Goal: Task Accomplishment & Management: Use online tool/utility

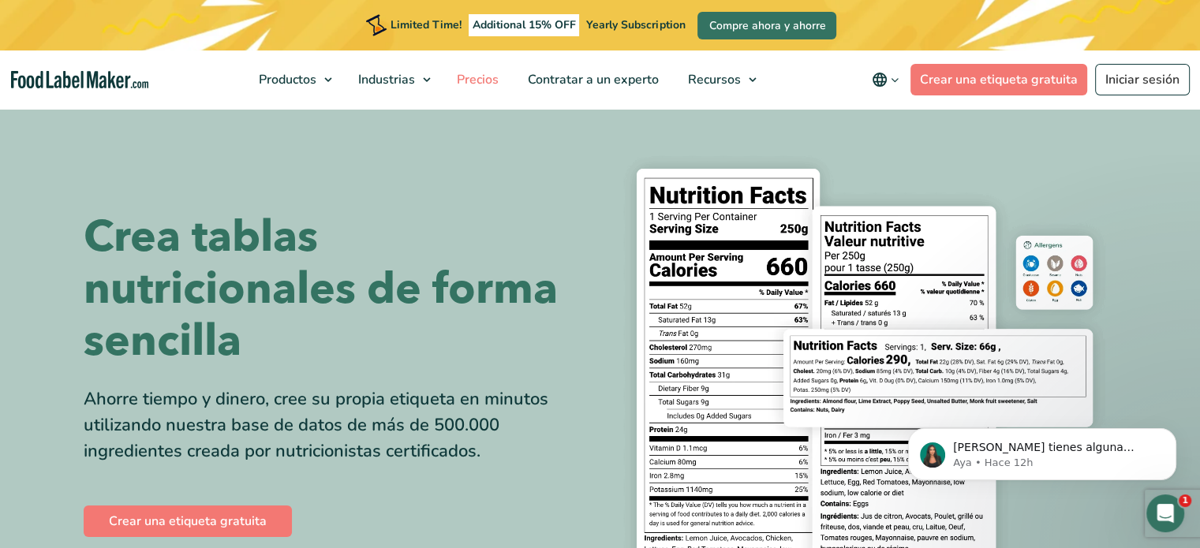
click at [455, 80] on span "Precios" at bounding box center [476, 79] width 48 height 17
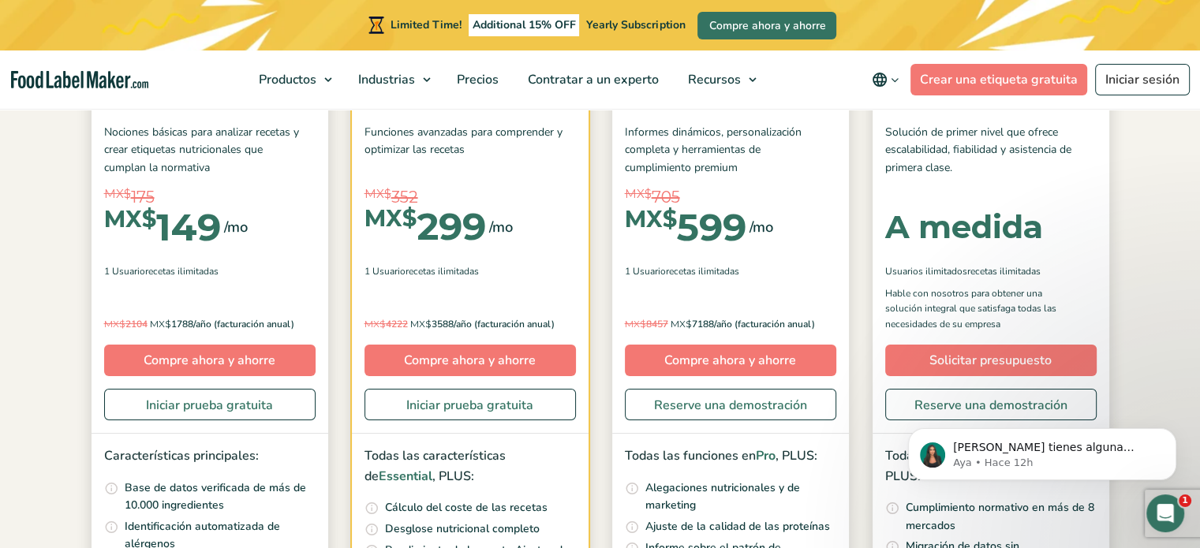
scroll to position [263, 0]
click at [215, 412] on link "Iniciar prueba gratuita" at bounding box center [209, 406] width 211 height 32
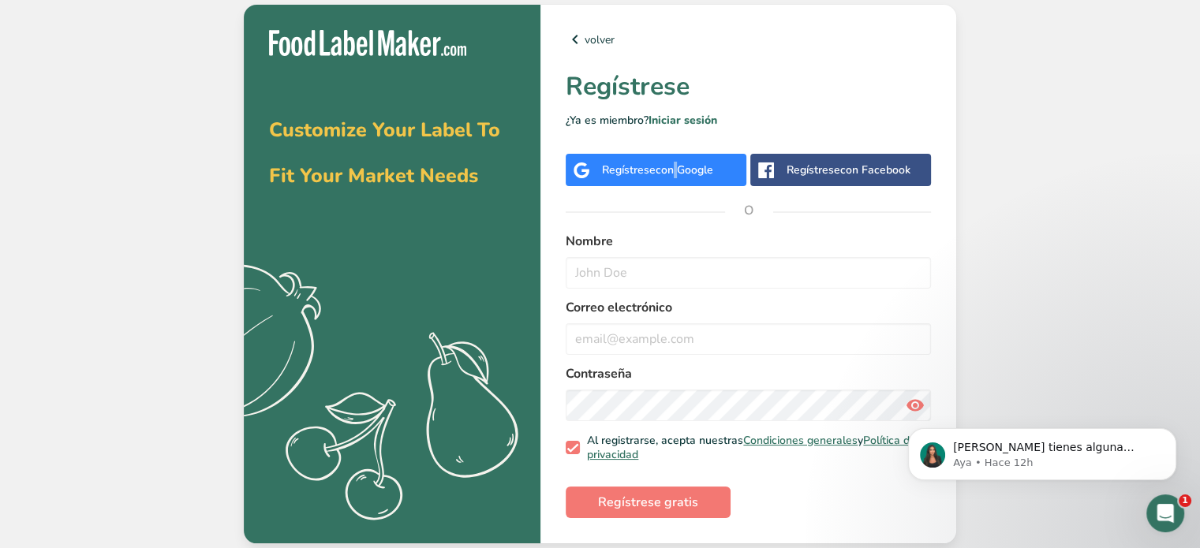
click at [673, 173] on span "con Google" at bounding box center [685, 170] width 58 height 15
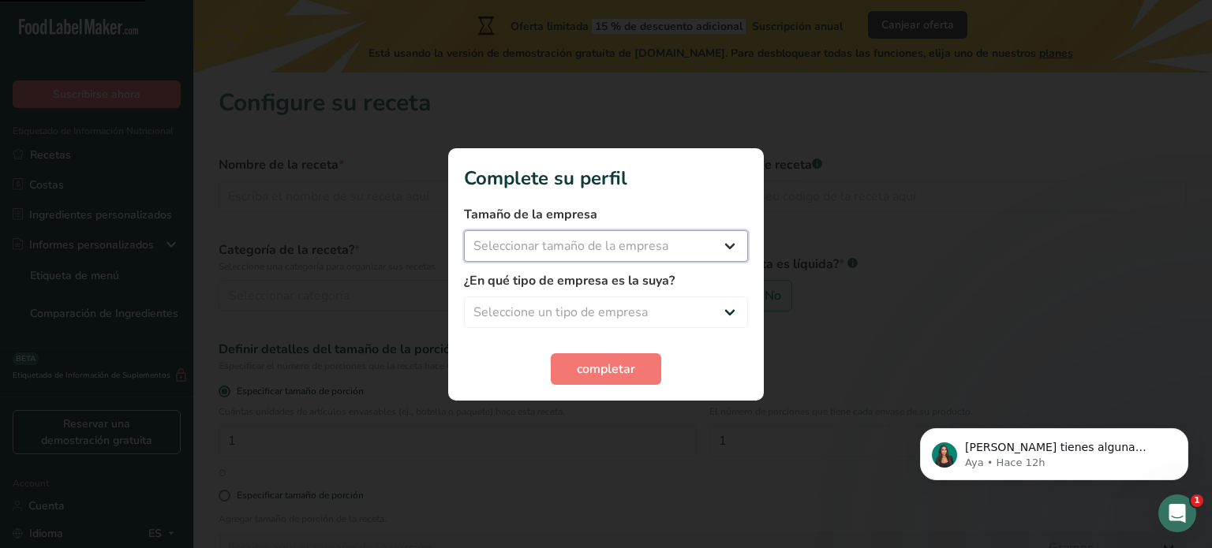
click at [635, 258] on select "Seleccionar tamaño de la empresa Menos de 10 empleados De 10 a 50 empleados De …" at bounding box center [606, 246] width 284 height 32
select select "1"
click at [464, 230] on select "Seleccionar tamaño de la empresa Menos de 10 empleados De 10 a 50 empleados De …" at bounding box center [606, 246] width 284 height 32
click at [562, 313] on select "Seleccione un tipo de empresa Fabricante de alimentos envasados Restaurante y c…" at bounding box center [606, 313] width 284 height 32
select select "1"
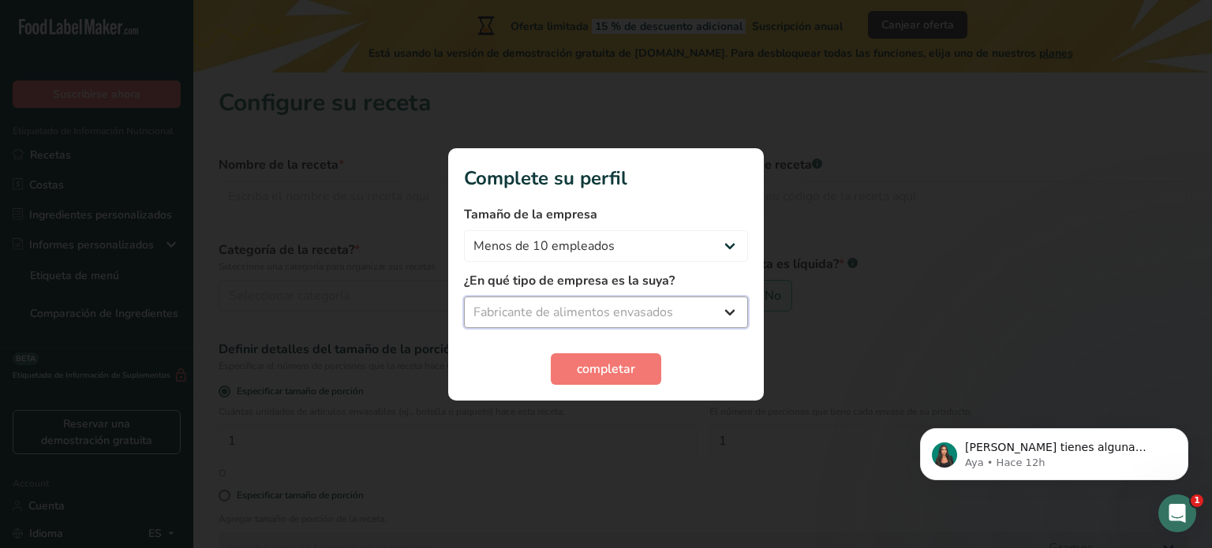
click at [464, 297] on select "Seleccione un tipo de empresa Fabricante de alimentos envasados Restaurante y c…" at bounding box center [606, 313] width 284 height 32
click at [606, 360] on span "completar" at bounding box center [606, 369] width 58 height 19
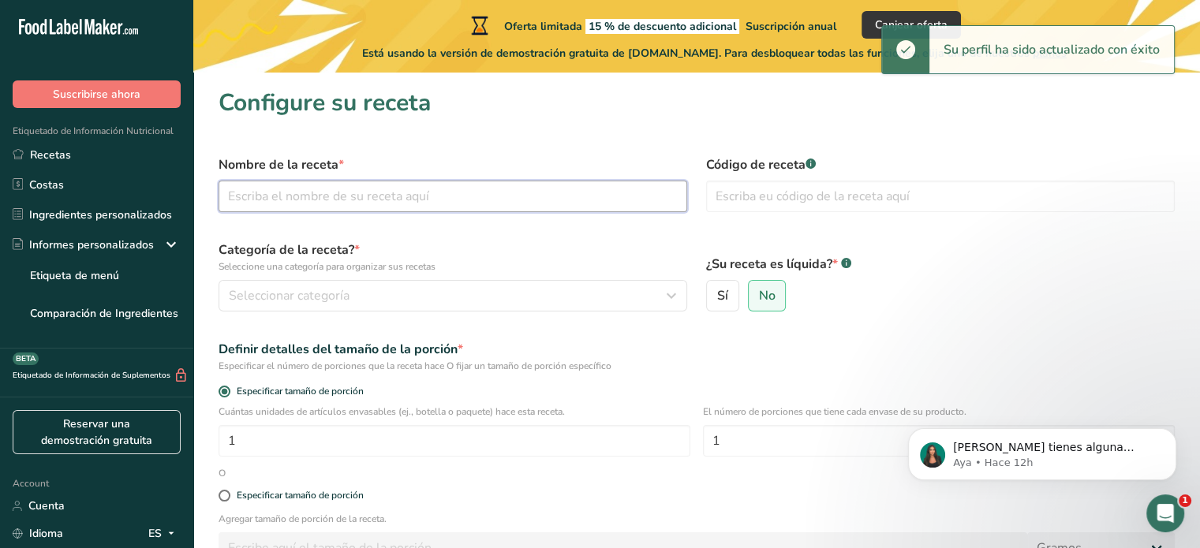
click at [395, 204] on input "text" at bounding box center [453, 197] width 469 height 32
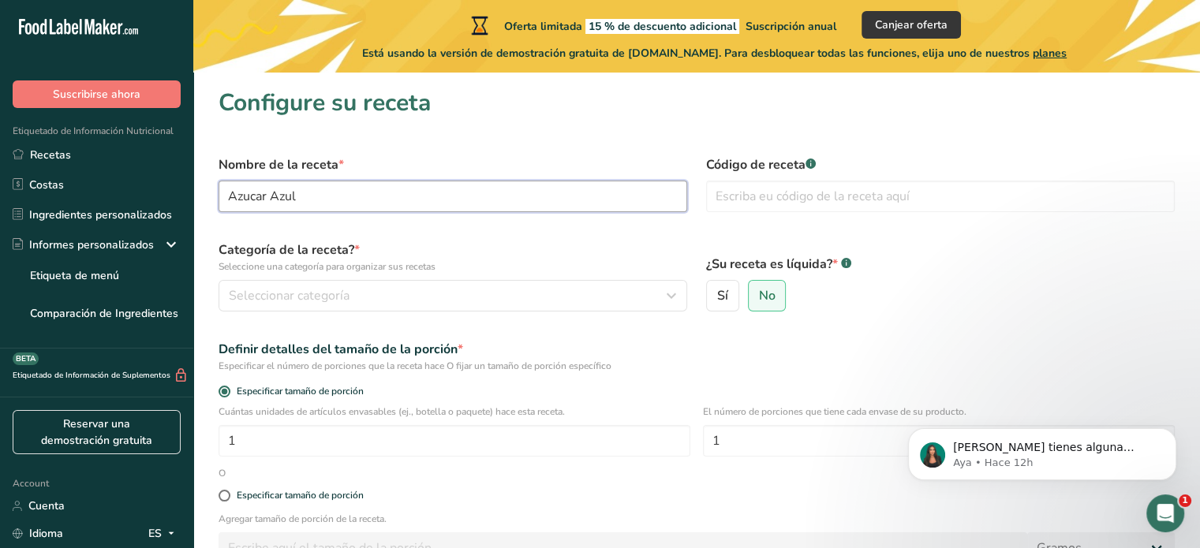
click at [248, 198] on input "Azucar Azul" at bounding box center [453, 197] width 469 height 32
type input "Azúcar Azul"
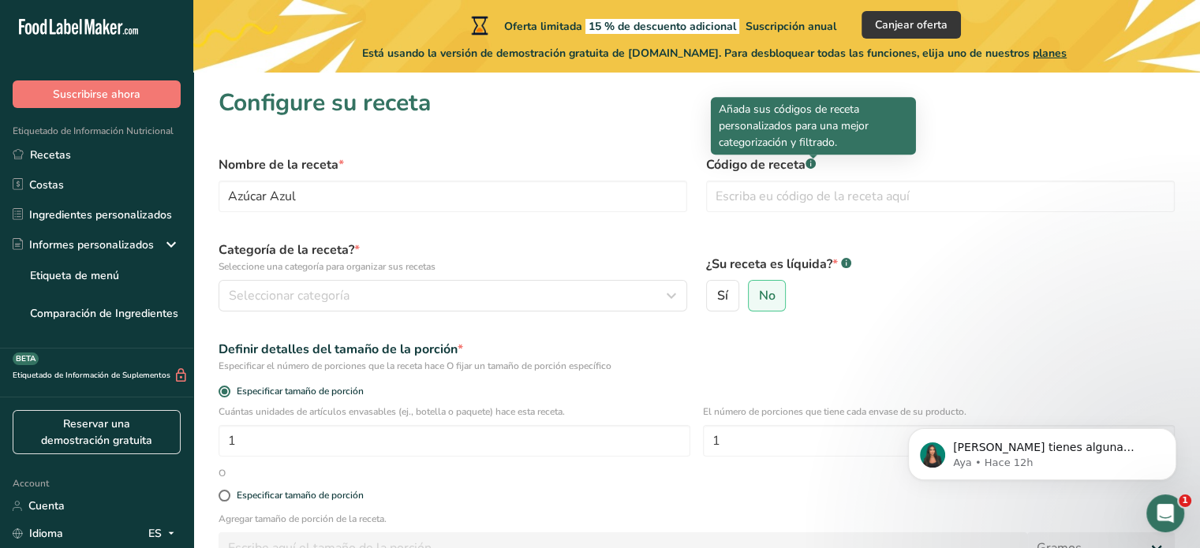
click at [814, 162] on div at bounding box center [814, 159] width 8 height 8
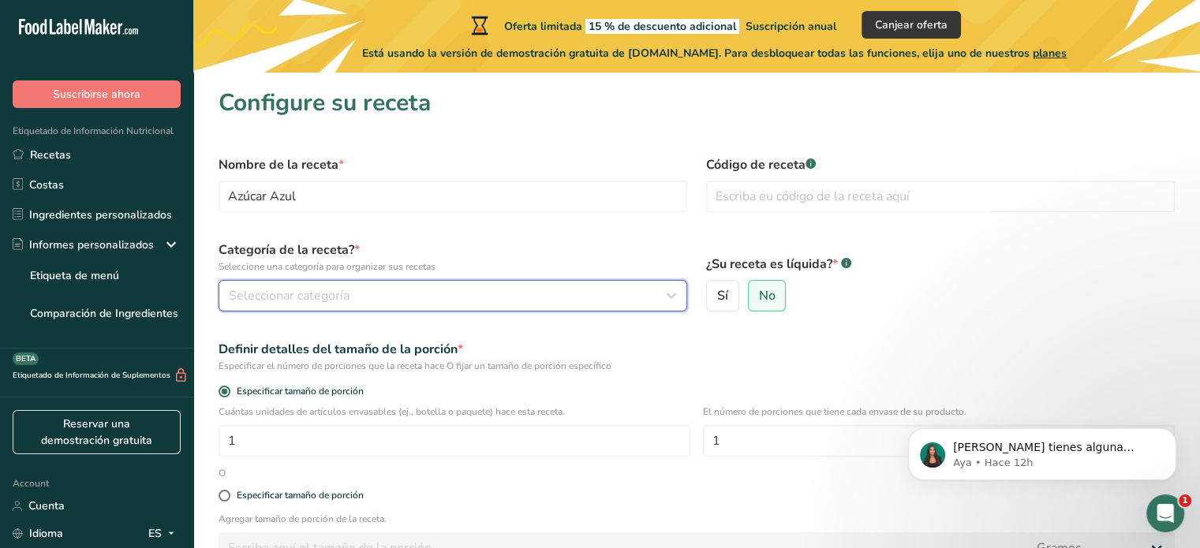
click at [285, 296] on span "Seleccionar categoría" at bounding box center [289, 295] width 121 height 19
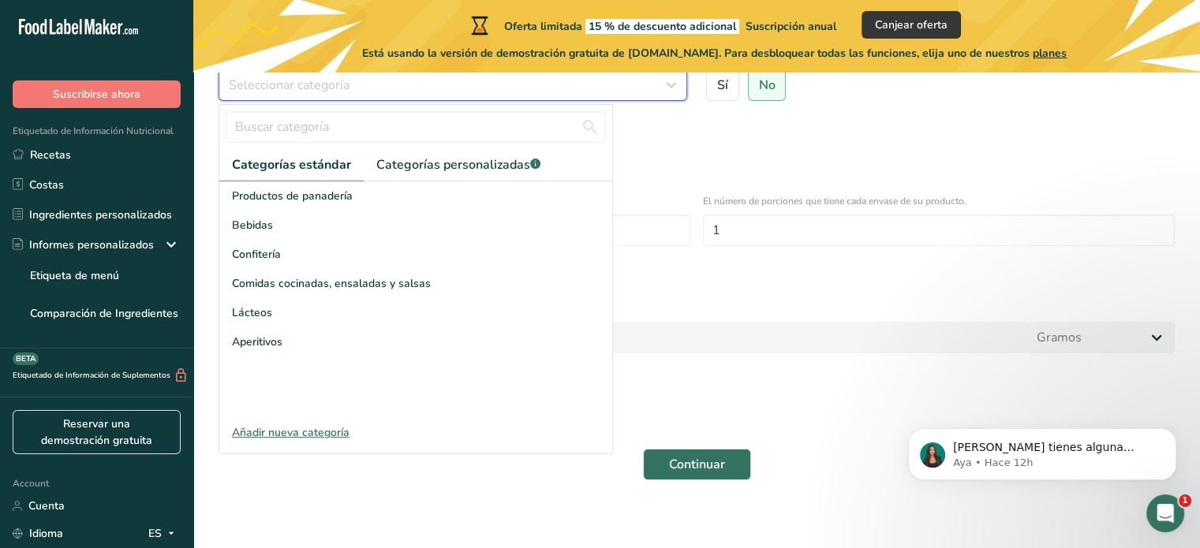
scroll to position [219, 0]
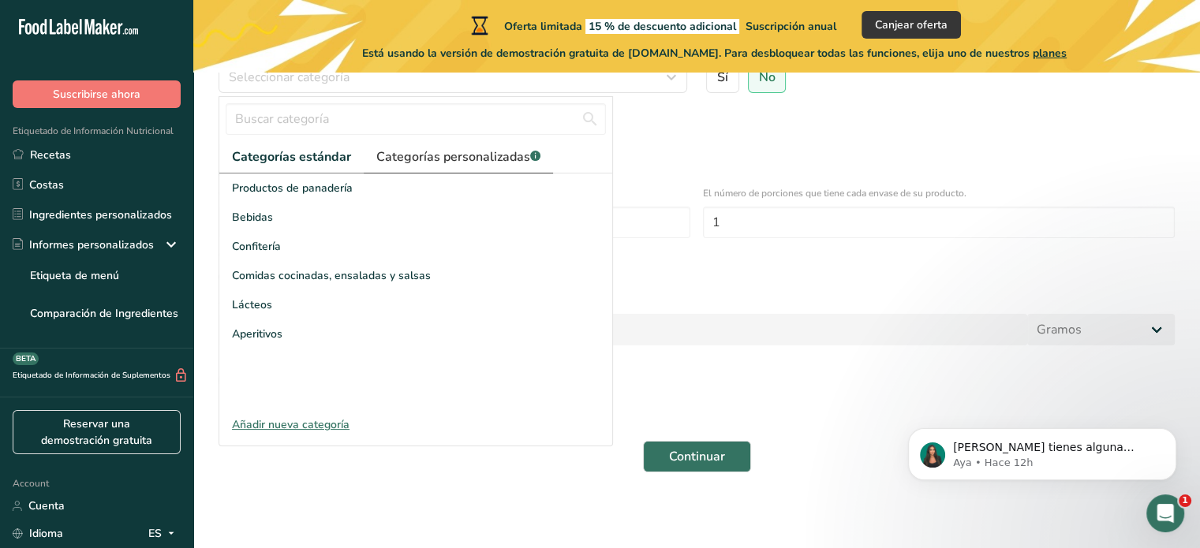
click at [420, 157] on span "Categorías personalizadas .a-a{fill:#347362;}.b-a{fill:#fff;}" at bounding box center [458, 157] width 164 height 19
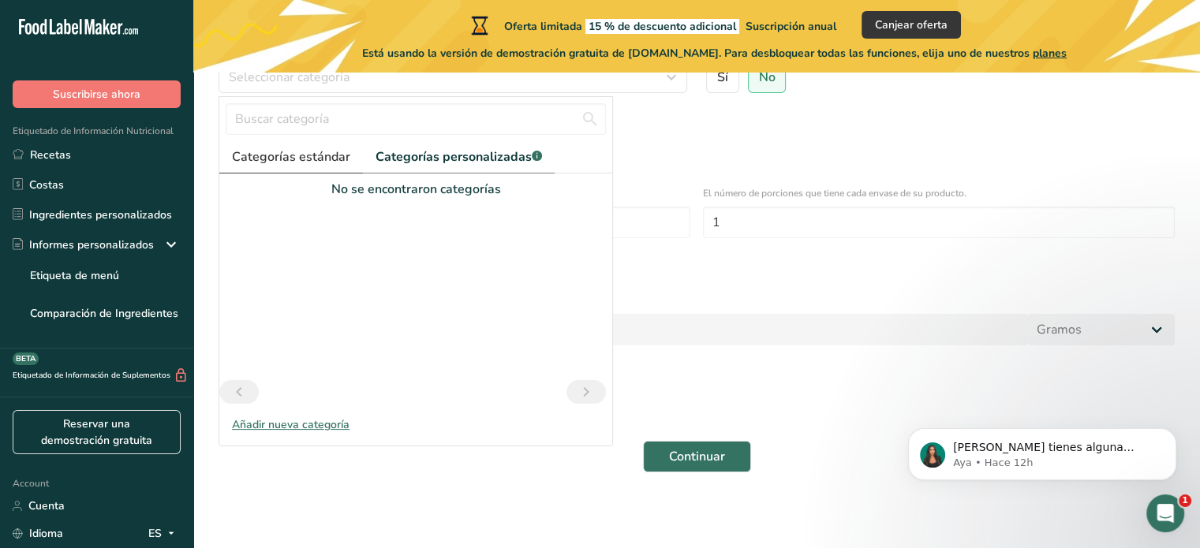
click at [319, 159] on span "Categorías estándar" at bounding box center [291, 157] width 118 height 19
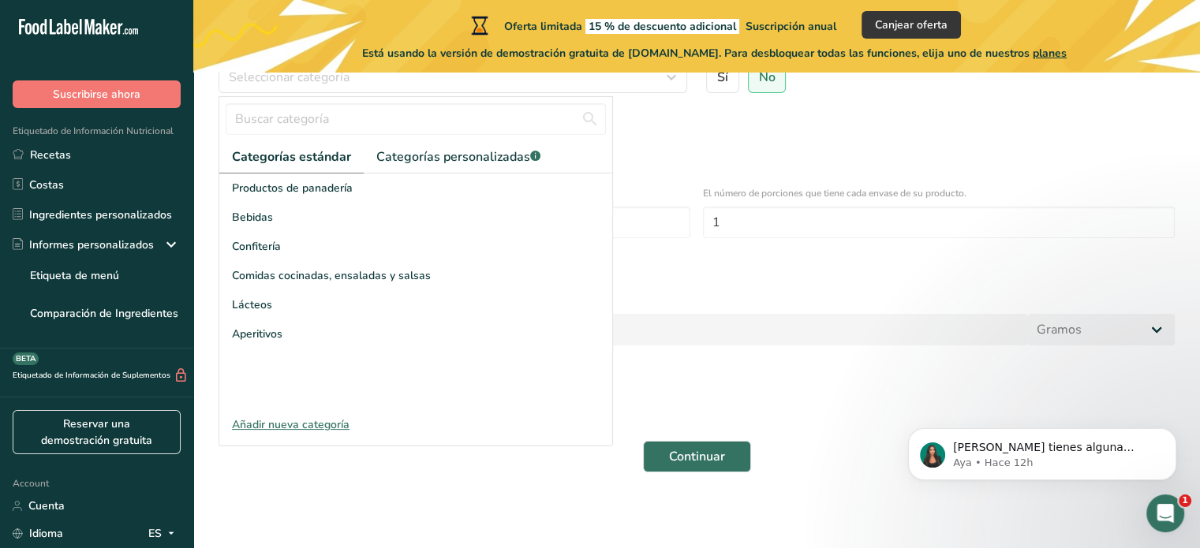
click at [298, 419] on div "Añadir nueva categoría" at bounding box center [415, 425] width 393 height 17
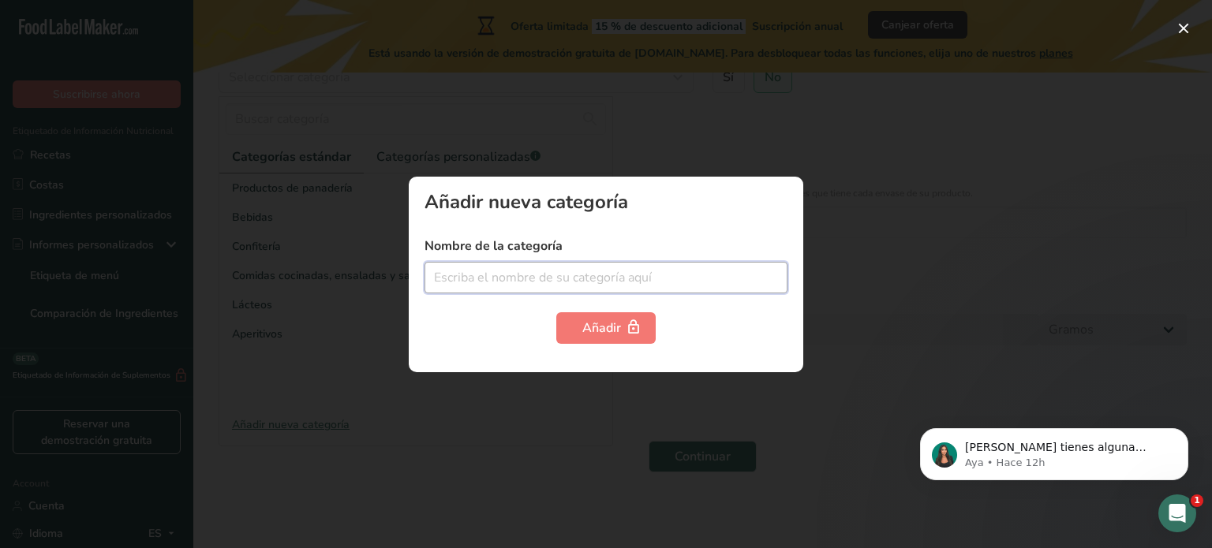
click at [492, 269] on input "text" at bounding box center [606, 278] width 363 height 32
click at [522, 277] on input "text" at bounding box center [606, 278] width 363 height 32
click at [515, 280] on input "text" at bounding box center [606, 278] width 363 height 32
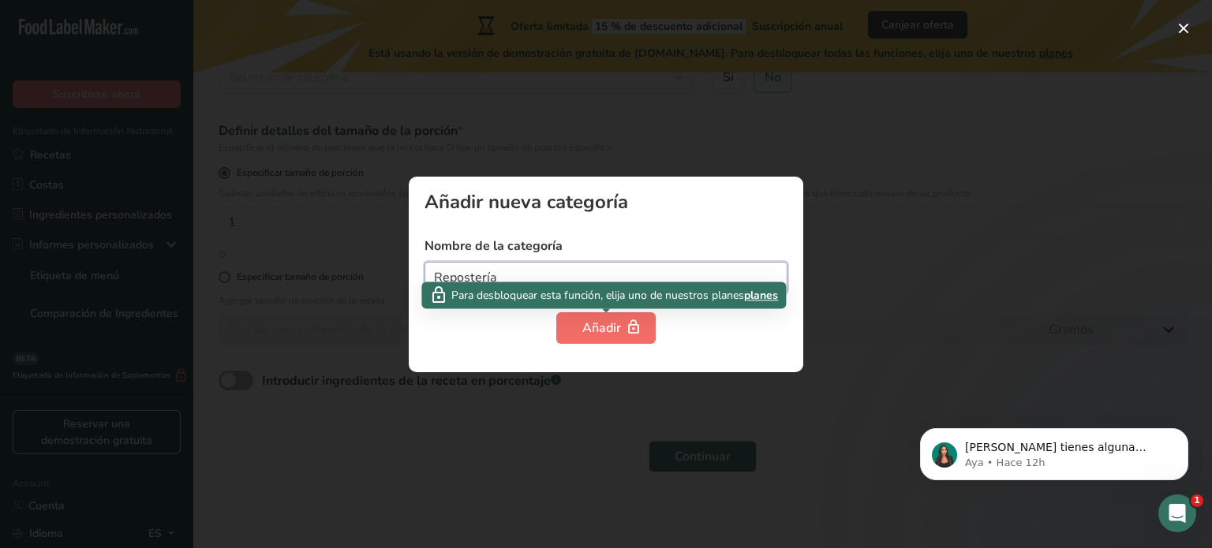
type input "Repostería"
click at [576, 337] on button "Añadir" at bounding box center [605, 329] width 99 height 32
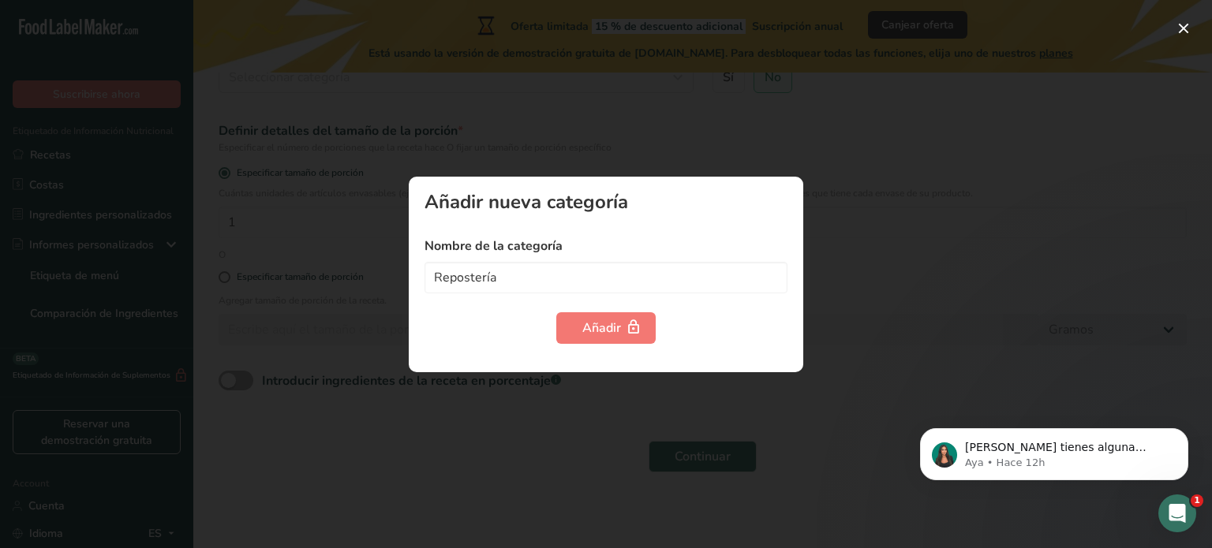
click at [838, 189] on div at bounding box center [606, 274] width 1212 height 548
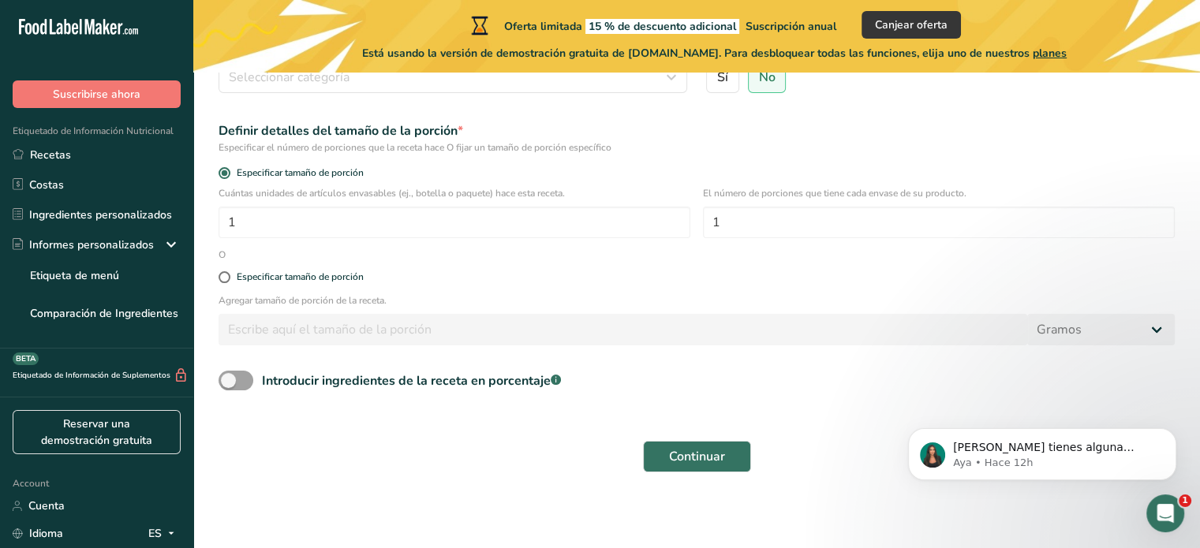
scroll to position [0, 0]
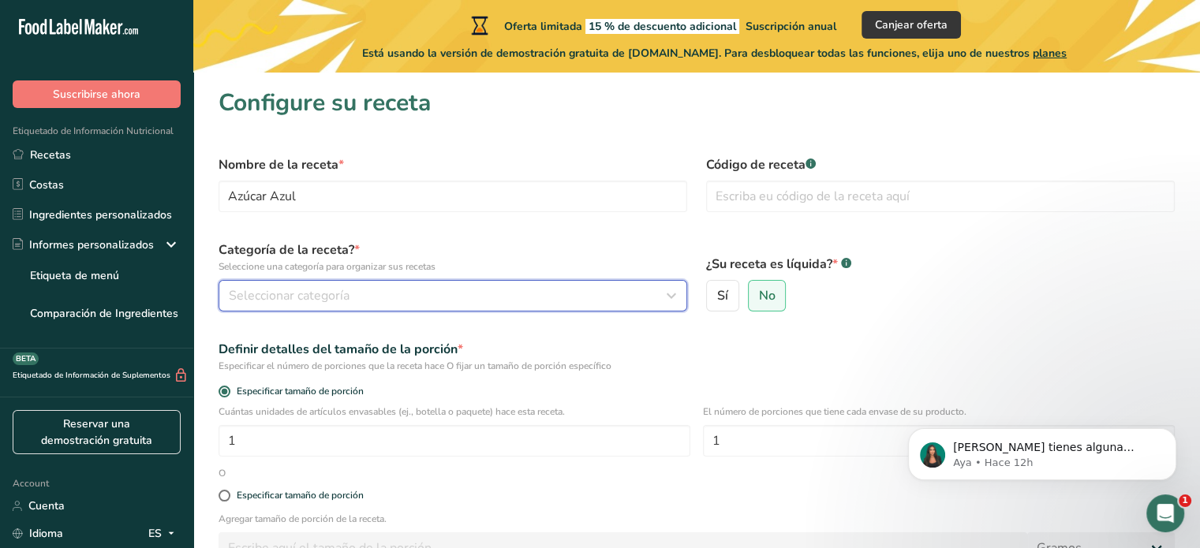
click at [335, 303] on span "Seleccionar categoría" at bounding box center [289, 295] width 121 height 19
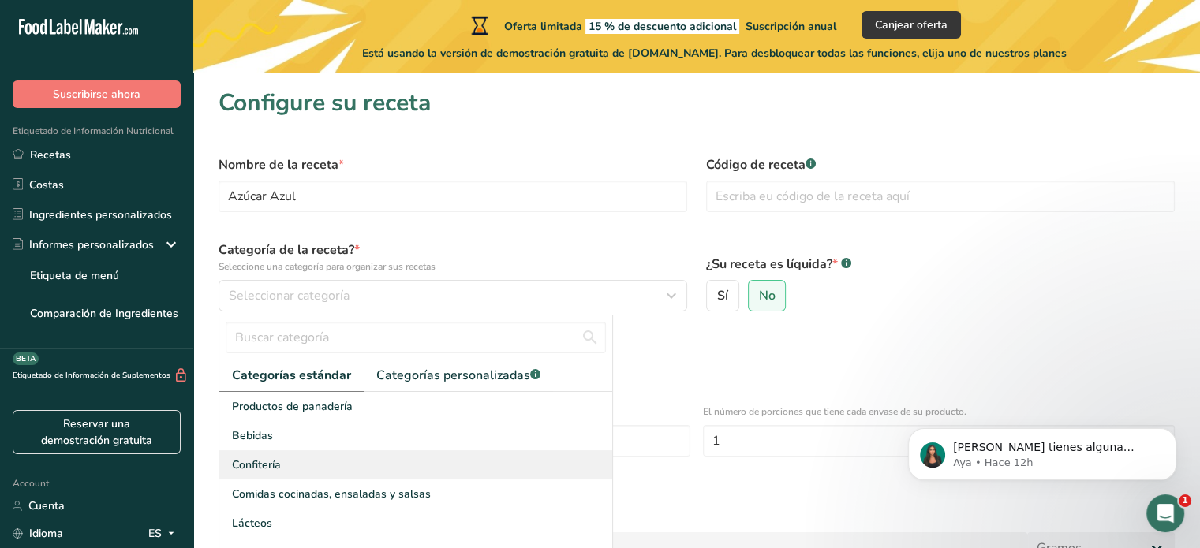
click at [285, 460] on div "Confitería" at bounding box center [415, 465] width 393 height 29
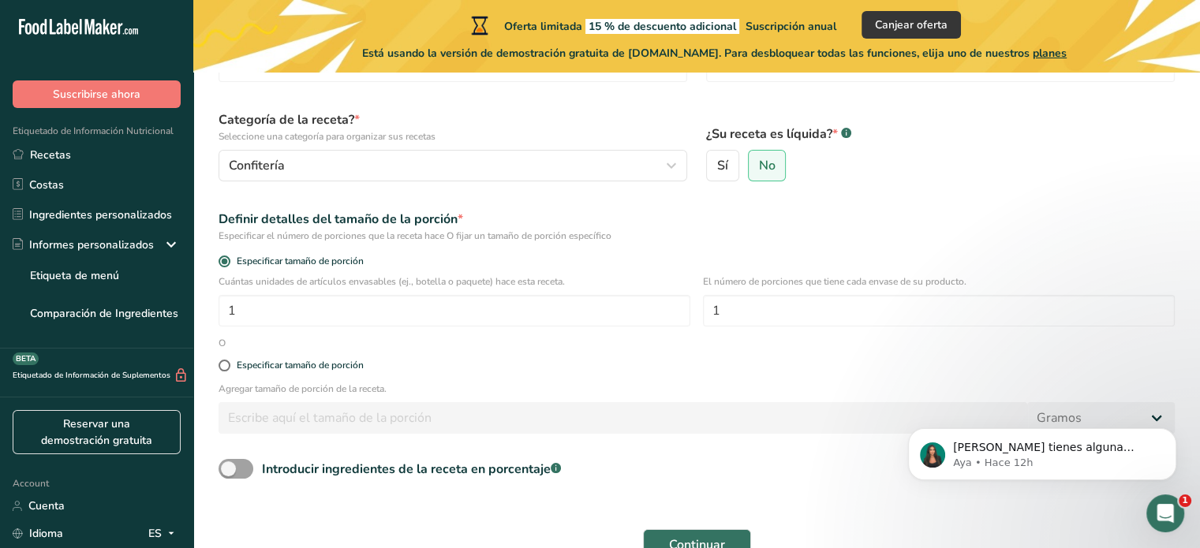
scroll to position [131, 0]
click at [339, 319] on input "1" at bounding box center [455, 310] width 472 height 32
click at [270, 311] on input "1" at bounding box center [455, 310] width 472 height 32
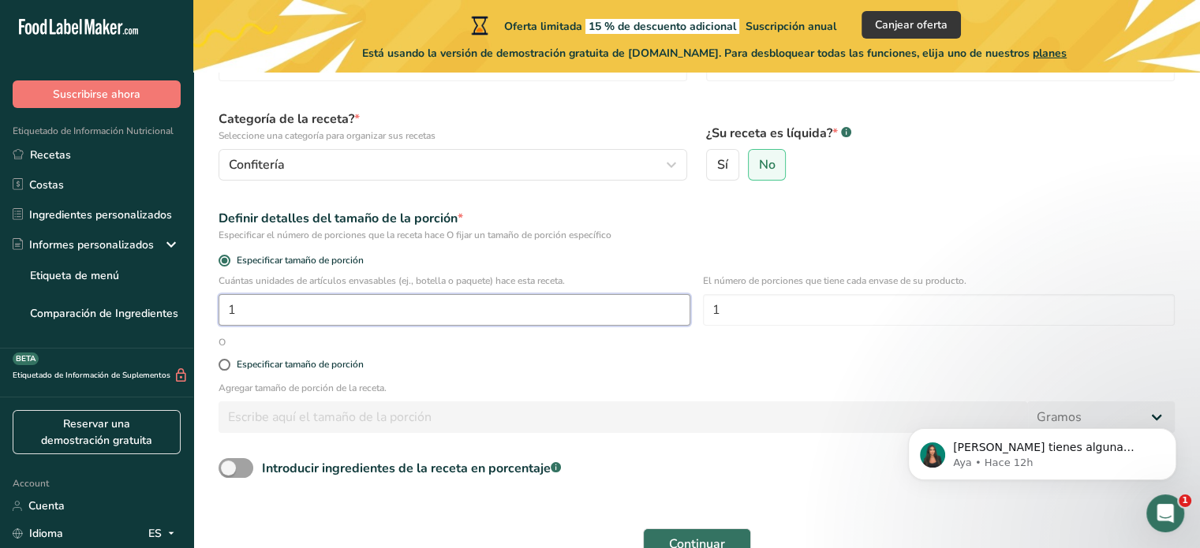
click at [333, 315] on input "1" at bounding box center [455, 310] width 472 height 32
type input "24"
click at [800, 310] on input "1" at bounding box center [939, 310] width 472 height 32
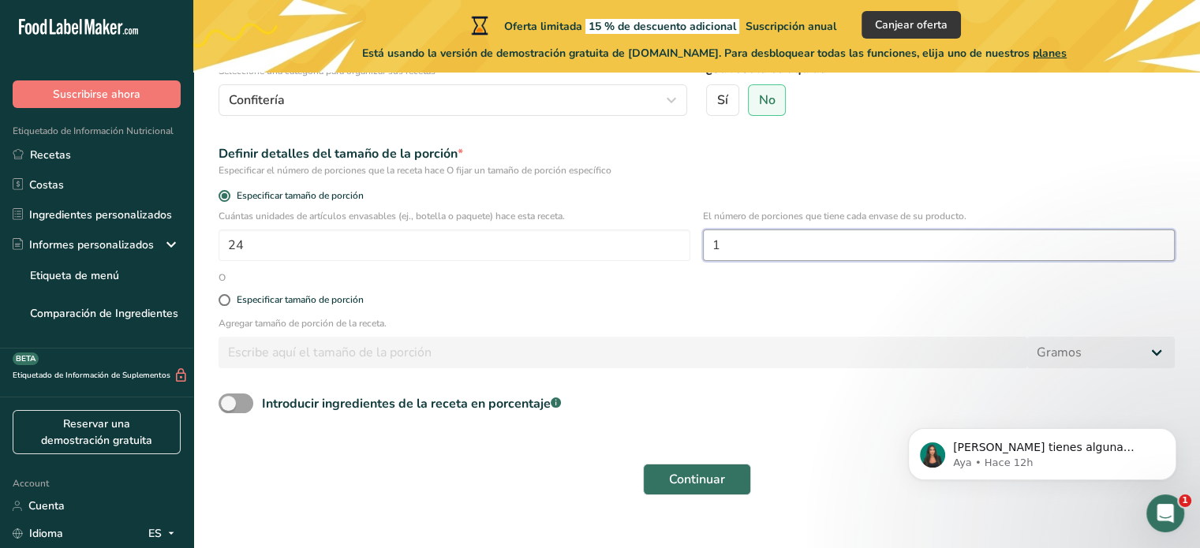
scroll to position [238, 0]
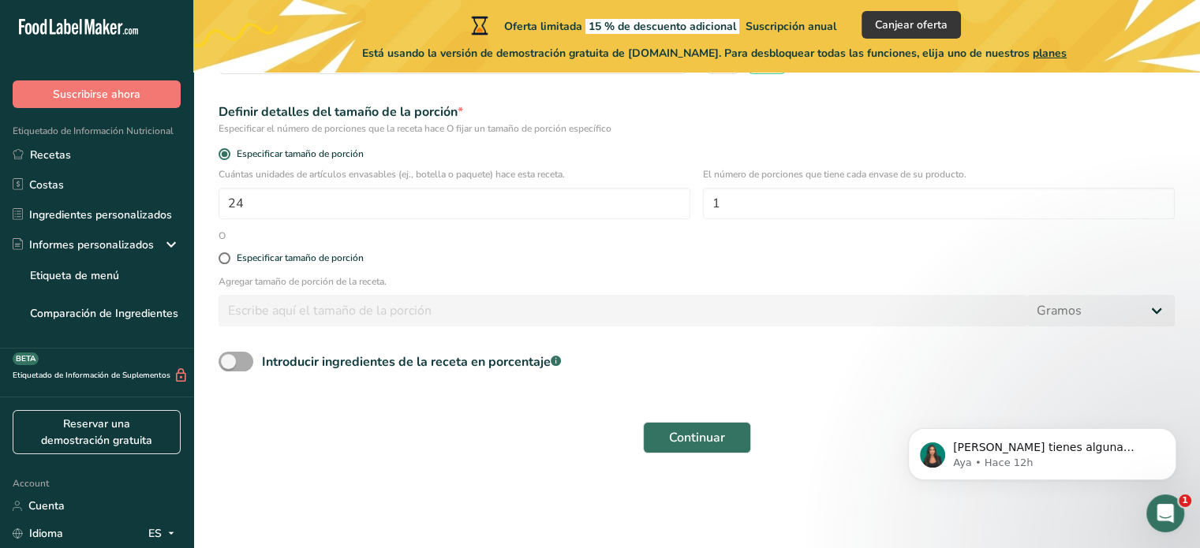
click at [238, 369] on span at bounding box center [236, 362] width 35 height 20
click at [229, 367] on input "Introducir ingredientes de la receta en porcentaje .a-a{fill:#347362;}.b-a{fill…" at bounding box center [224, 362] width 10 height 10
checkbox input "true"
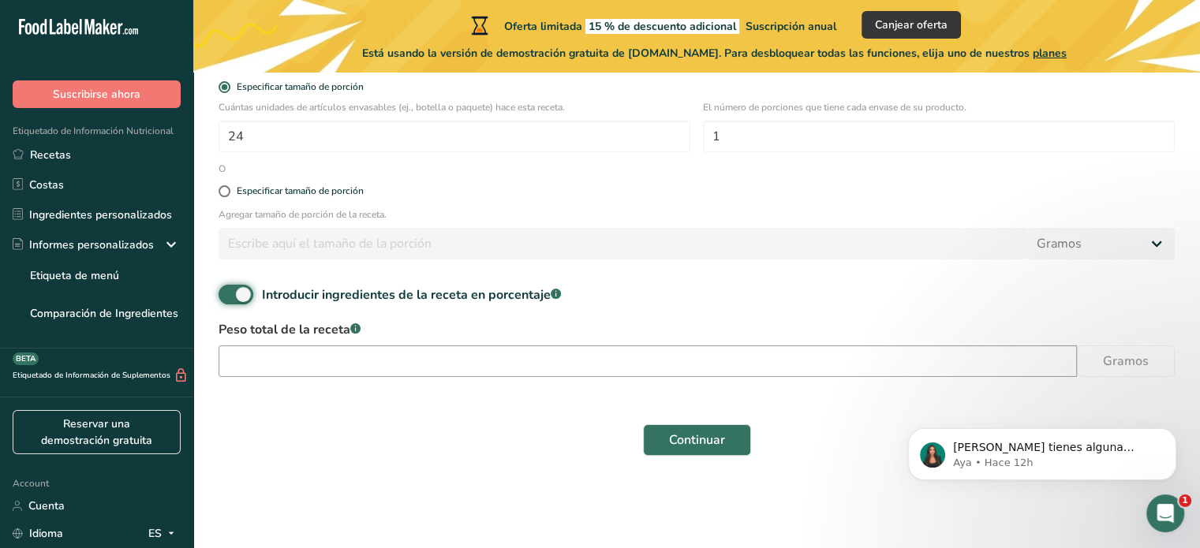
scroll to position [307, 0]
click at [398, 377] on div "Peso total de la receta .a-a{fill:#347362;}.b-a{fill:#fff;} Gramos" at bounding box center [696, 351] width 975 height 66
click at [402, 369] on input "number" at bounding box center [648, 359] width 859 height 32
type input "2500"
click at [730, 456] on div "Continuar" at bounding box center [696, 438] width 975 height 51
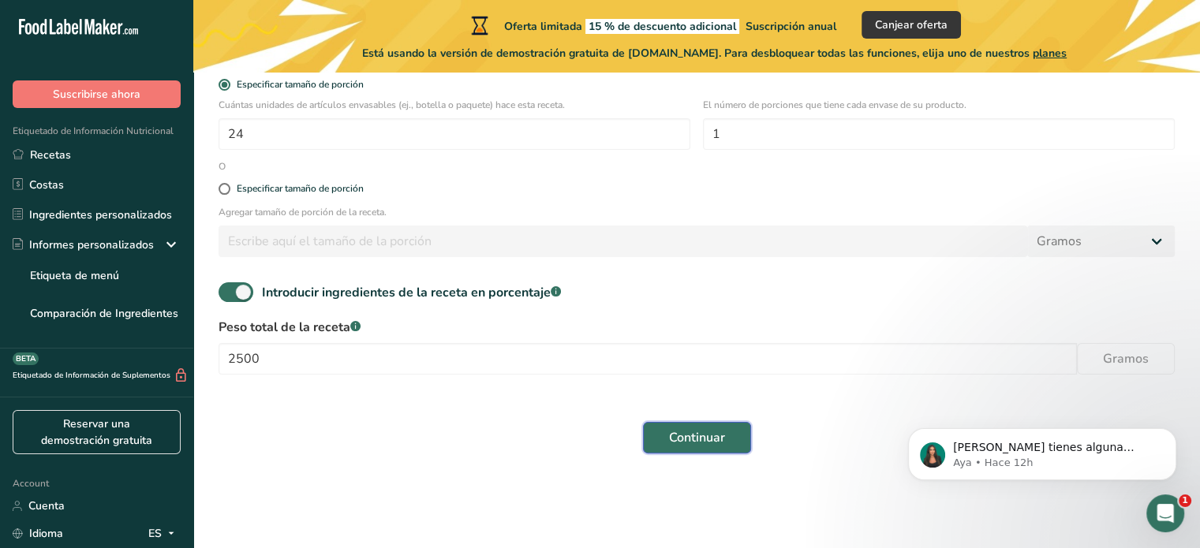
click at [708, 445] on span "Continuar" at bounding box center [697, 438] width 56 height 19
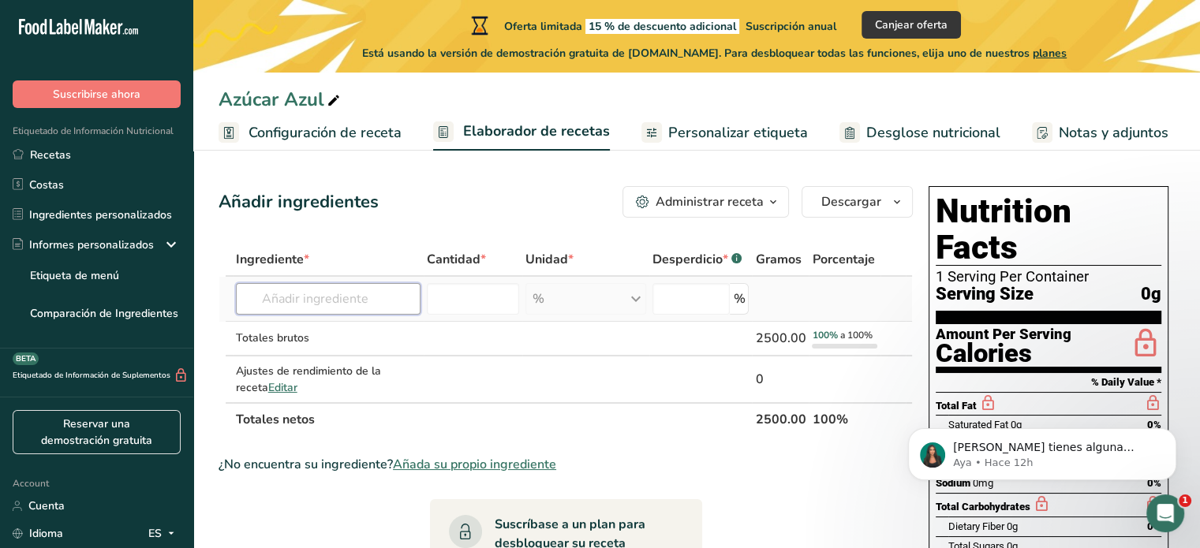
click at [292, 301] on input "text" at bounding box center [328, 299] width 185 height 32
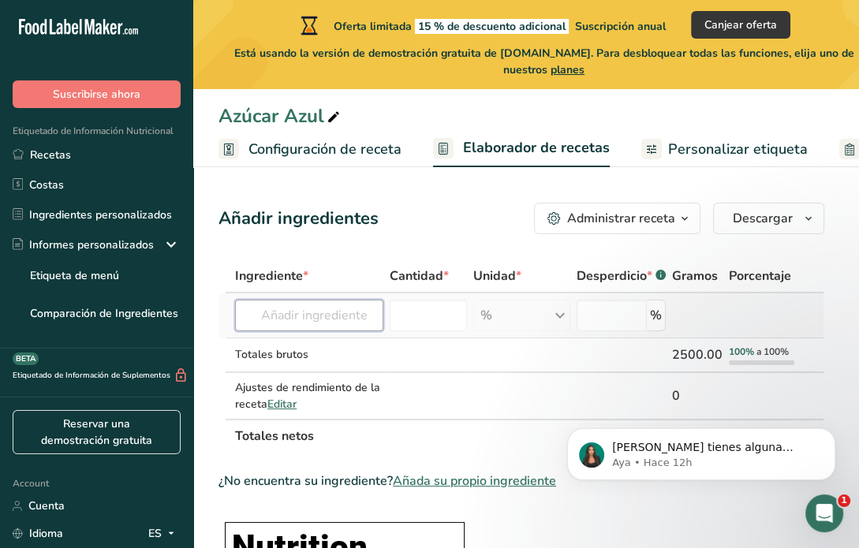
click at [319, 329] on input "text" at bounding box center [309, 316] width 148 height 32
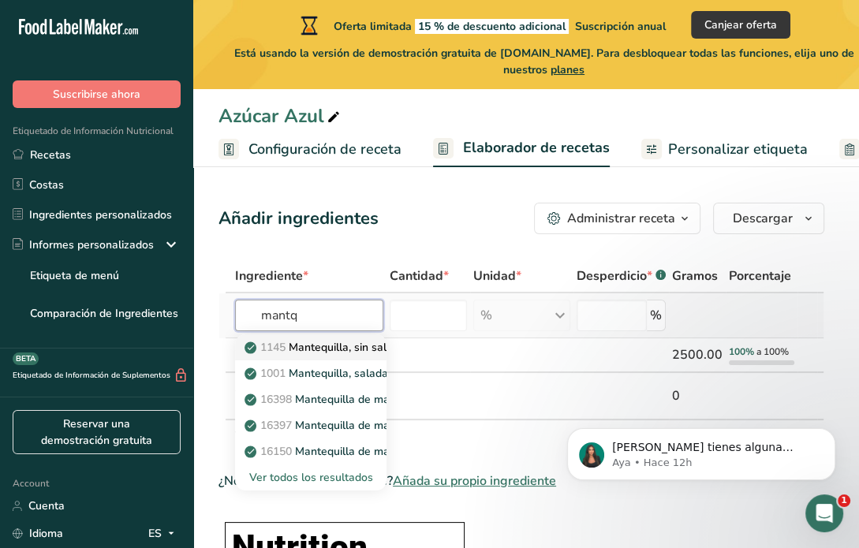
type input "mantq"
click at [324, 349] on p "1145 Mantequilla, sin sal" at bounding box center [317, 347] width 139 height 17
type input "Butter, without salt"
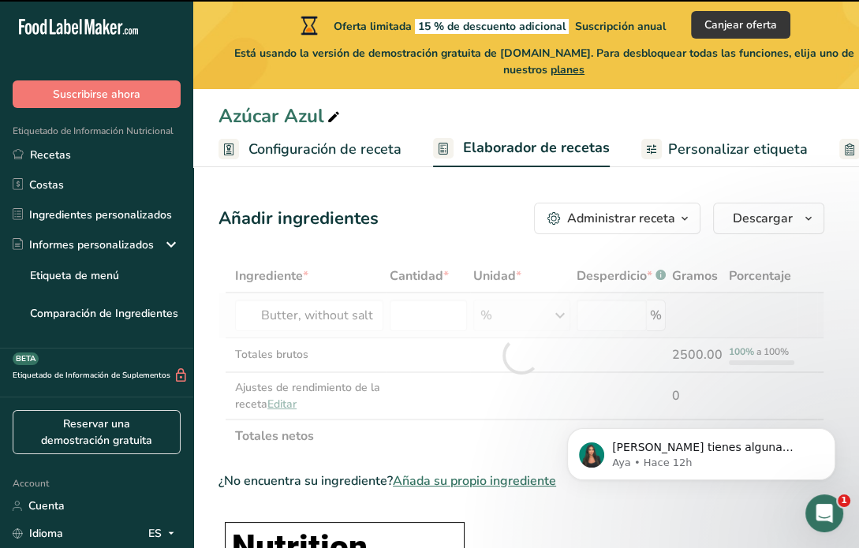
type input "0"
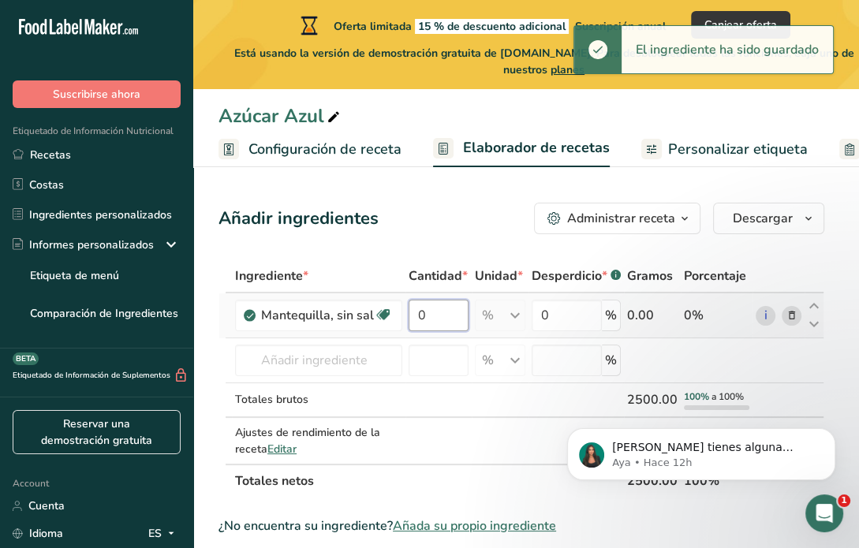
click at [443, 315] on input "0" at bounding box center [439, 316] width 60 height 32
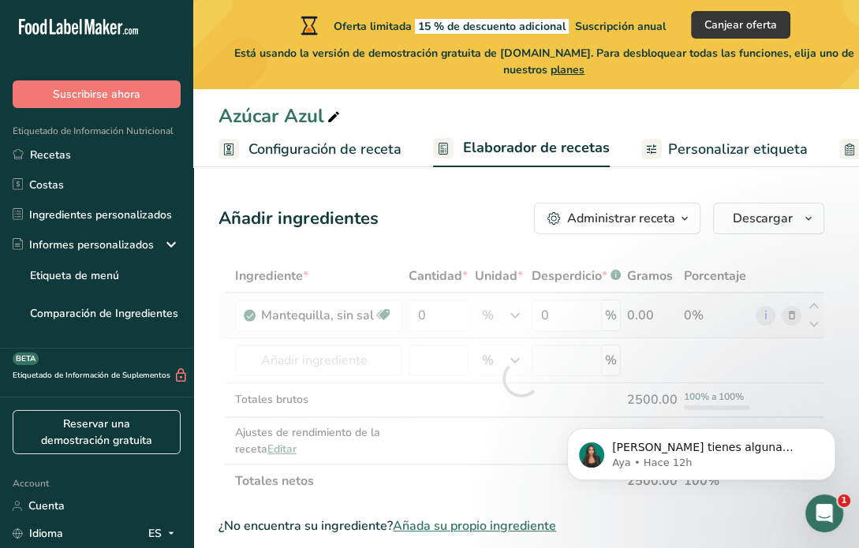
click at [512, 314] on div "Ingrediente * Cantidad * Unidad * Desperdicio * .a-a{fill:#347362;}.b-a{fill:#f…" at bounding box center [522, 379] width 606 height 238
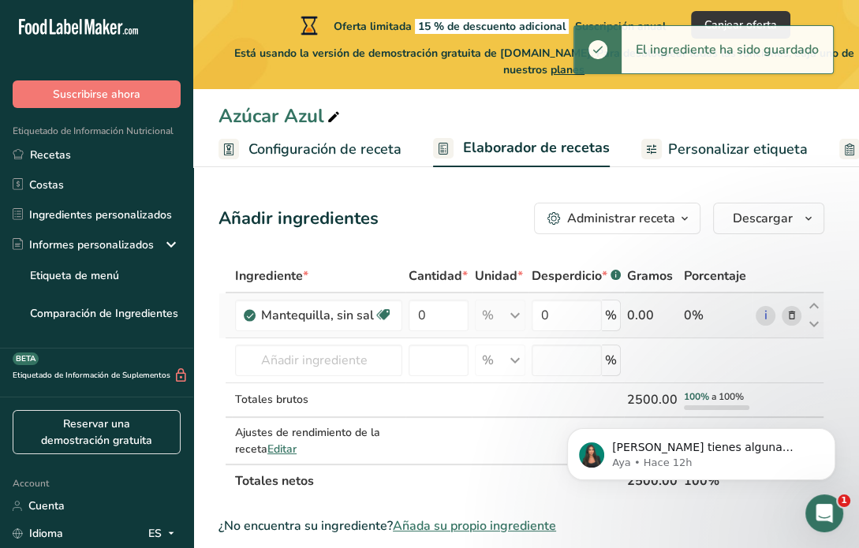
click at [509, 313] on div "% Porciones 1 pat (1" sq, 1/3" high) 1 tbsp 1 cup Ver más Unidades de peso g kg…" at bounding box center [500, 316] width 51 height 32
click at [442, 312] on input "0" at bounding box center [439, 316] width 60 height 32
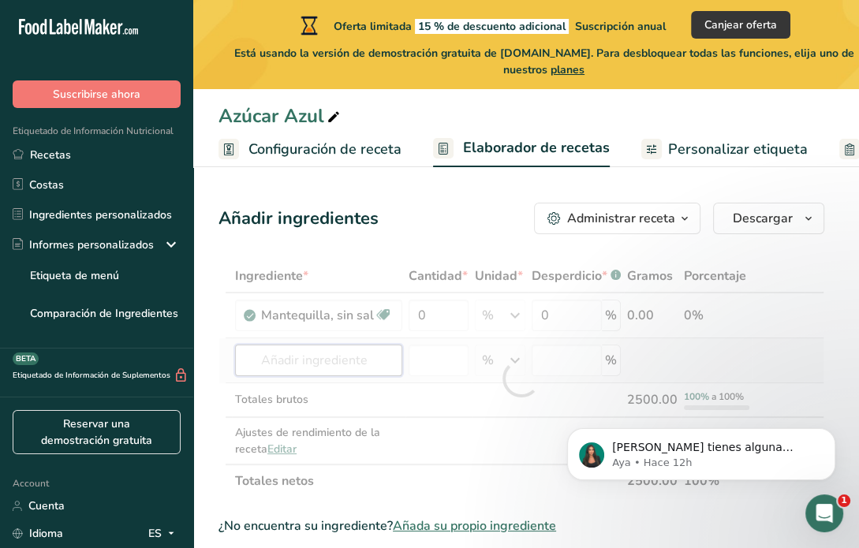
click at [332, 354] on div "Ingrediente * Cantidad * Unidad * Desperdicio * .a-a{fill:#347362;}.b-a{fill:#f…" at bounding box center [522, 379] width 606 height 238
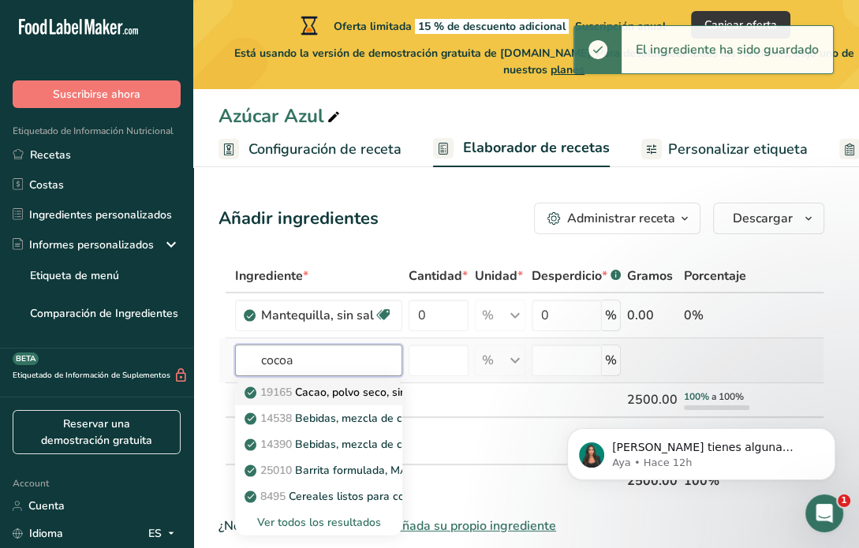
type input "cocoa"
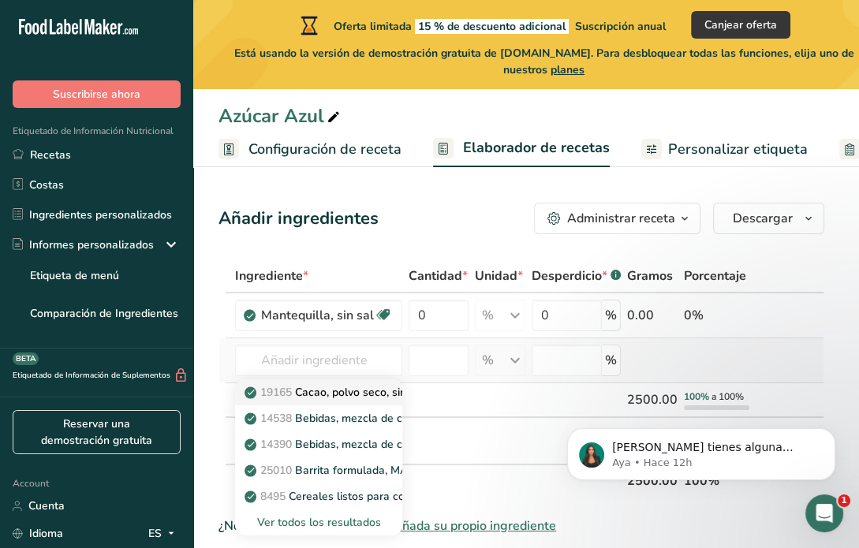
click at [335, 391] on p "19165 Cacao, polvo seco, sin azúcar" at bounding box center [346, 392] width 196 height 17
type input "Cocoa, dry powder, unsweetened"
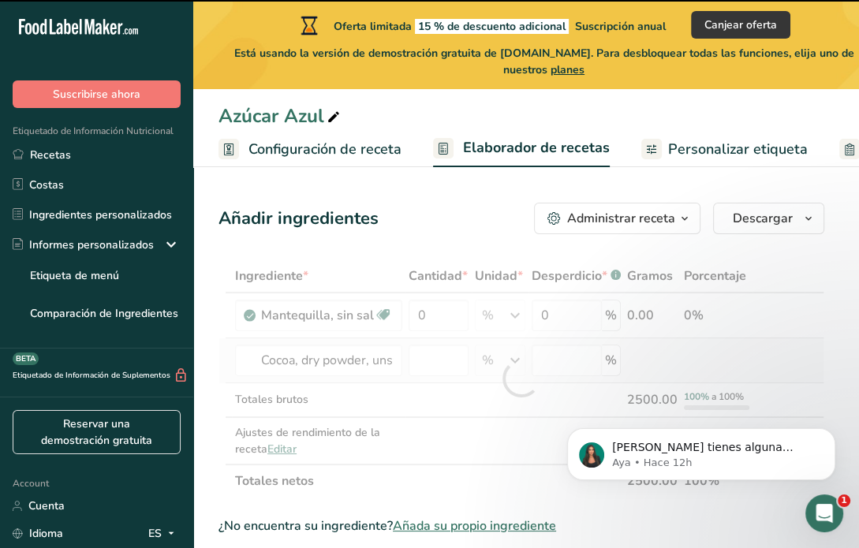
type input "0"
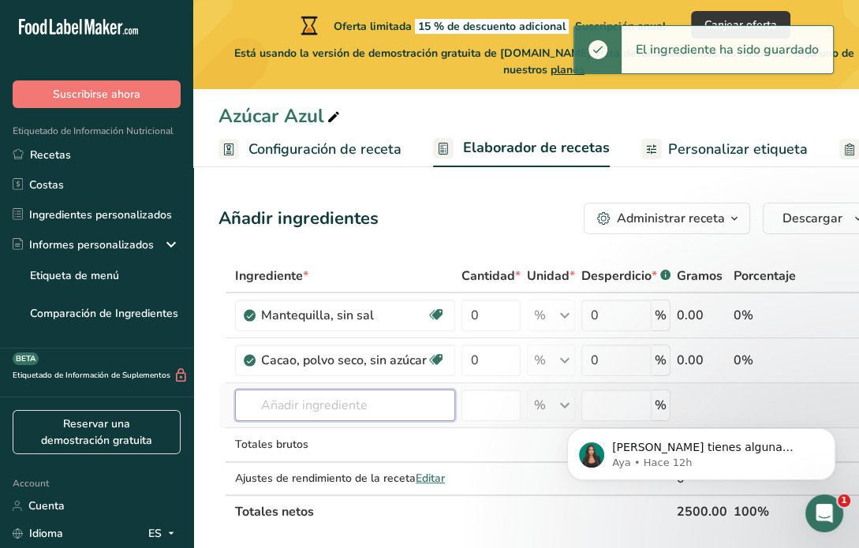
click at [316, 396] on input "text" at bounding box center [345, 406] width 220 height 32
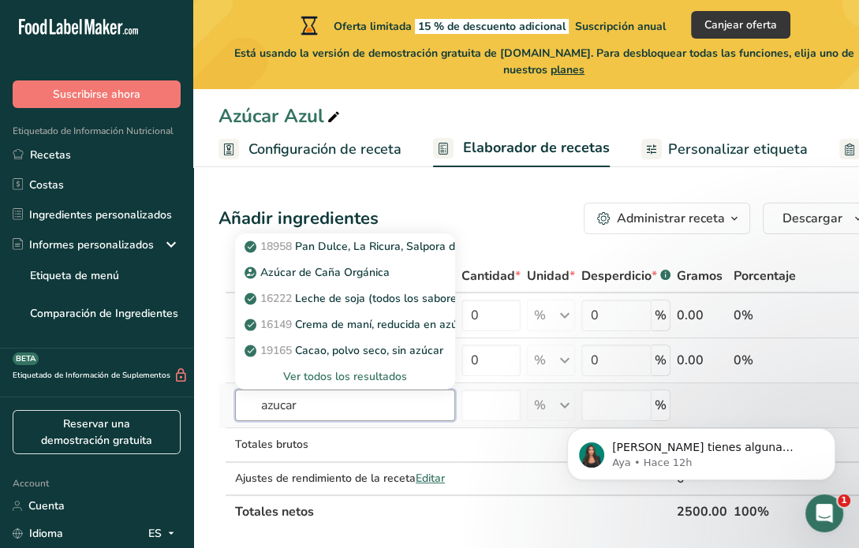
click at [315, 406] on input "azucar" at bounding box center [345, 406] width 220 height 32
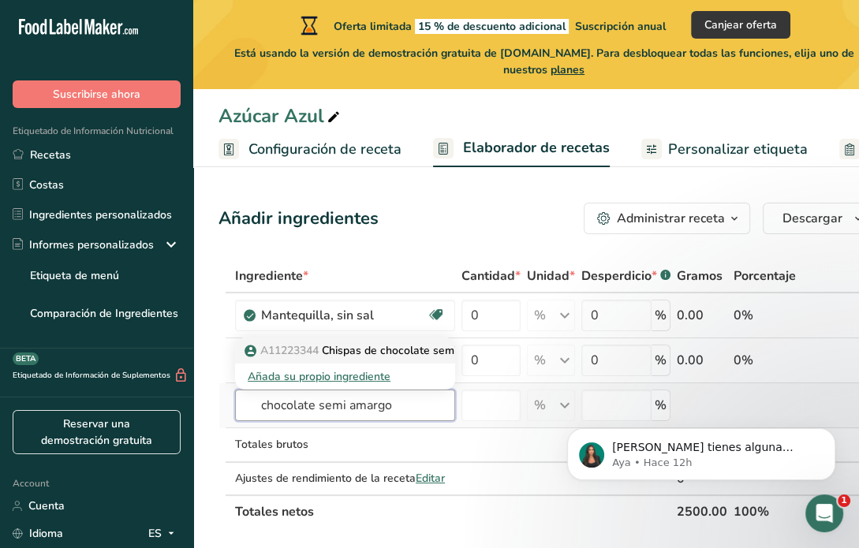
type input "chocolate semi amargo"
click at [294, 339] on link "A11223344 Chispas de chocolate semiamargo" at bounding box center [345, 351] width 220 height 26
type input "Semi Sweet Chocolate Chips"
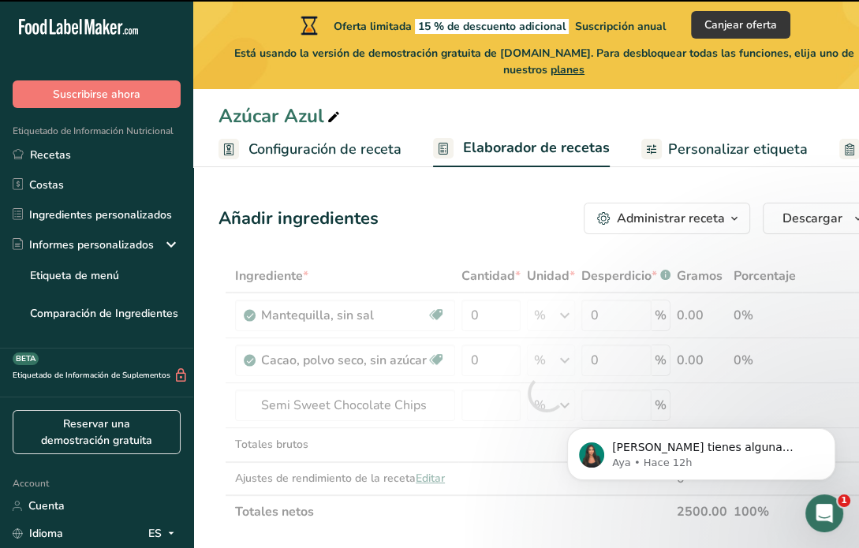
type input "0"
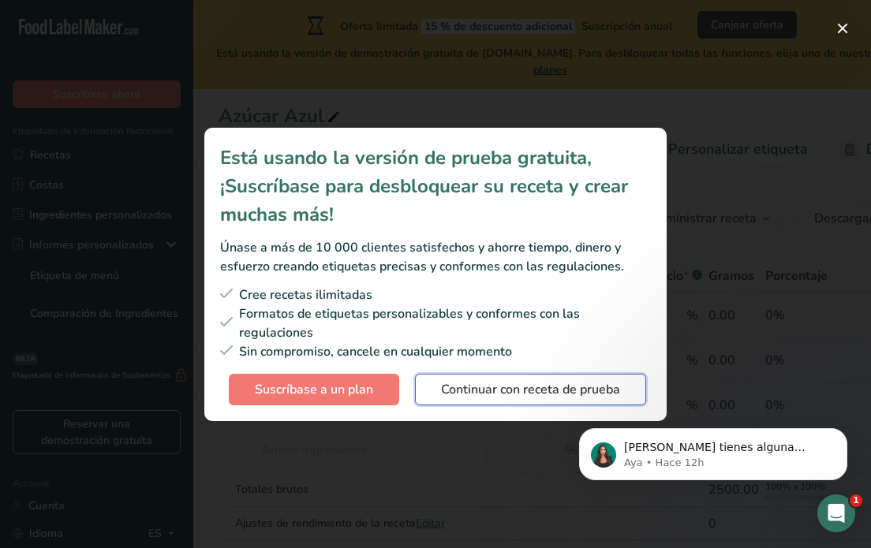
click at [480, 387] on span "Continuar con receta de prueba" at bounding box center [530, 389] width 179 height 19
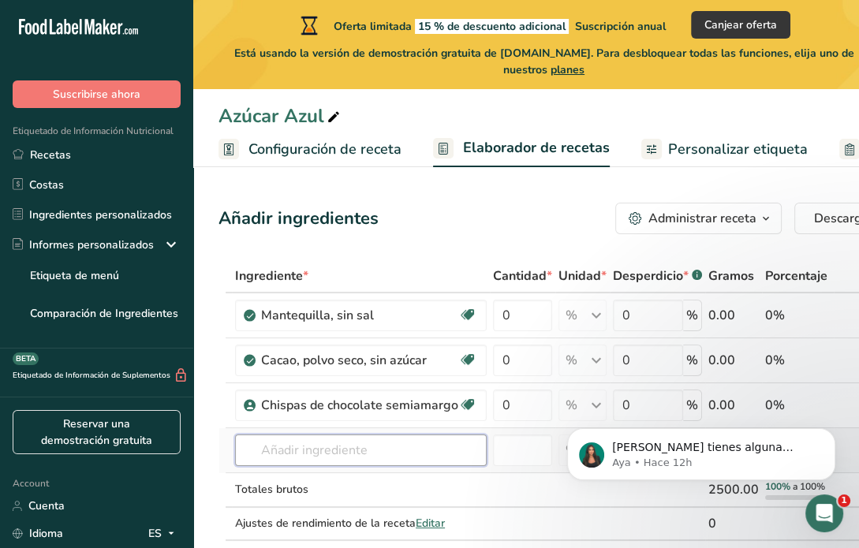
click at [290, 463] on input "text" at bounding box center [361, 451] width 252 height 32
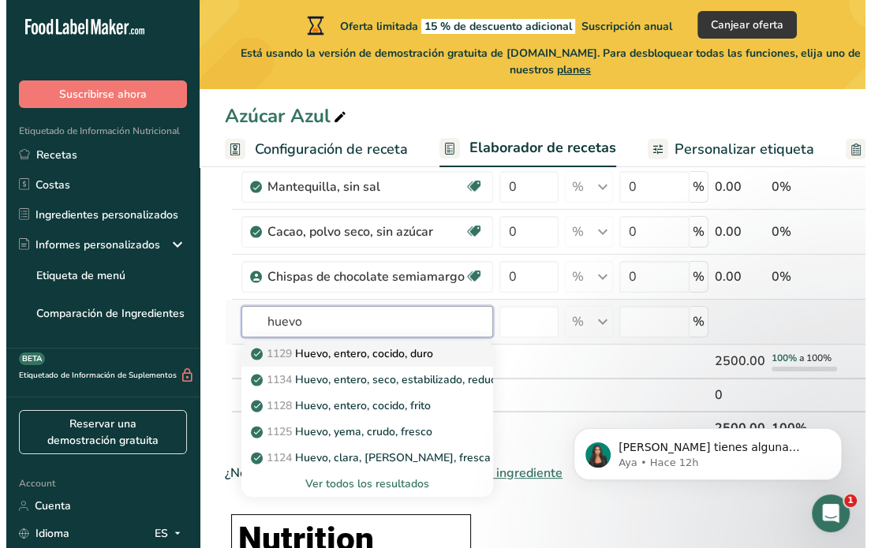
scroll to position [131, 0]
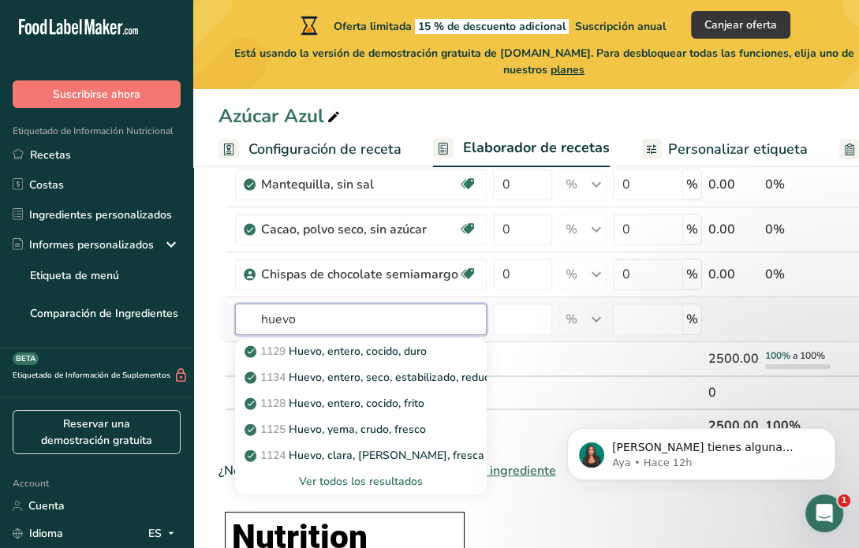
type input "huevo"
click at [337, 480] on div "Ver todos los resultados" at bounding box center [361, 482] width 226 height 17
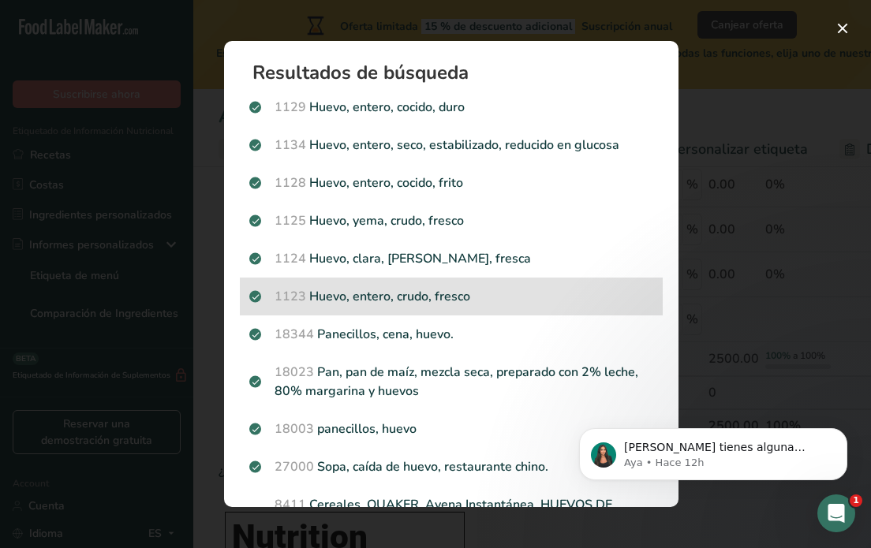
click at [419, 305] on p "1123 Huevo, entero, crudo, fresco" at bounding box center [451, 296] width 404 height 19
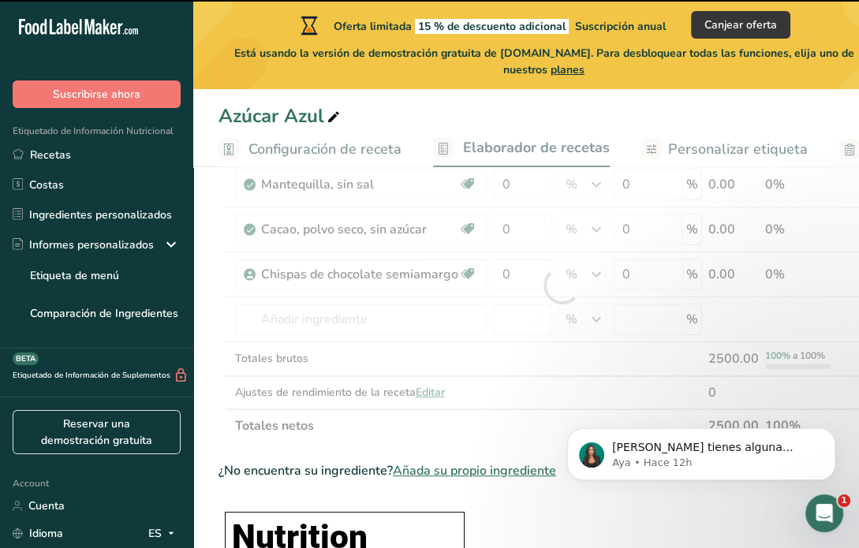
type input "0"
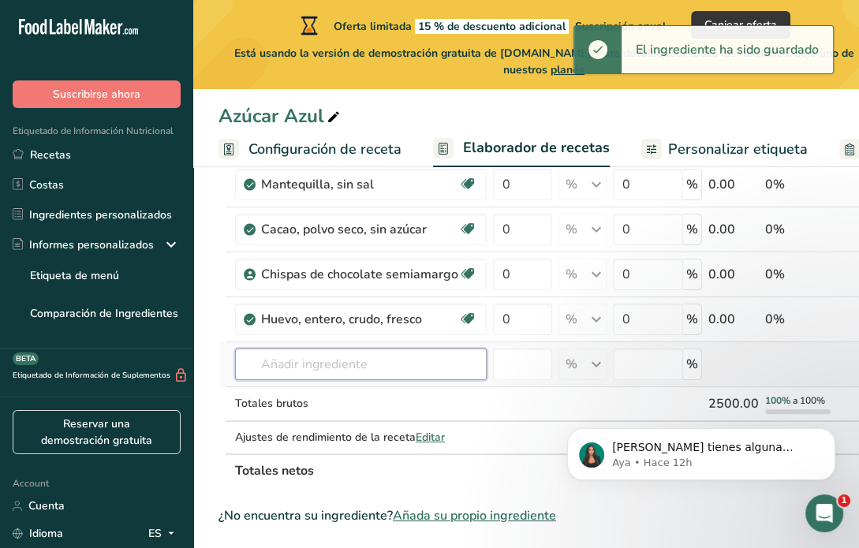
click at [316, 372] on input "text" at bounding box center [361, 365] width 252 height 32
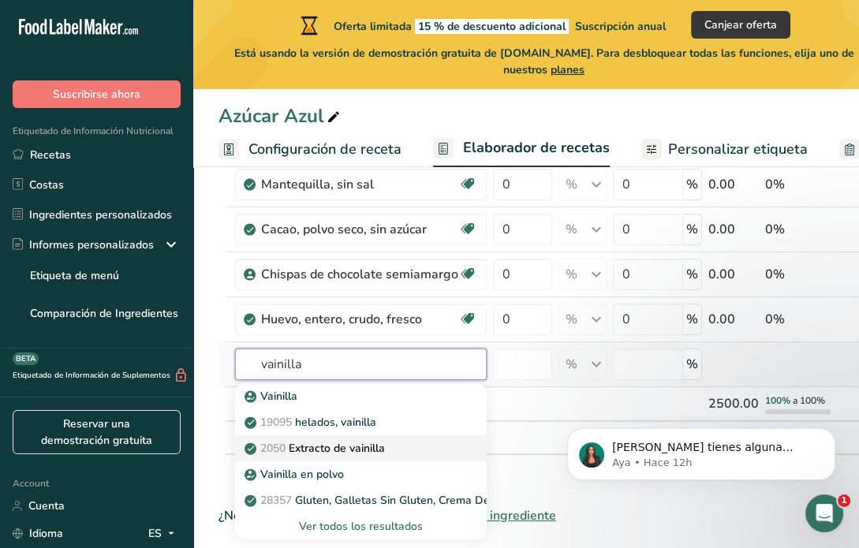
type input "vainilla"
click at [341, 449] on p "2050 Extracto de vainilla" at bounding box center [316, 448] width 137 height 17
type input "Vanilla extract"
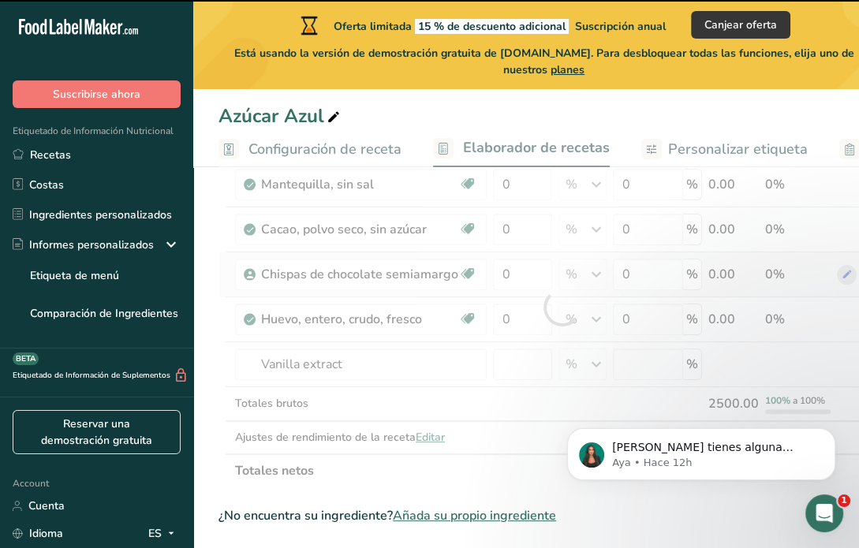
type input "0"
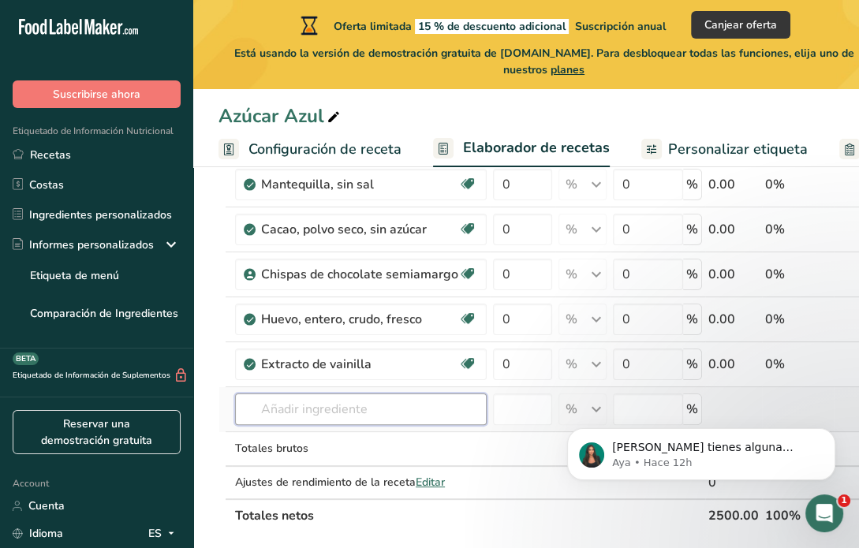
click at [285, 401] on input "text" at bounding box center [361, 410] width 252 height 32
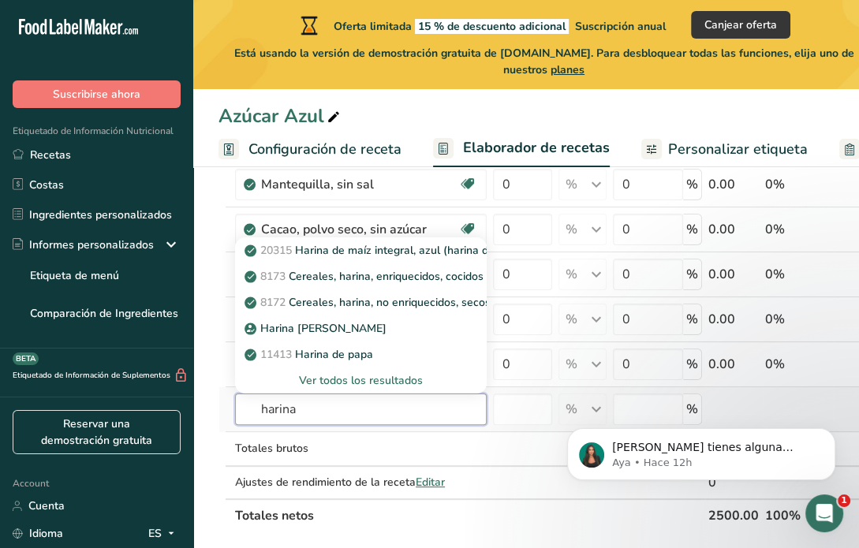
type input "harina"
click at [330, 376] on div "Ver todos los resultados" at bounding box center [361, 380] width 226 height 17
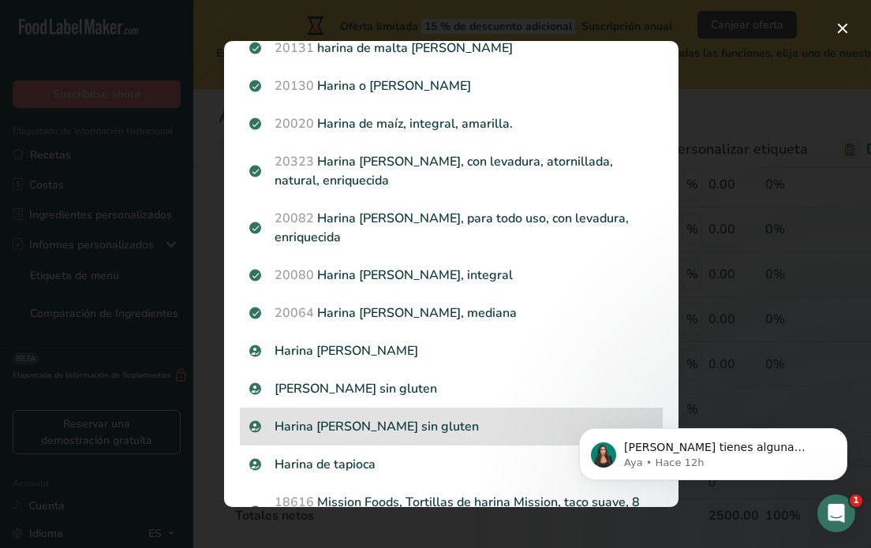
scroll to position [290, 0]
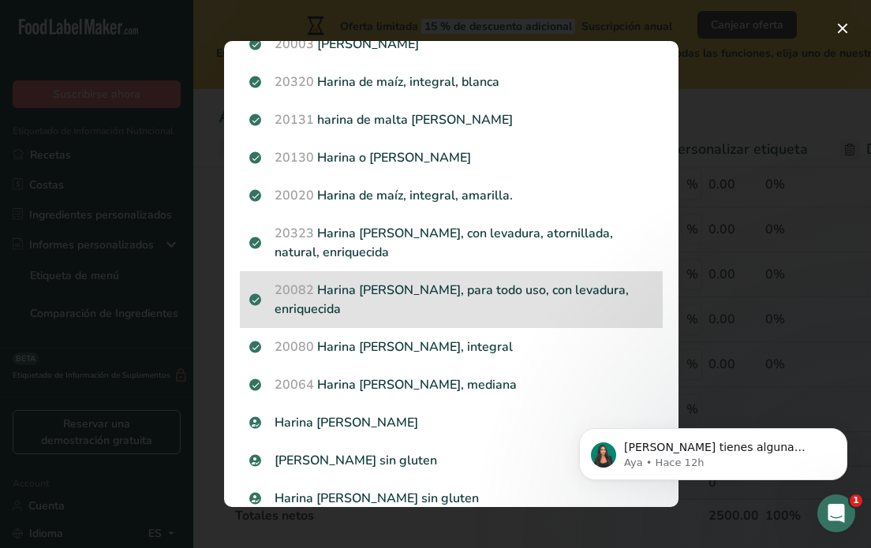
click at [406, 301] on p "20082 Harina de trigo, blanca, para todo uso, con levadura, enriquecida" at bounding box center [451, 300] width 404 height 38
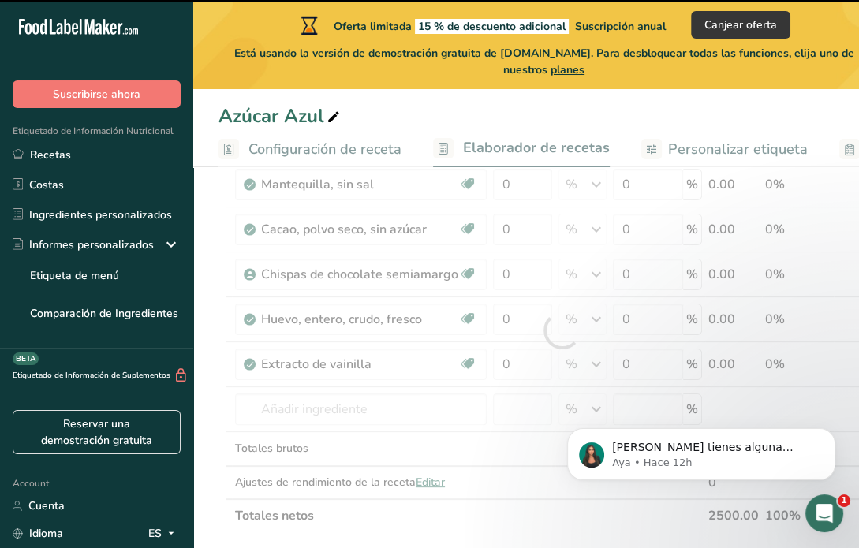
type input "0"
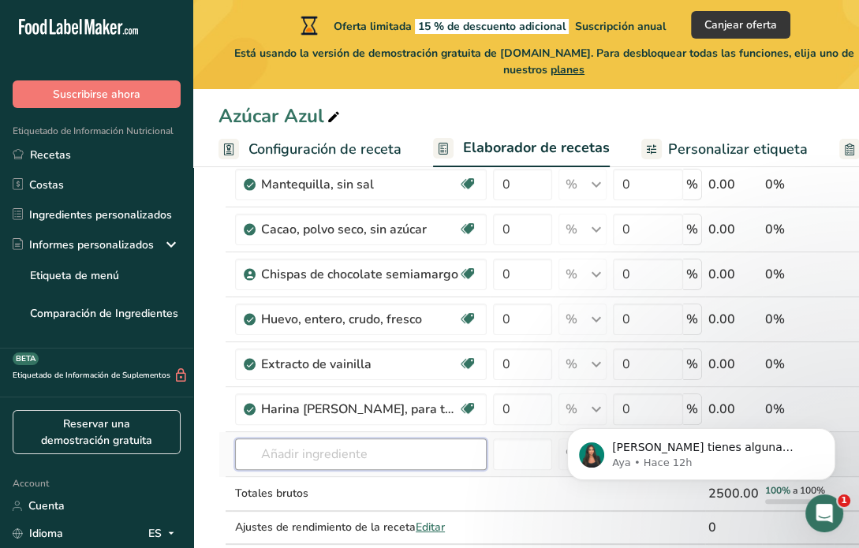
click at [290, 462] on input "text" at bounding box center [361, 455] width 252 height 32
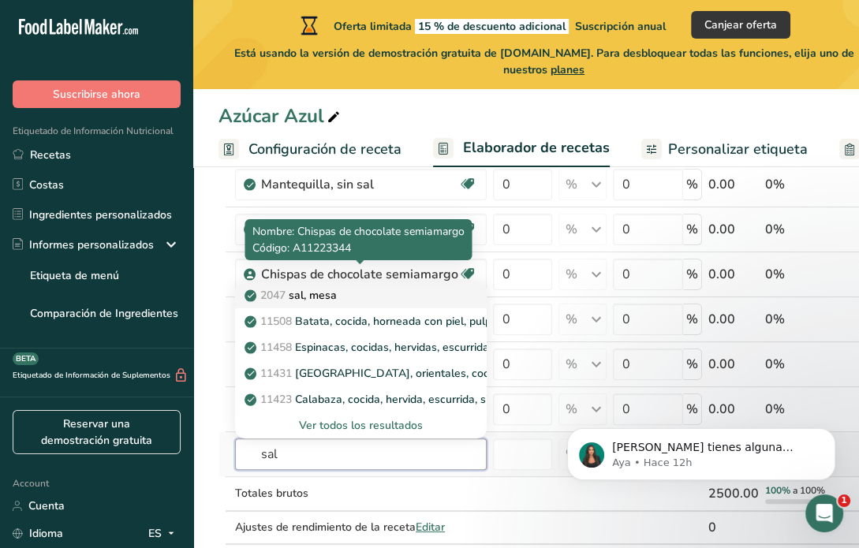
type input "sal"
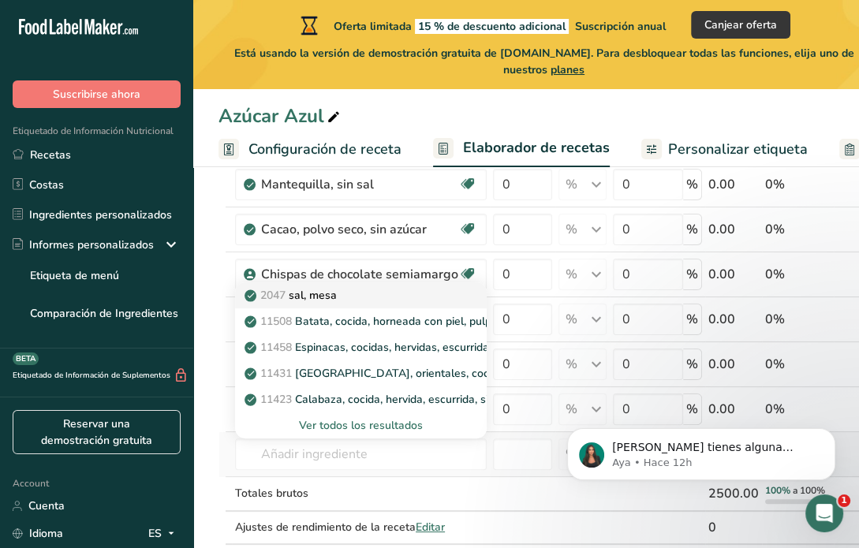
click at [335, 299] on p "2047 sal, mesa" at bounding box center [292, 295] width 89 height 17
type input "Salt, table"
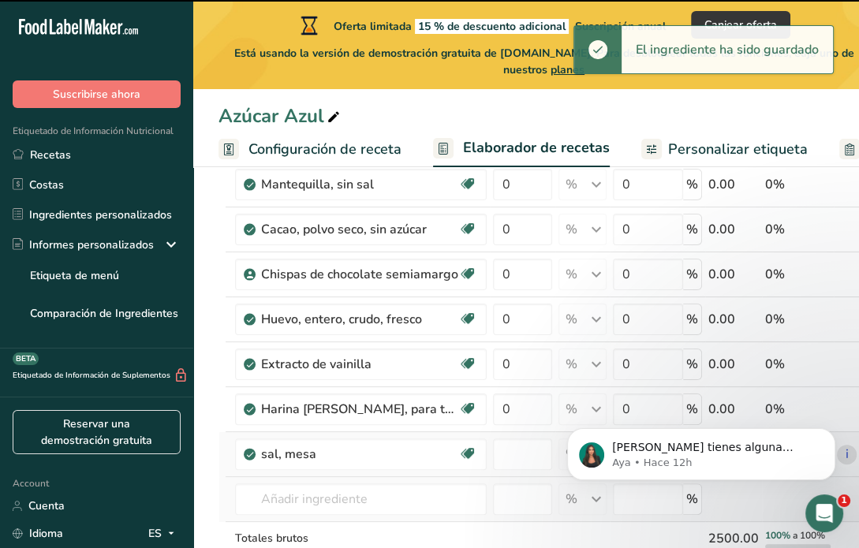
type input "0"
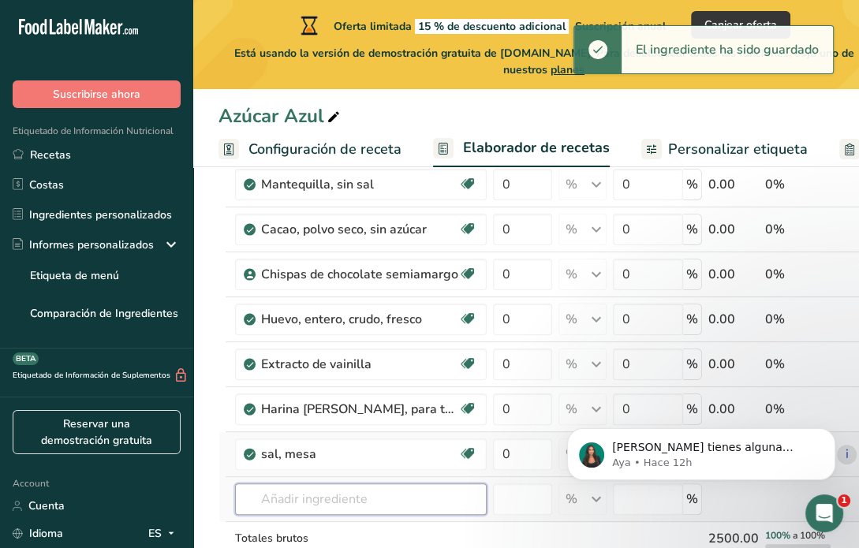
click at [271, 494] on input "text" at bounding box center [361, 500] width 252 height 32
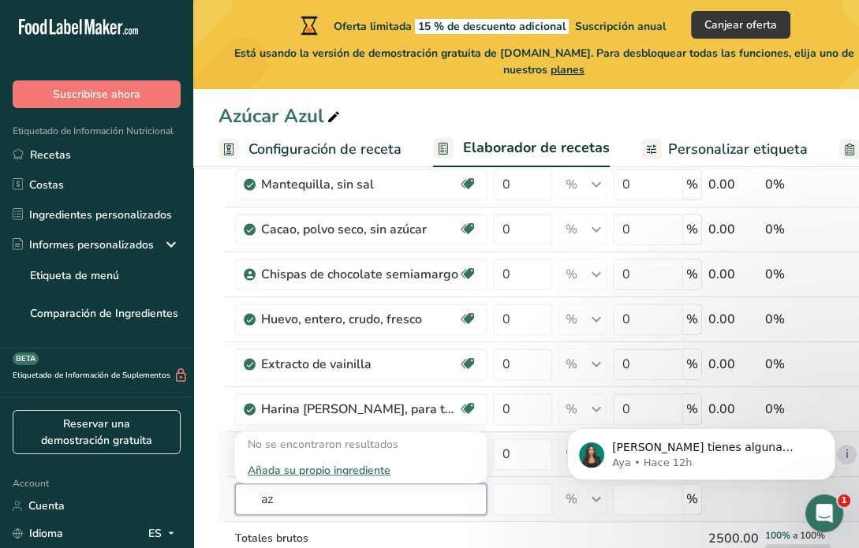
type input "a"
type input "m"
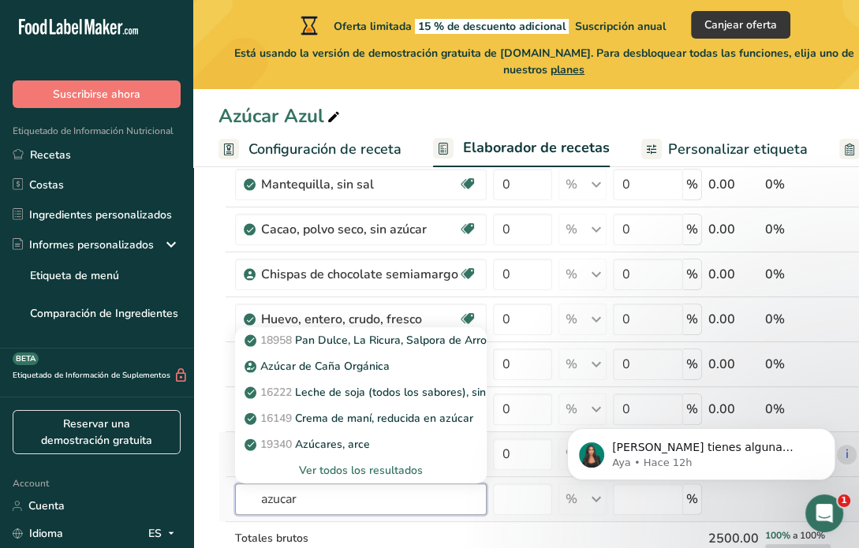
type input "azucar"
click at [330, 467] on div "Ver todos los resultados" at bounding box center [361, 470] width 226 height 17
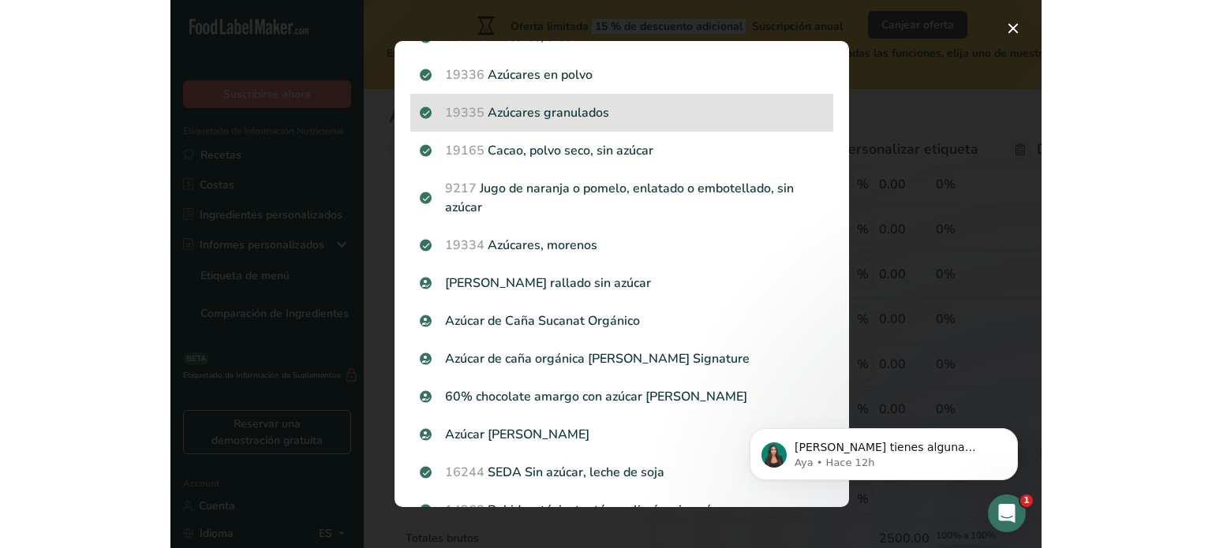
scroll to position [263, 0]
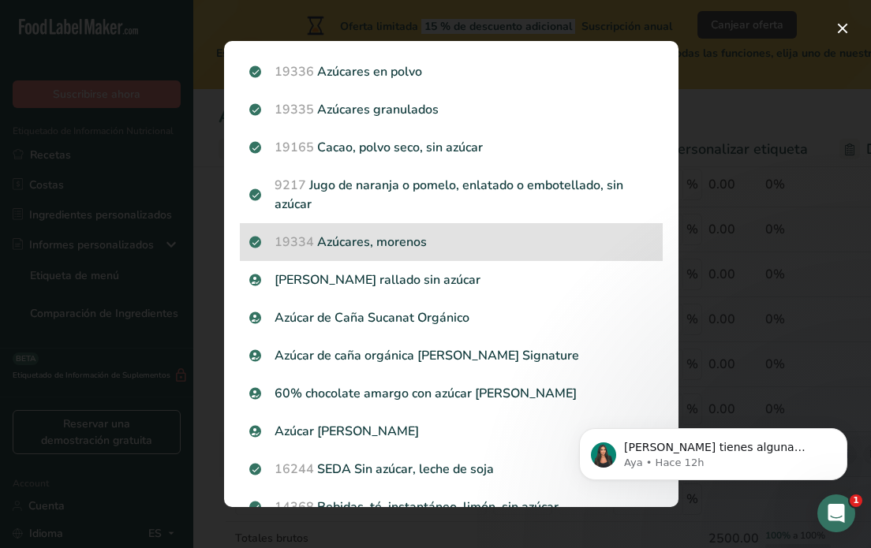
click at [381, 250] on p "19334 Azúcares, morenos" at bounding box center [451, 242] width 404 height 19
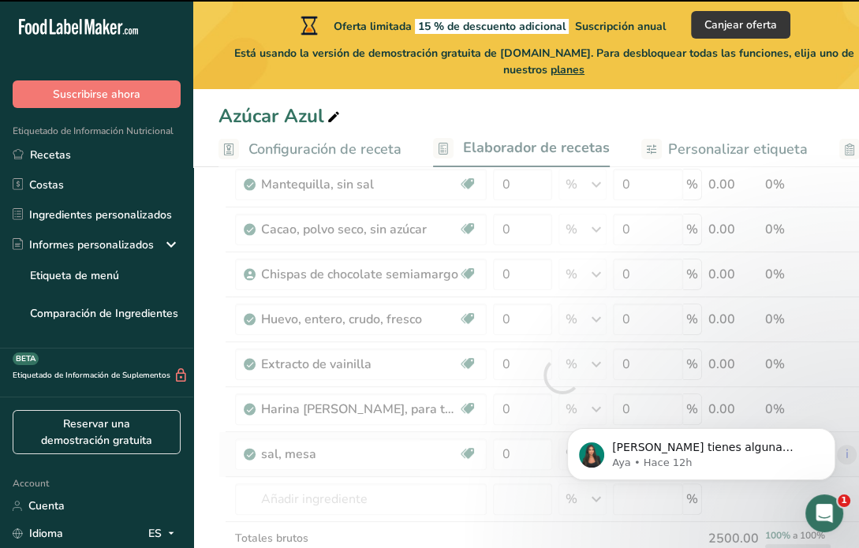
type input "0"
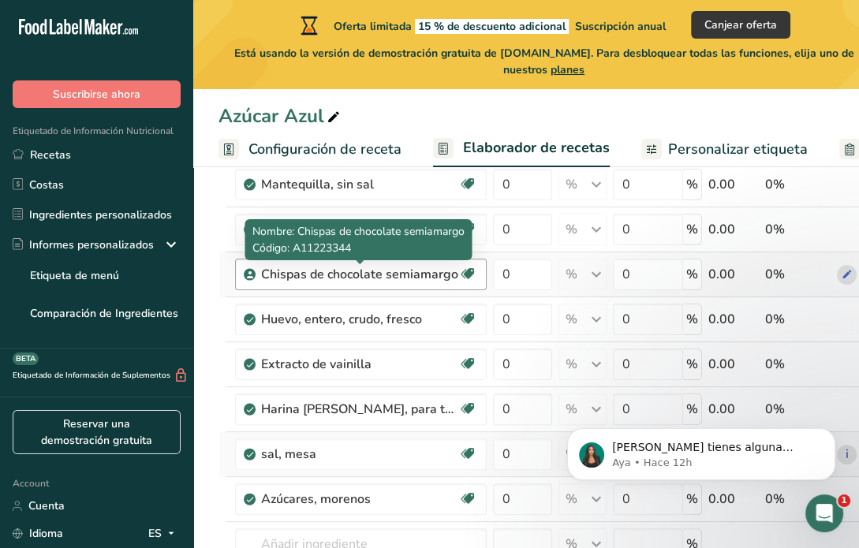
click at [306, 279] on div "Chispas de chocolate semiamargo" at bounding box center [359, 274] width 197 height 19
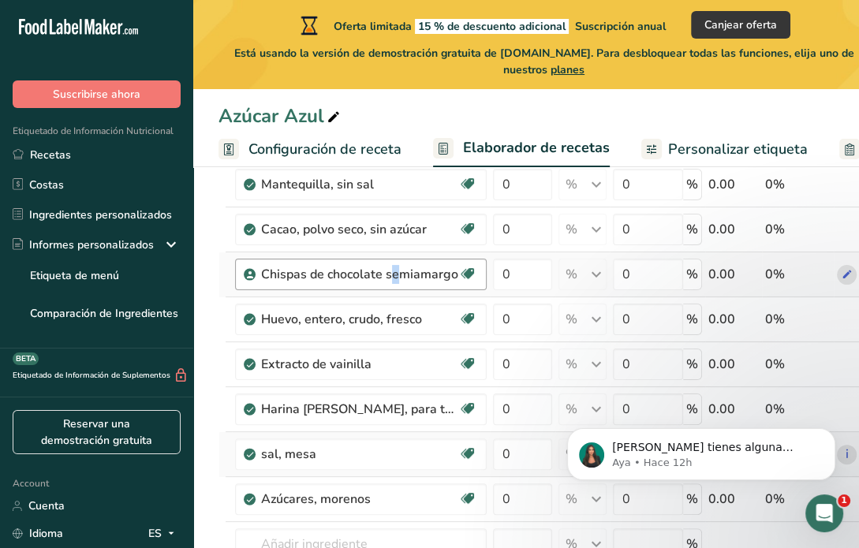
click at [306, 279] on div "Chispas de chocolate semiamargo" at bounding box center [359, 274] width 197 height 19
click at [407, 267] on div "Chispas de chocolate semiamargo" at bounding box center [359, 274] width 197 height 19
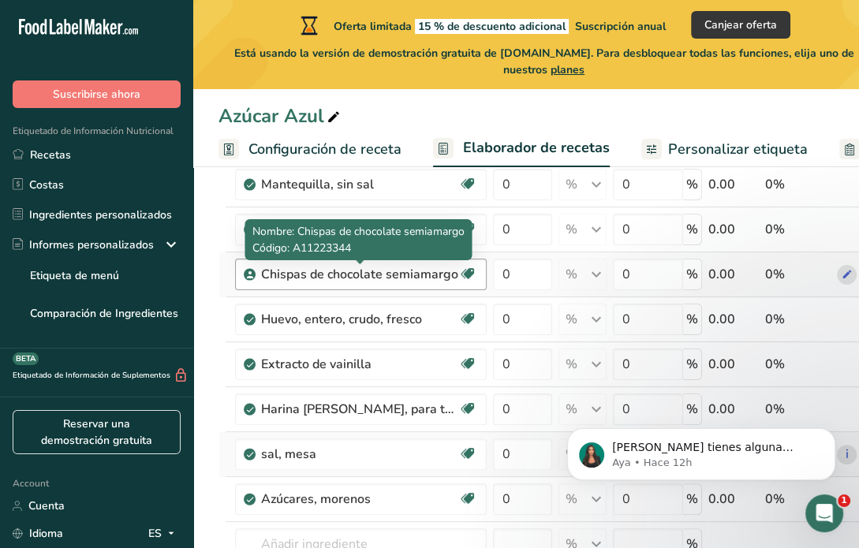
click at [407, 267] on div "Chispas de chocolate semiamargo" at bounding box center [359, 274] width 197 height 19
click at [290, 277] on div "Chispas de chocolate semiamargo" at bounding box center [359, 274] width 197 height 19
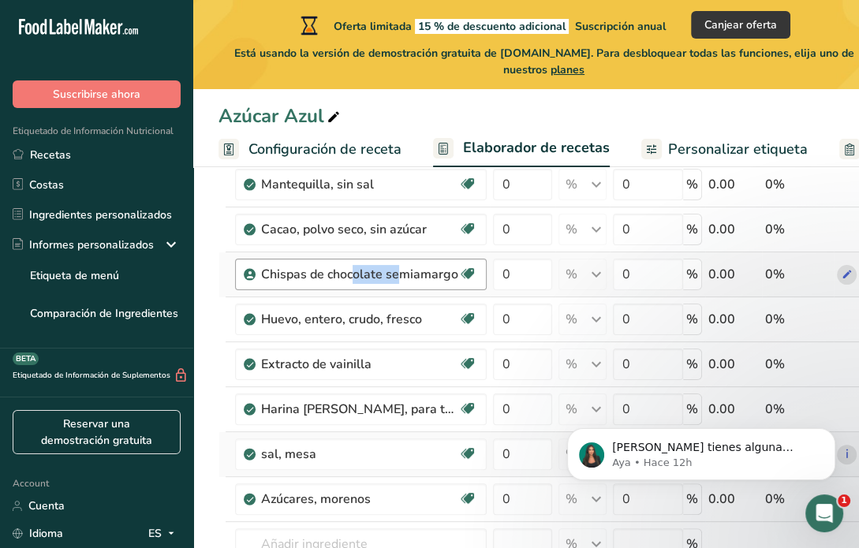
click at [290, 277] on div "Chispas de chocolate semiamargo" at bounding box center [359, 274] width 197 height 19
click at [852, 273] on span at bounding box center [847, 274] width 19 height 19
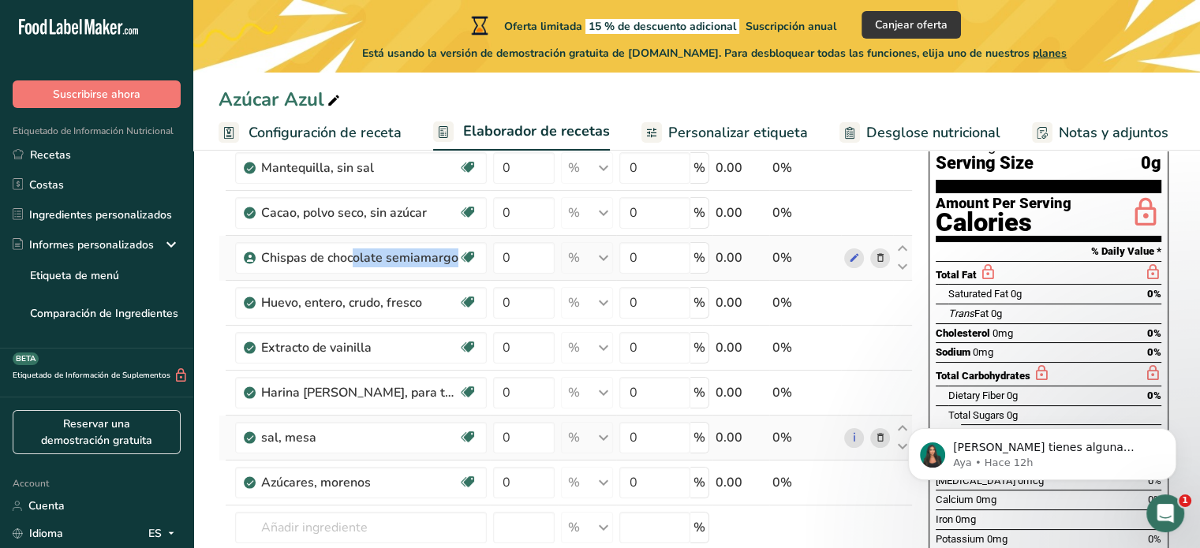
click at [879, 256] on icon at bounding box center [879, 258] width 11 height 17
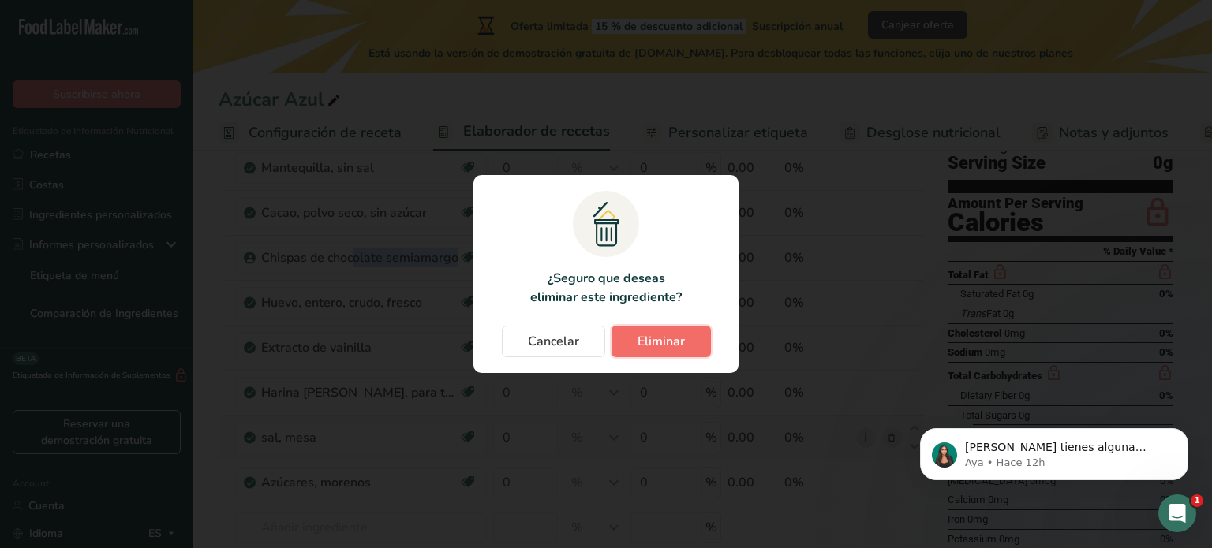
click at [654, 334] on span "Eliminar" at bounding box center [661, 341] width 47 height 19
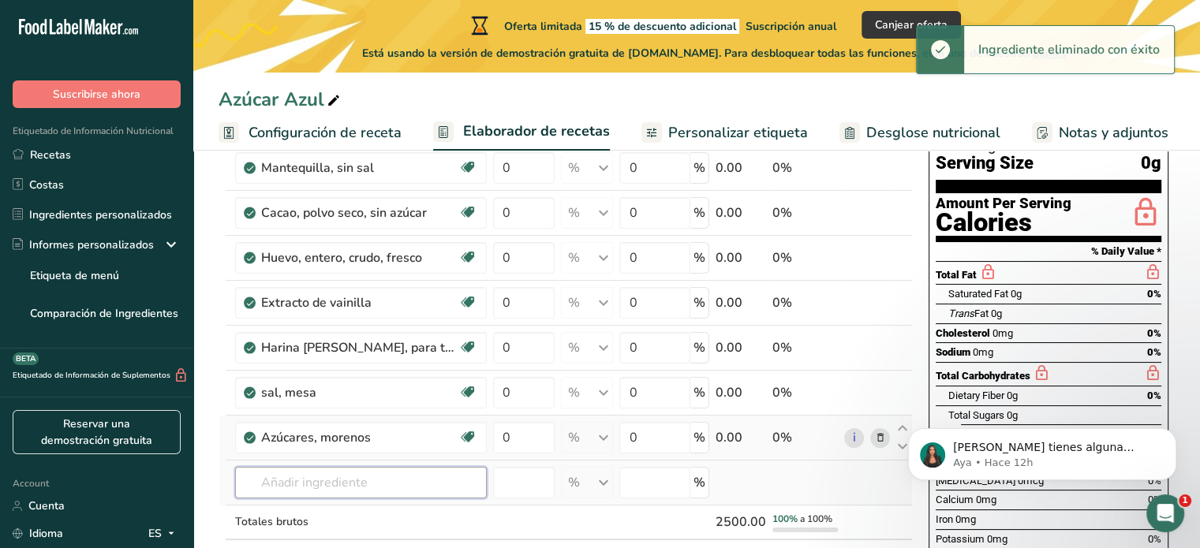
click at [280, 496] on input "text" at bounding box center [361, 483] width 252 height 32
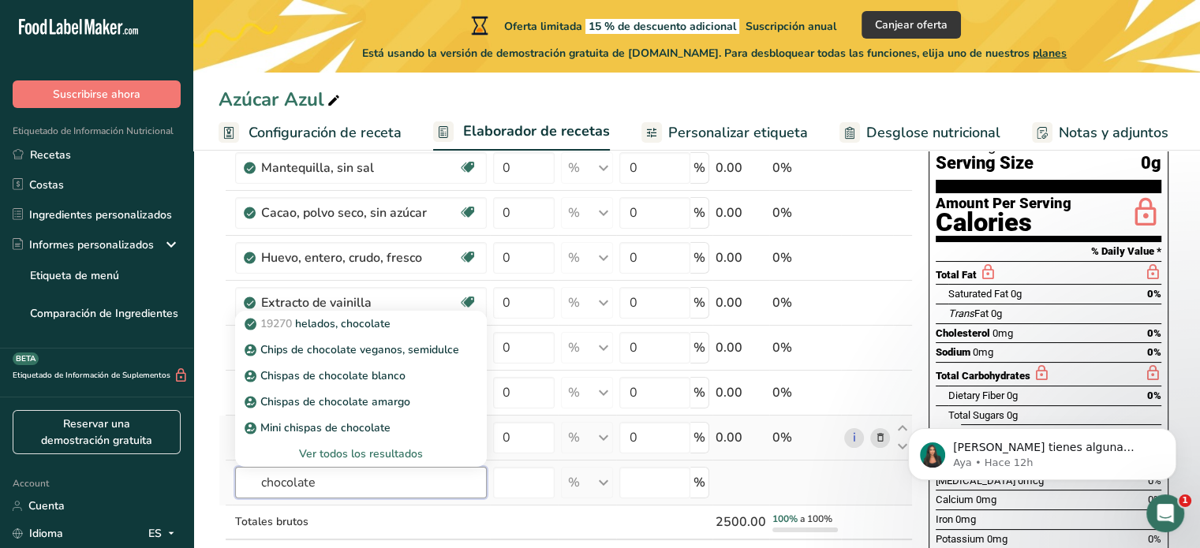
type input "chocolate"
click at [306, 457] on div "Ver todos los resultados" at bounding box center [361, 454] width 226 height 17
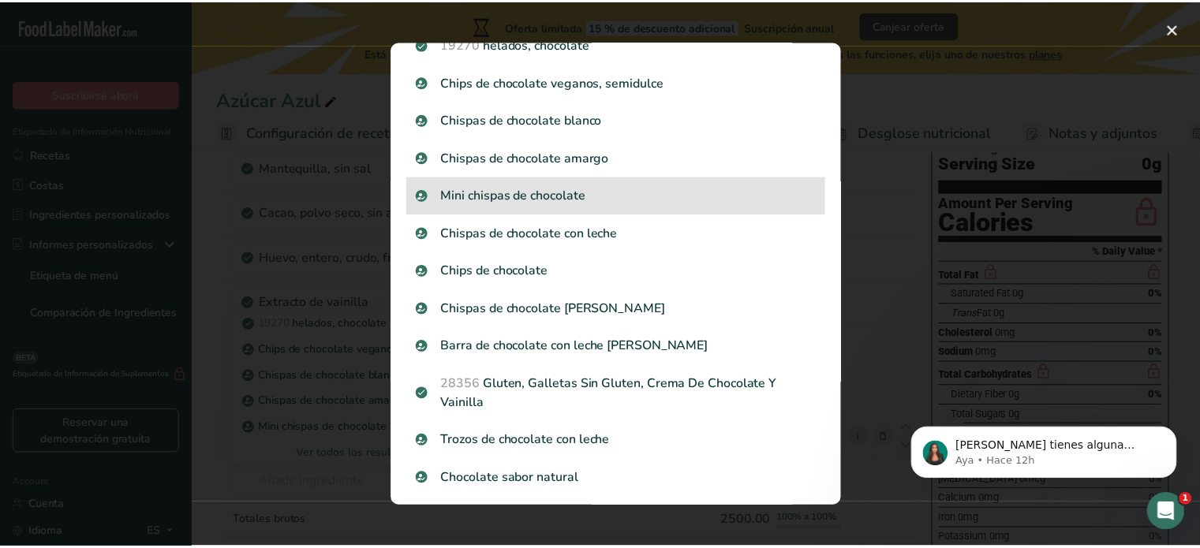
scroll to position [131, 0]
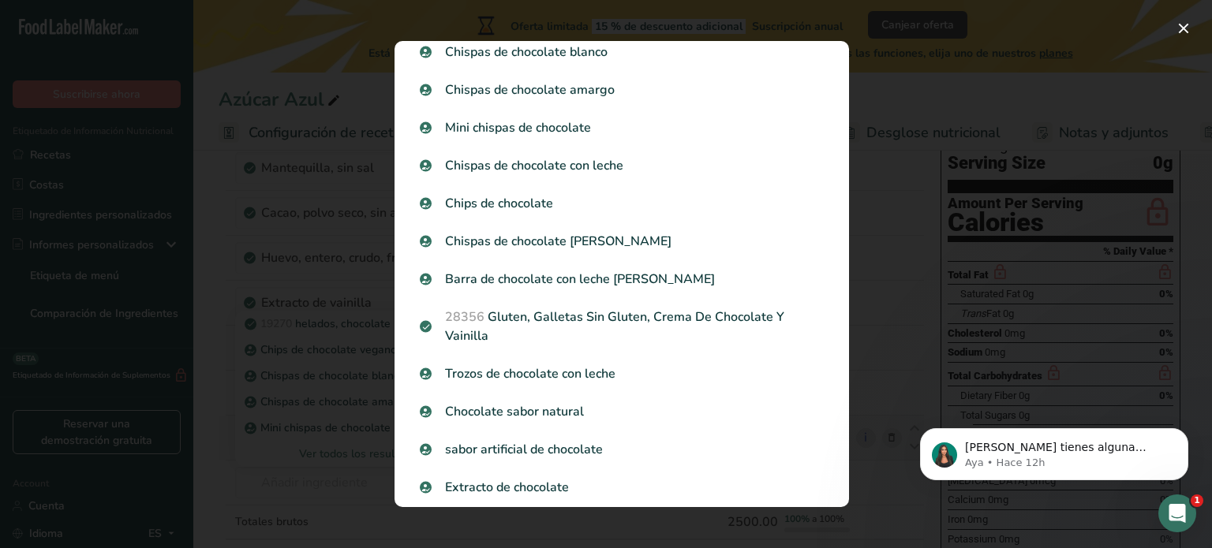
click at [286, 485] on div "Search results modal" at bounding box center [606, 274] width 1212 height 548
click at [347, 477] on tbody "Mantequilla, sin sal Libre de gluten Vegetariano Libre de soja 0 % Porciones 1 …" at bounding box center [571, 359] width 705 height 426
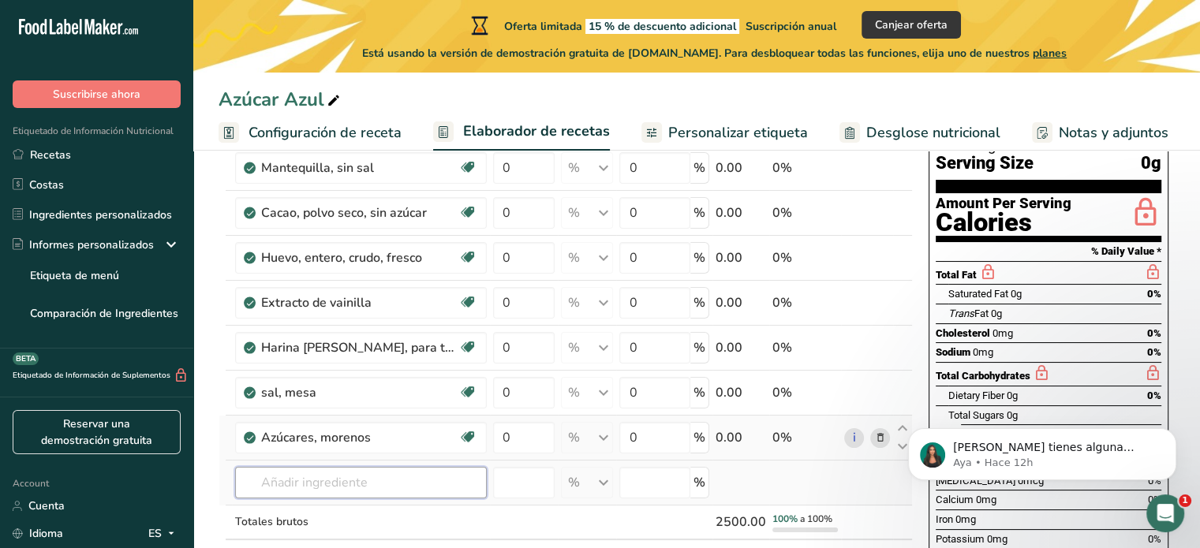
click at [335, 467] on input "text" at bounding box center [361, 483] width 252 height 32
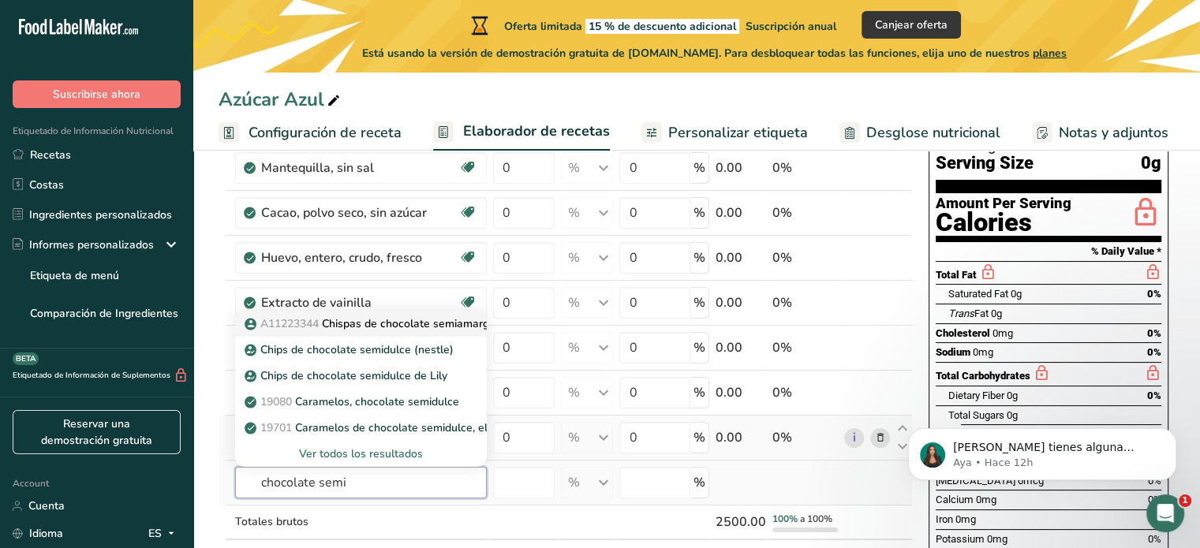
type input "chocolate semi"
click at [393, 316] on p "A11223344 Chispas de chocolate semiamargo" at bounding box center [372, 324] width 248 height 17
type input "Semi Sweet Chocolate Chips"
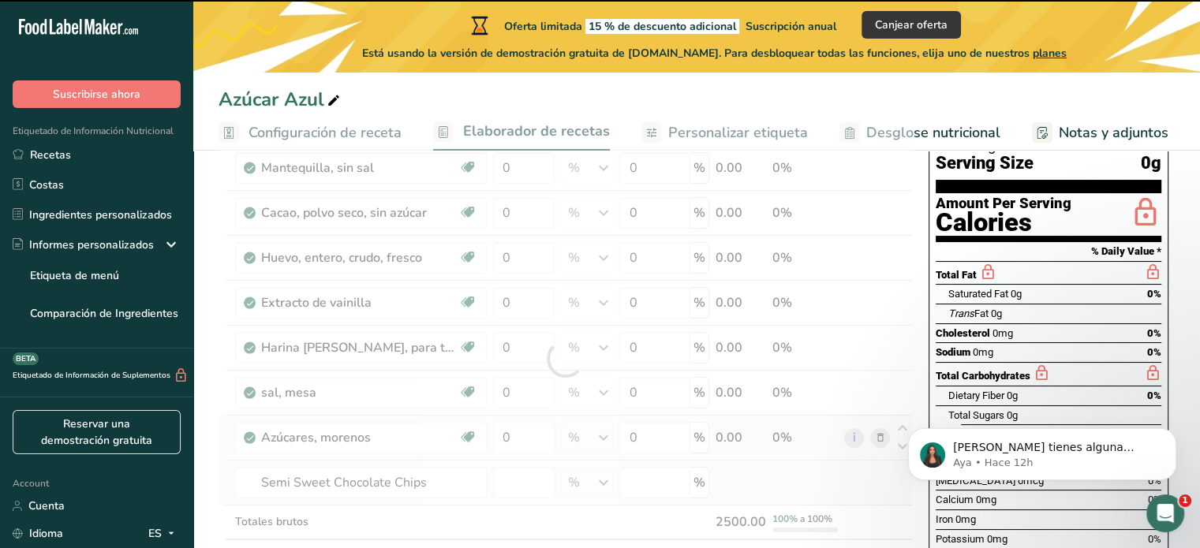
type input "0"
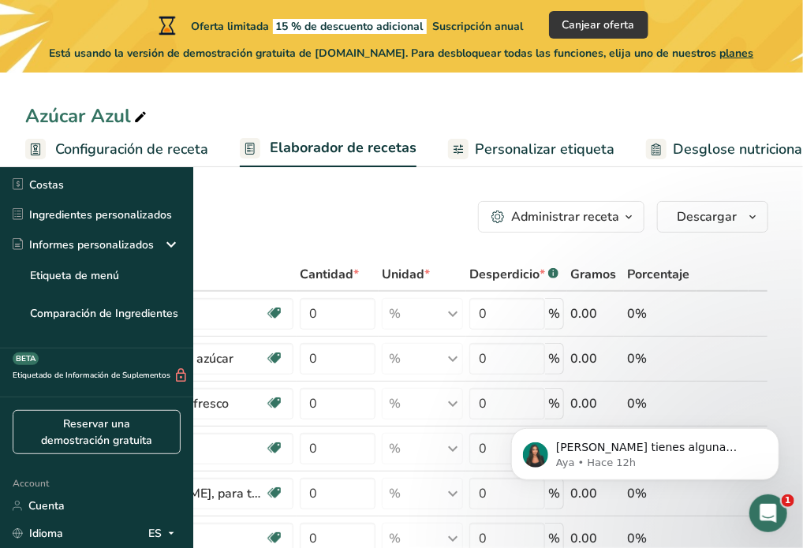
scroll to position [0, 0]
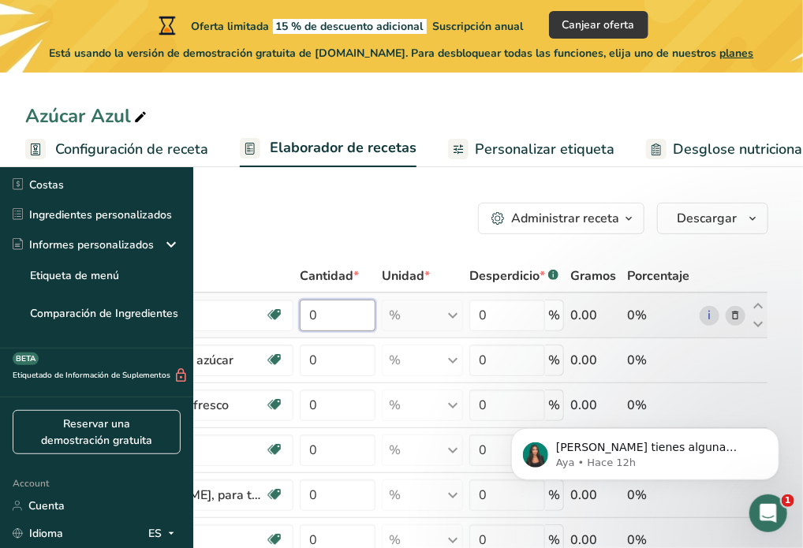
click at [375, 324] on input "0" at bounding box center [337, 316] width 75 height 32
click at [375, 307] on input "0" at bounding box center [337, 316] width 75 height 32
click at [375, 305] on input "0" at bounding box center [337, 316] width 75 height 32
type input "13.55"
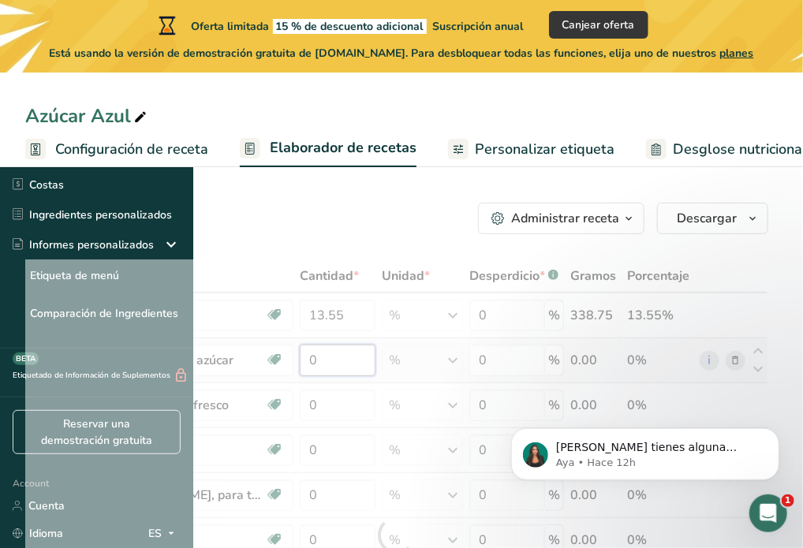
click at [515, 369] on div "Ingrediente * Cantidad * Unidad * Desperdicio * .a-a{fill:#347362;}.b-a{fill:#f…" at bounding box center [396, 536] width 743 height 553
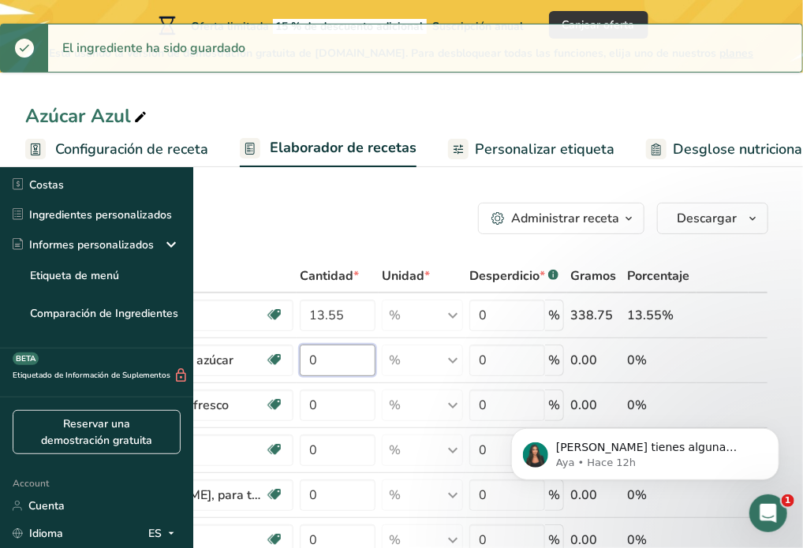
click at [375, 363] on input "0" at bounding box center [337, 361] width 75 height 32
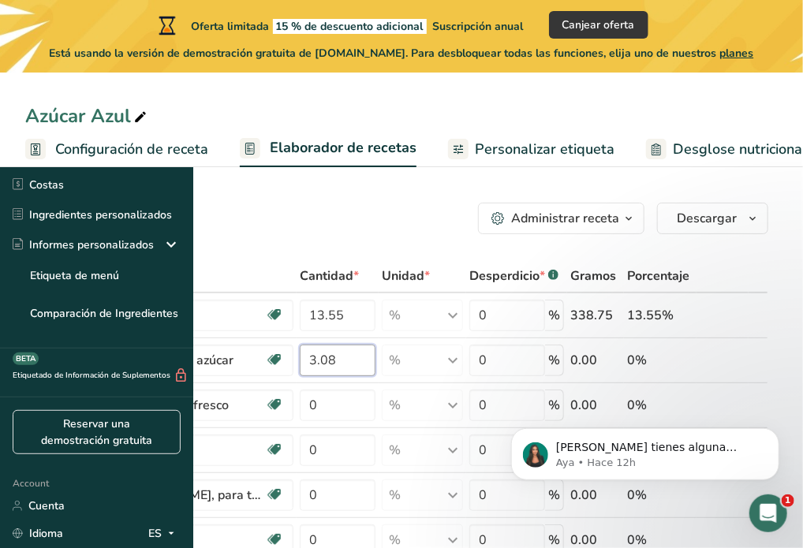
type input "3.08"
click html "Si tienes alguna pregunta no dudes en consultarnos. ¡Estamos aquí para ayudarte…"
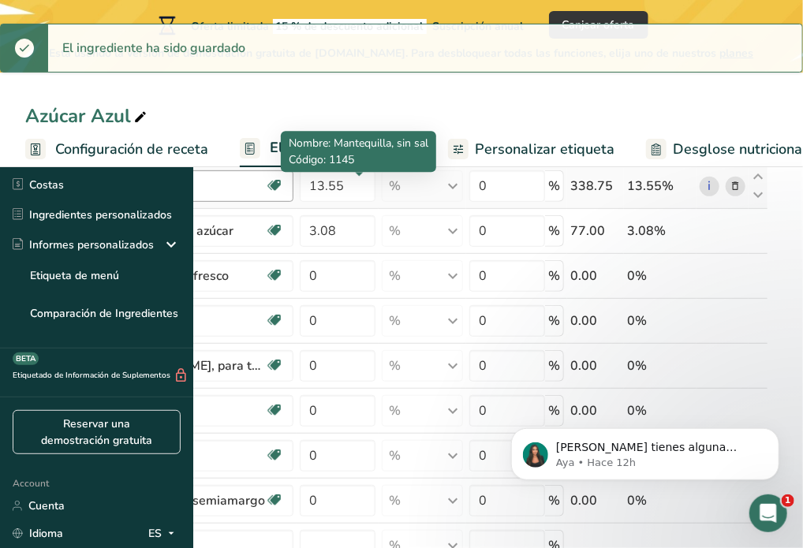
scroll to position [131, 0]
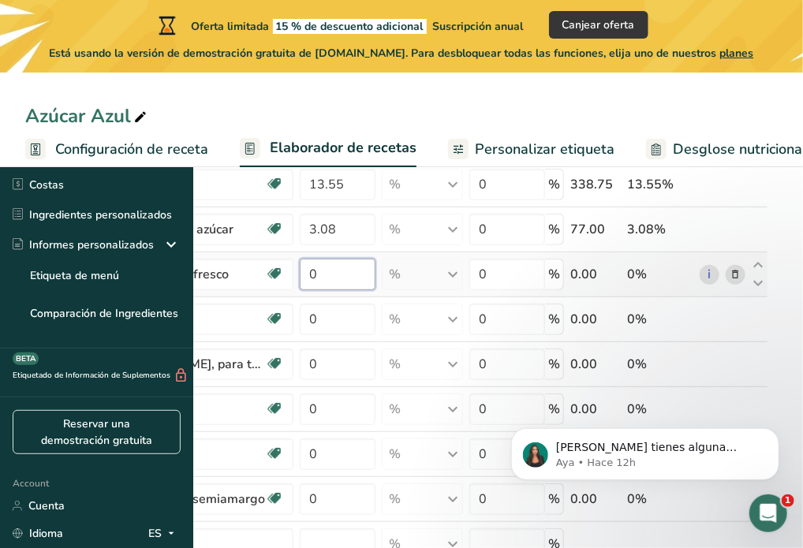
click at [375, 271] on input "0" at bounding box center [337, 275] width 75 height 32
type input "13.55"
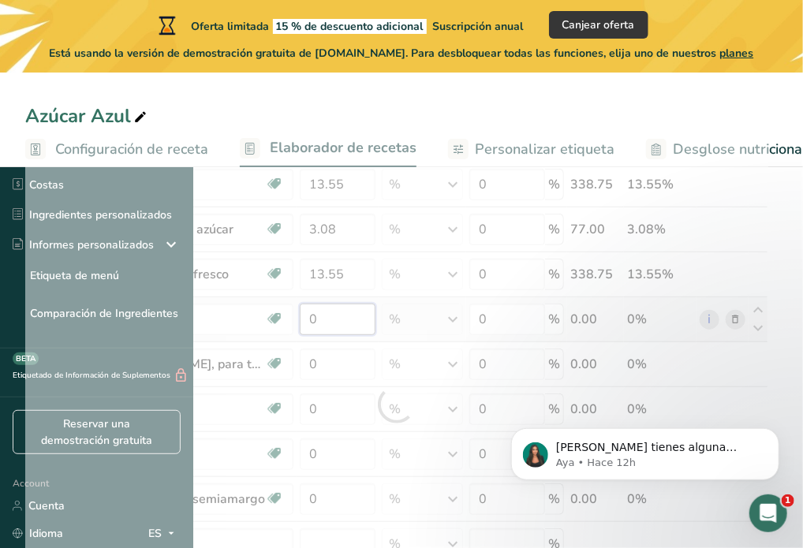
click at [532, 313] on div "Ingrediente * Cantidad * Unidad * Desperdicio * .a-a{fill:#347362;}.b-a{fill:#f…" at bounding box center [396, 405] width 743 height 553
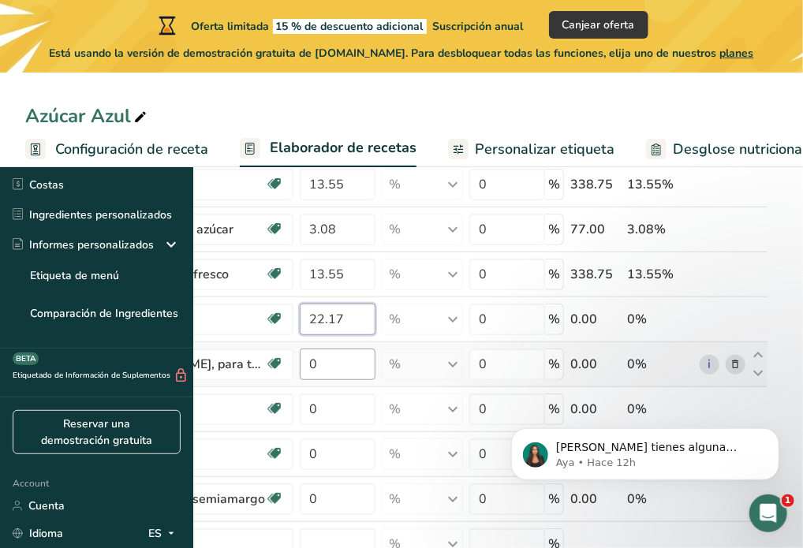
type input "22.17"
click at [537, 362] on div "Ingrediente * Cantidad * Unidad * Desperdicio * .a-a{fill:#347362;}.b-a{fill:#f…" at bounding box center [396, 405] width 743 height 553
type input "12.32"
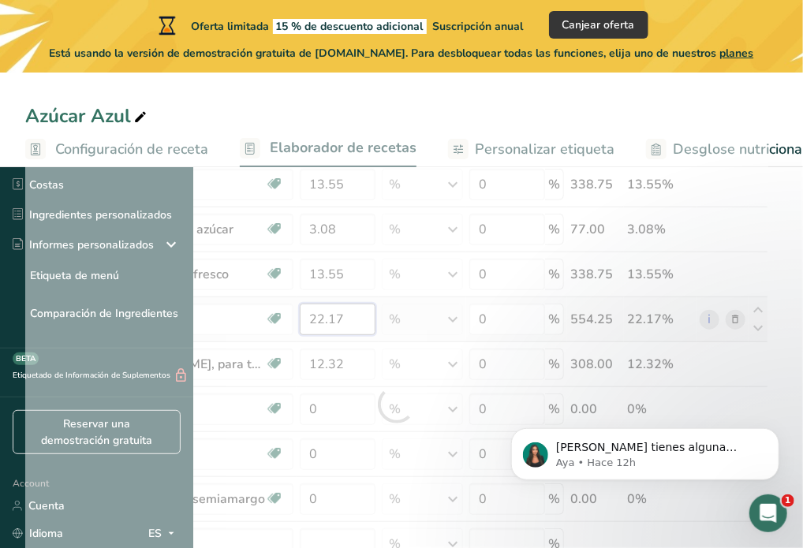
click at [533, 314] on div "Ingrediente * Cantidad * Unidad * Desperdicio * .a-a{fill:#347362;}.b-a{fill:#f…" at bounding box center [396, 405] width 743 height 553
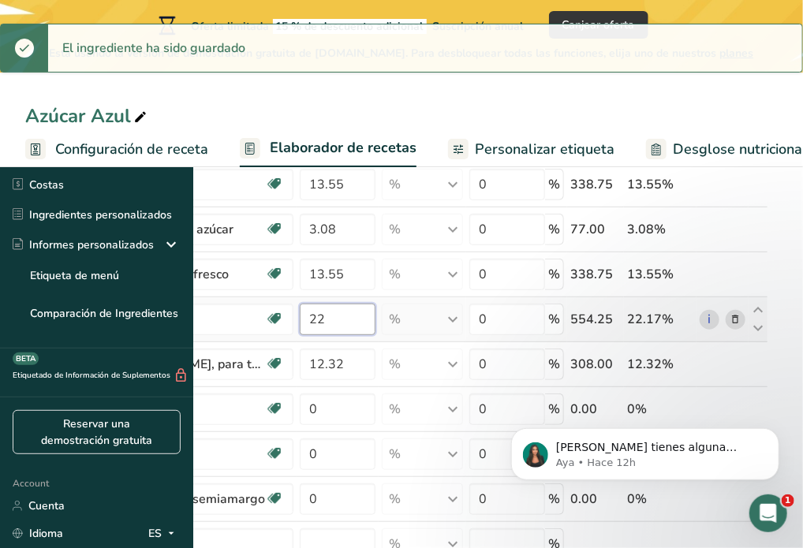
type input "2"
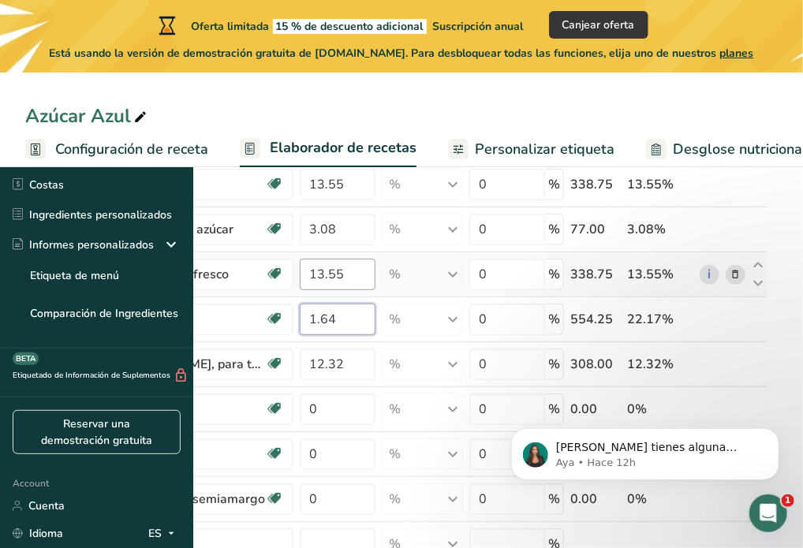
type input "1.64"
click at [533, 271] on div "Ingrediente * Cantidad * Unidad * Desperdicio * .a-a{fill:#347362;}.b-a{fill:#f…" at bounding box center [396, 405] width 743 height 553
type input "18.48"
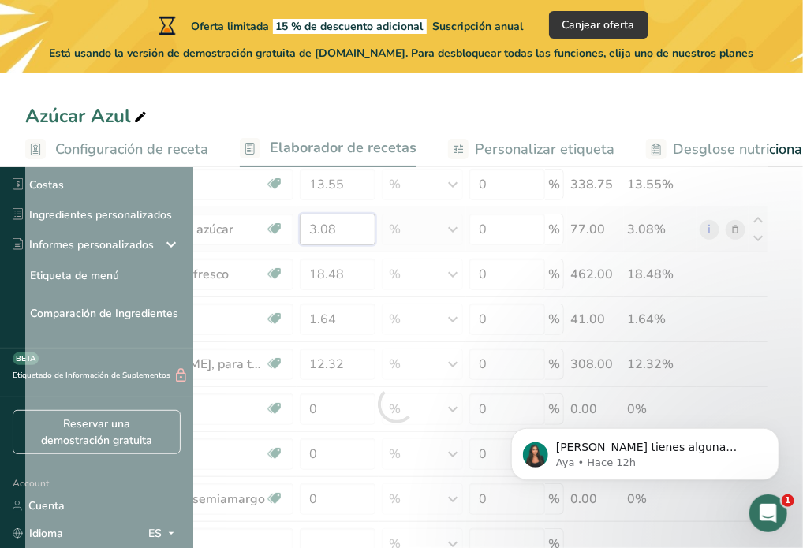
click at [526, 231] on div "Ingrediente * Cantidad * Unidad * Desperdicio * .a-a{fill:#347362;}.b-a{fill:#f…" at bounding box center [396, 405] width 743 height 553
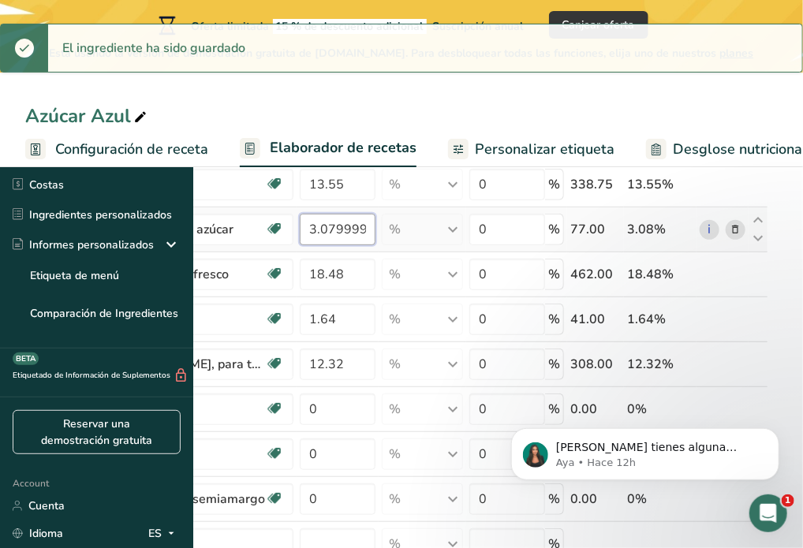
scroll to position [263, 0]
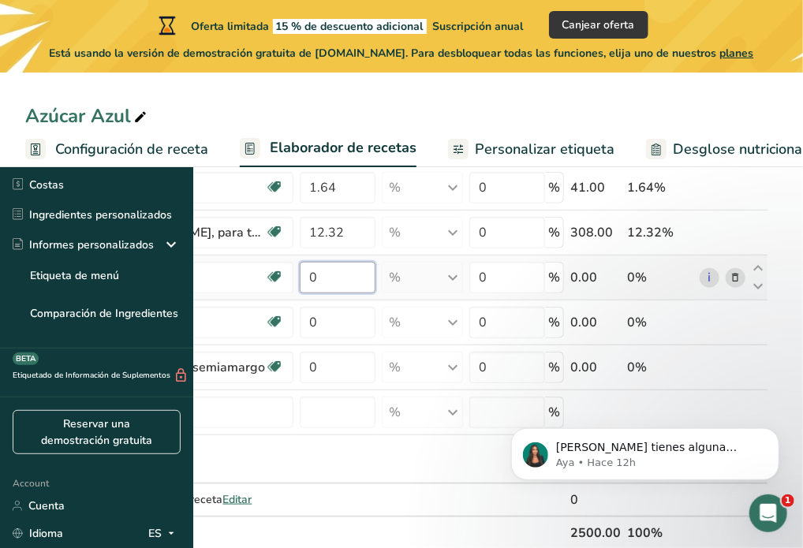
click at [523, 273] on div "Ingrediente * Cantidad * Unidad * Desperdicio * .a-a{fill:#347362;}.b-a{fill:#f…" at bounding box center [396, 273] width 743 height 553
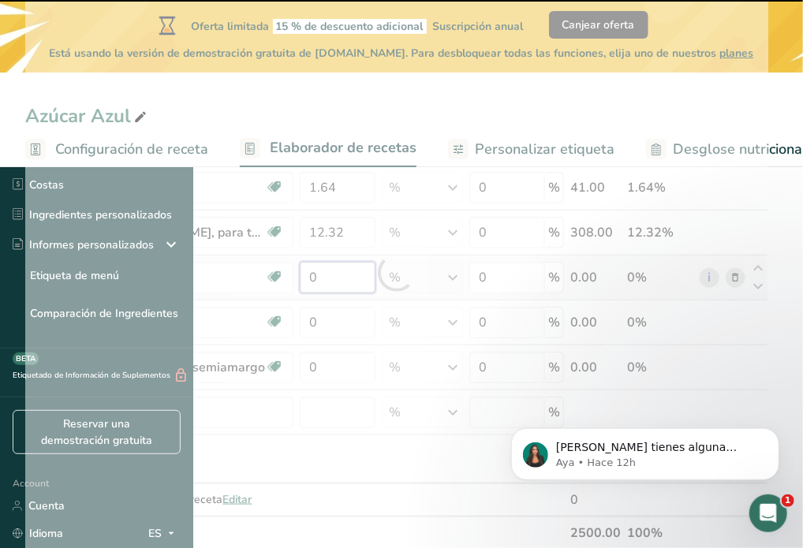
type input "3.08"
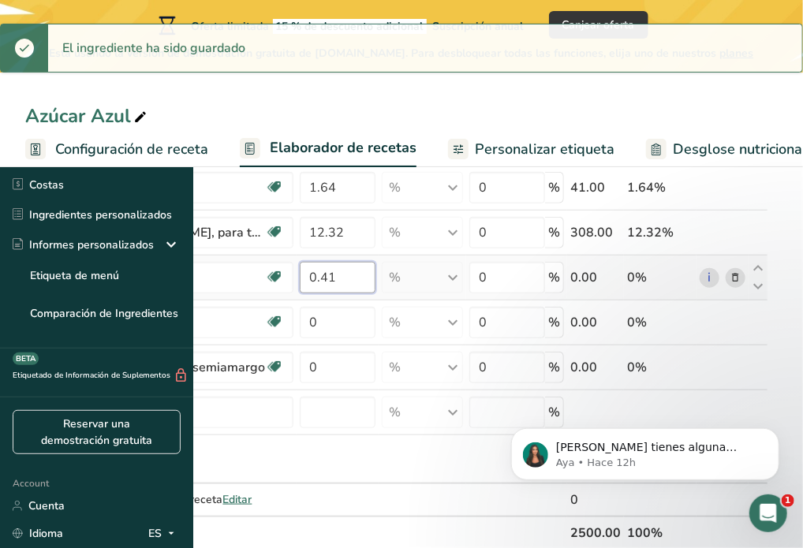
type input "0.41"
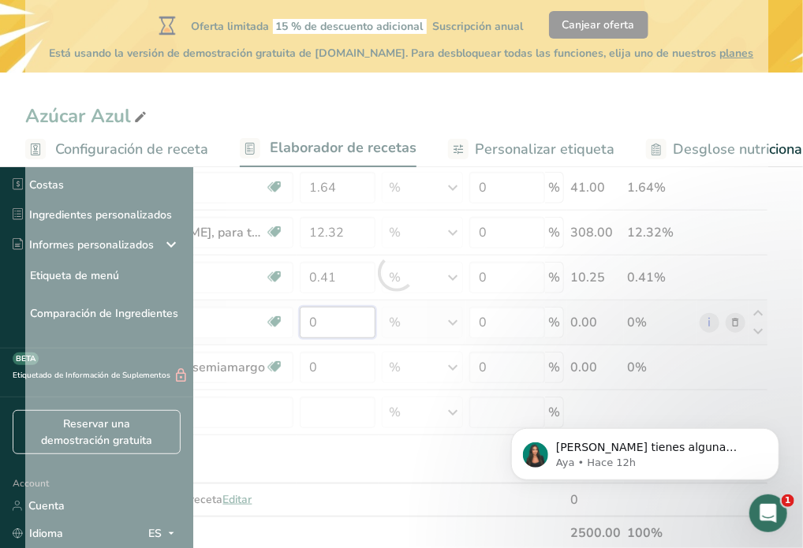
click at [511, 322] on div "Ingrediente * Cantidad * Unidad * Desperdicio * .a-a{fill:#347362;}.b-a{fill:#f…" at bounding box center [396, 273] width 743 height 553
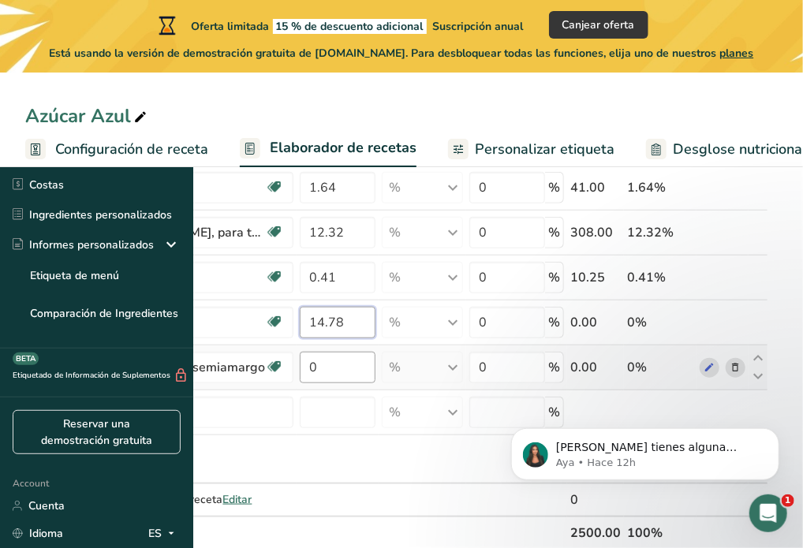
type input "14.78"
click at [514, 357] on div "Ingrediente * Cantidad * Unidad * Desperdicio * .a-a{fill:#347362;}.b-a{fill:#f…" at bounding box center [396, 273] width 743 height 553
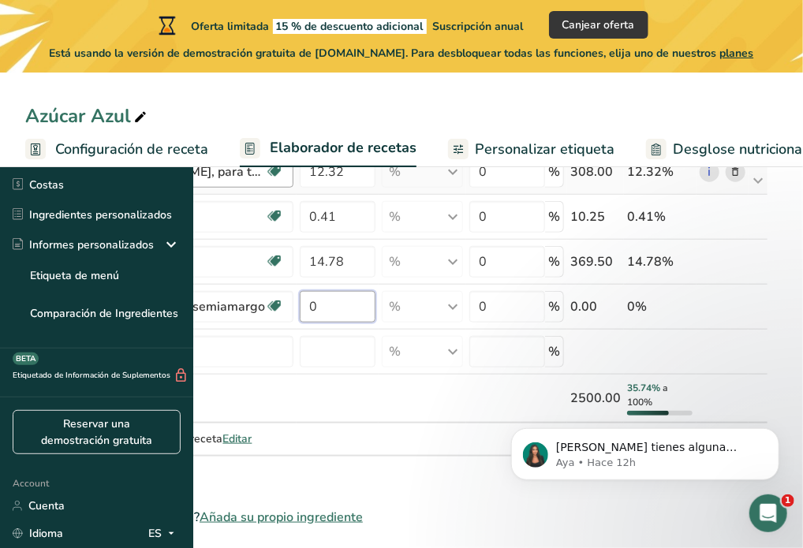
scroll to position [395, 0]
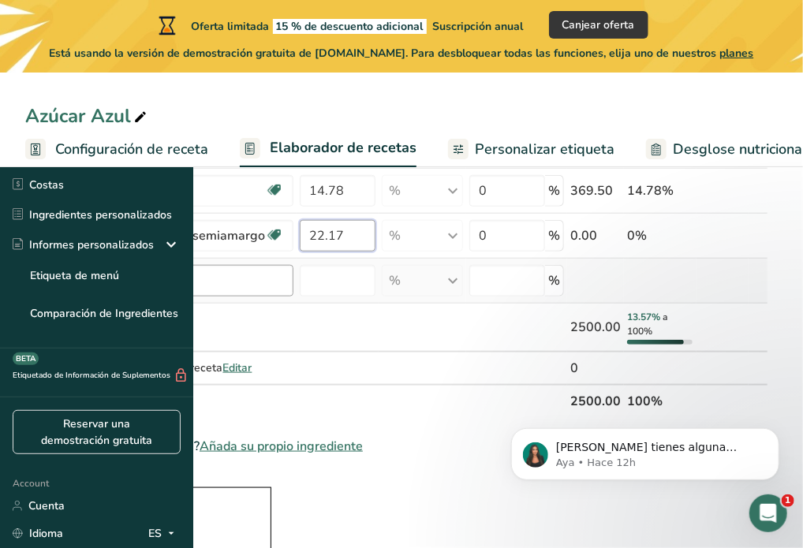
type input "22.17"
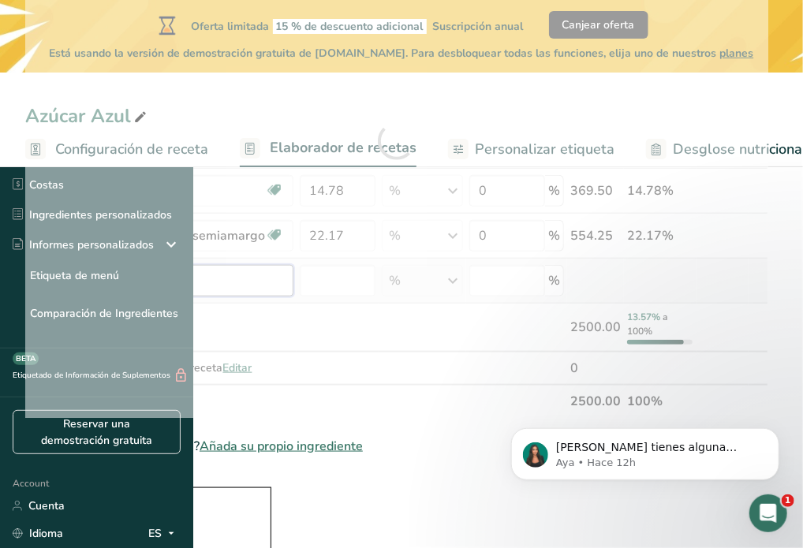
click at [420, 294] on div "Ingrediente * Cantidad * Unidad * Desperdicio * .a-a{fill:#347362;}.b-a{fill:#f…" at bounding box center [396, 141] width 743 height 553
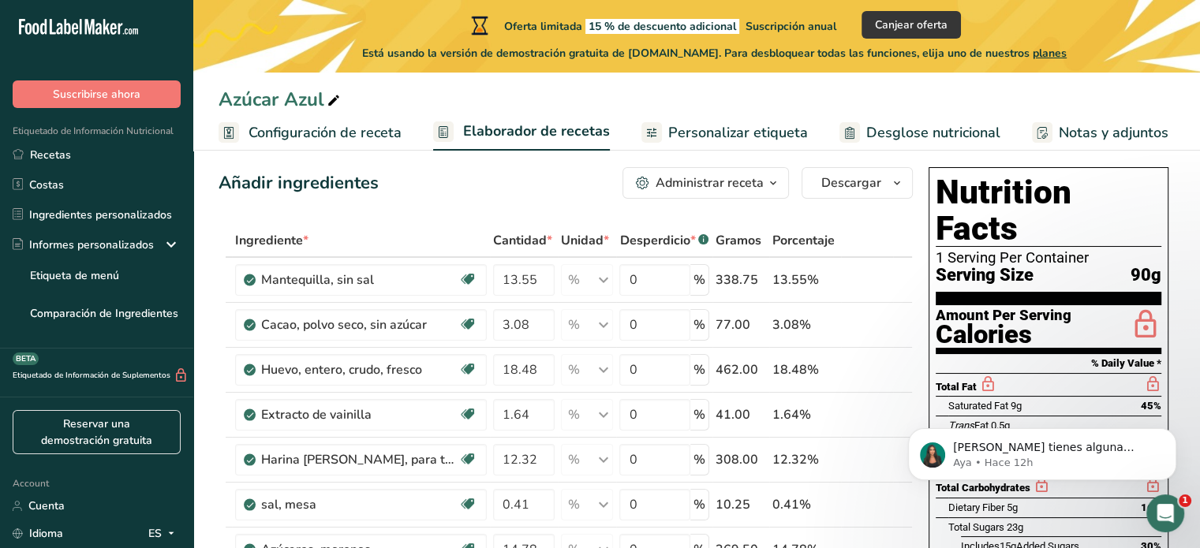
scroll to position [0, 0]
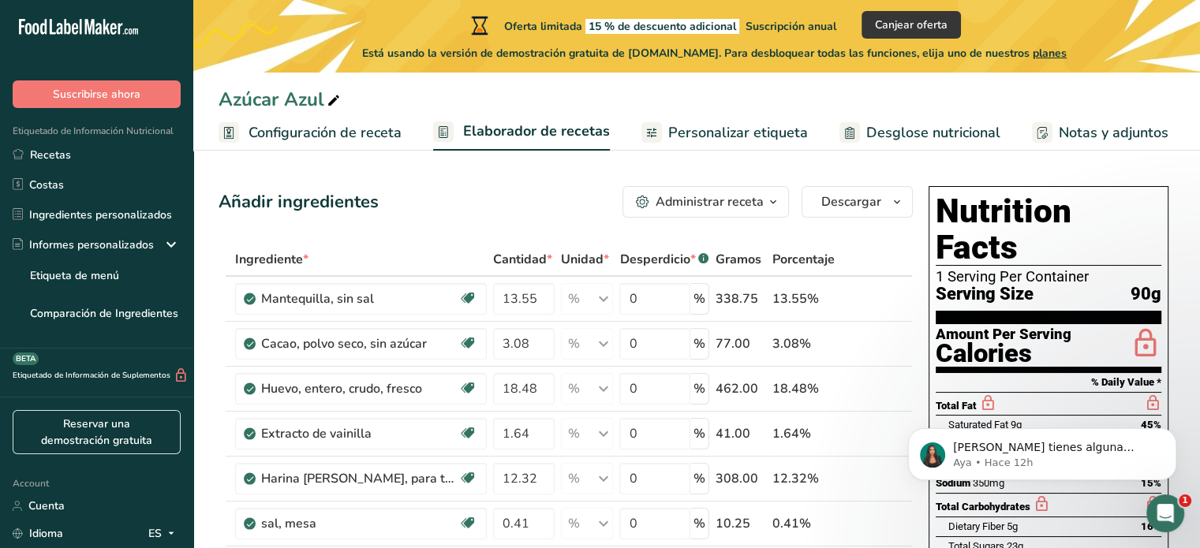
click at [372, 141] on span "Configuración de receta" at bounding box center [325, 132] width 153 height 21
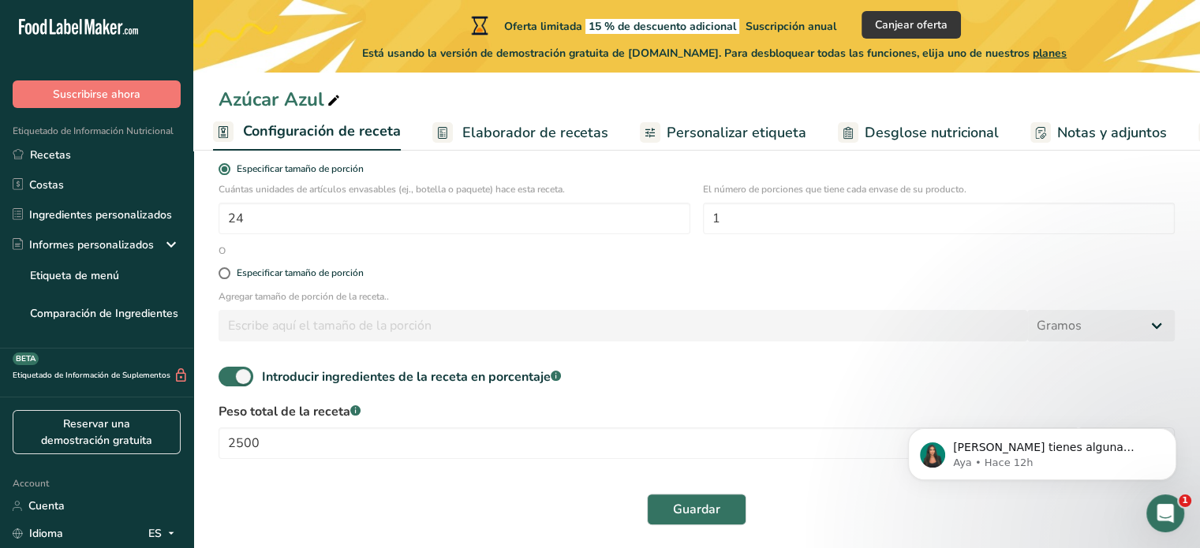
scroll to position [265, 0]
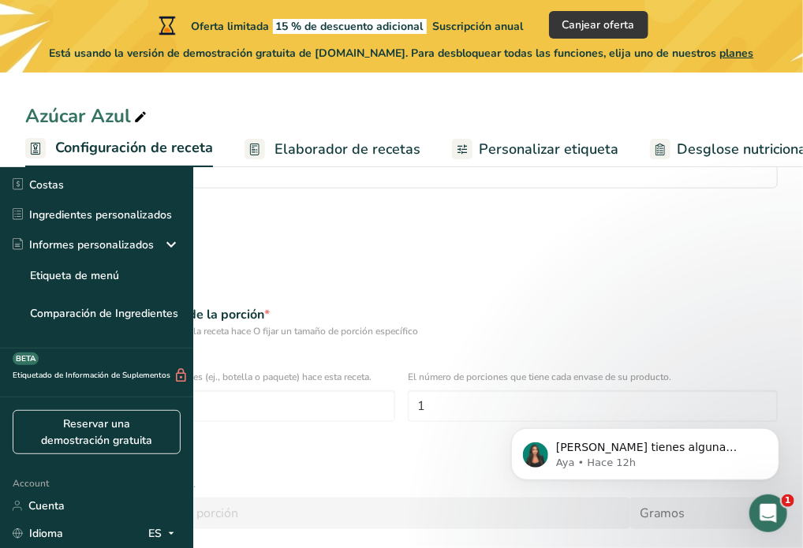
type input "2435"
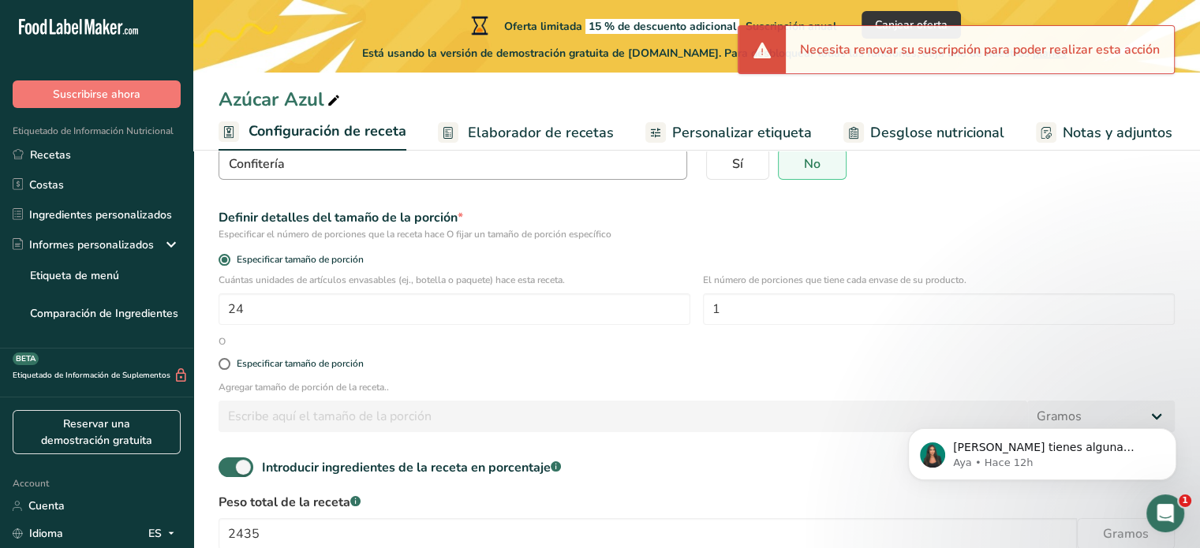
scroll to position [0, 0]
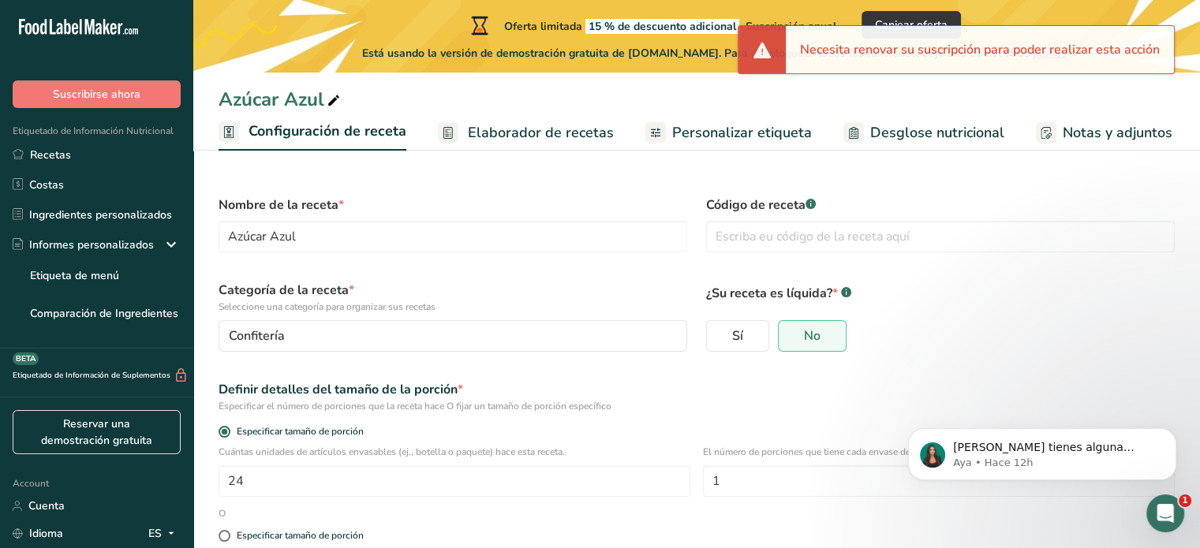
click at [496, 144] on link "Elaborador de recetas" at bounding box center [526, 133] width 176 height 36
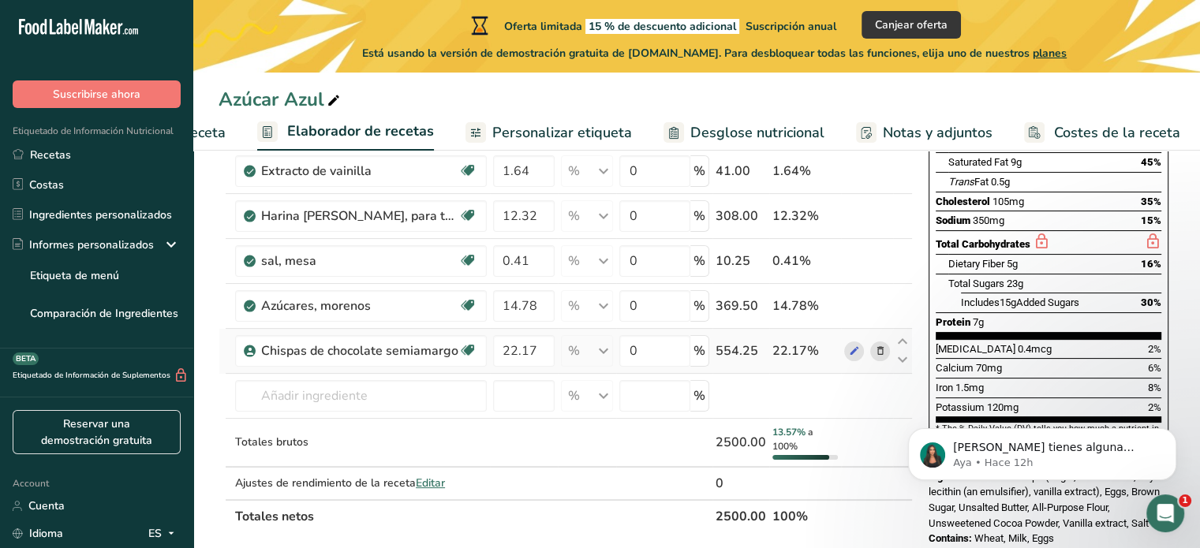
scroll to position [395, 0]
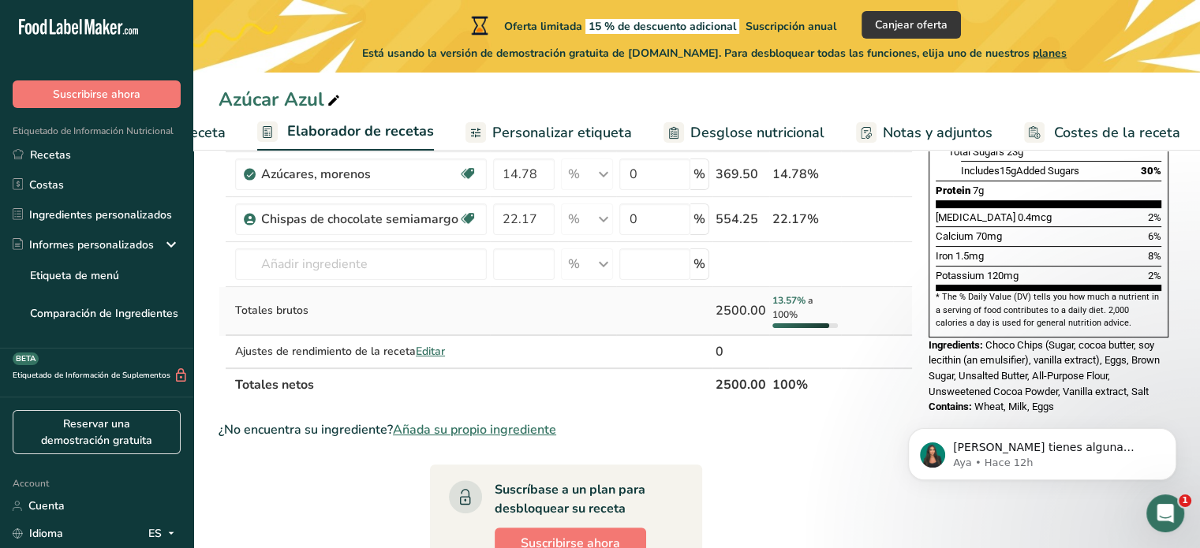
click at [743, 309] on div "2500.00" at bounding box center [741, 310] width 51 height 19
click at [537, 221] on input "22.17" at bounding box center [524, 220] width 62 height 32
type input "22.18"
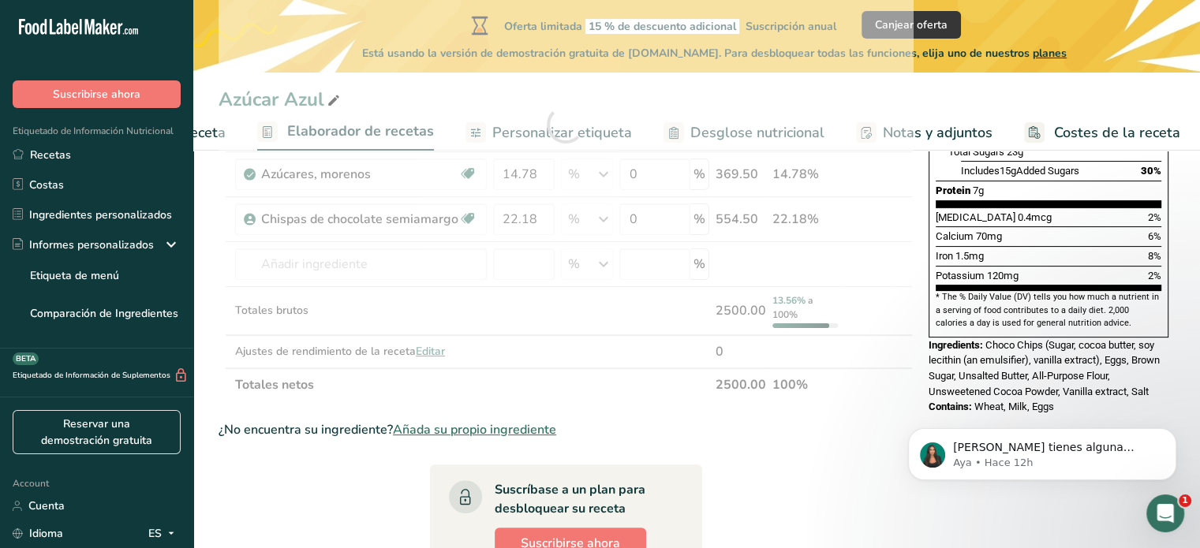
click at [860, 445] on section "Ingrediente * Cantidad * Unidad * Desperdicio * .a-a{fill:#347362;}.b-a{fill:#f…" at bounding box center [566, 384] width 694 height 1073
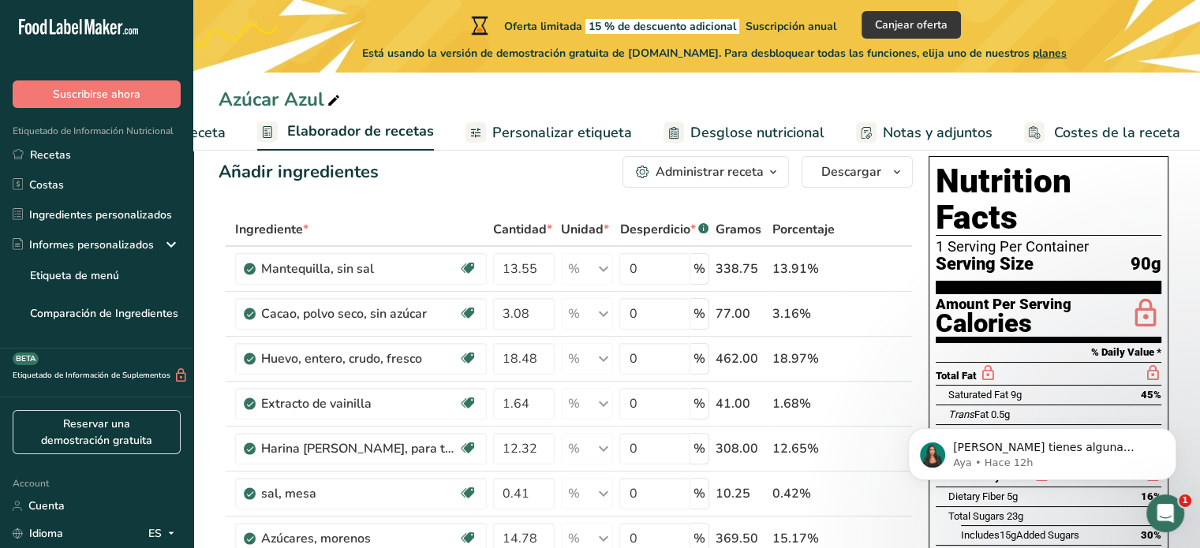
scroll to position [0, 0]
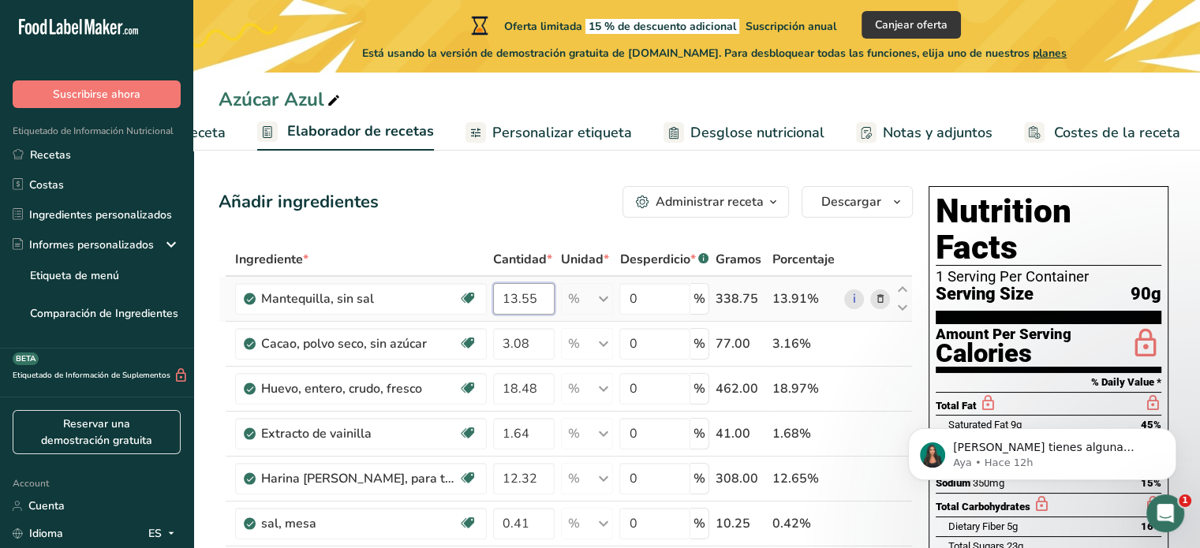
click at [539, 295] on input "13.55" at bounding box center [524, 299] width 62 height 32
type input "13.55"
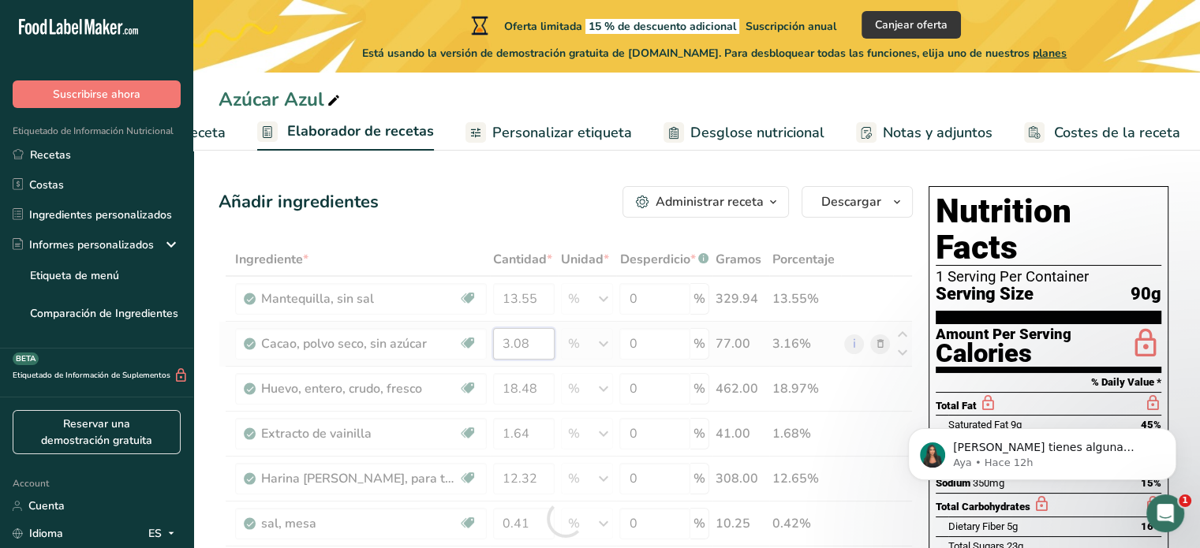
click at [518, 345] on div "Ingrediente * Cantidad * Unidad * Desperdicio * .a-a{fill:#347362;}.b-a{fill:#f…" at bounding box center [566, 519] width 694 height 553
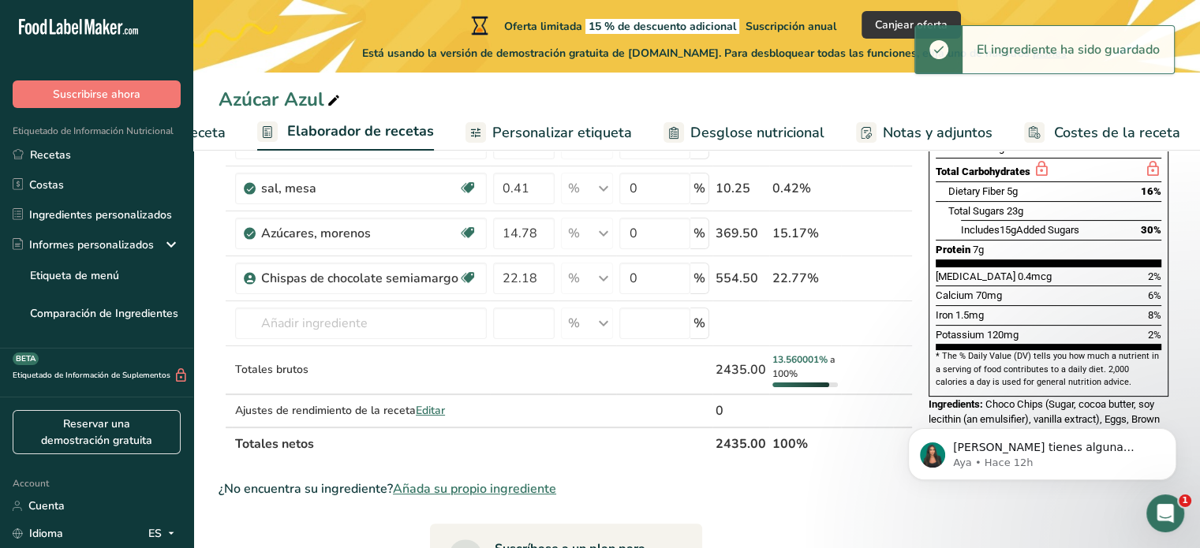
scroll to position [395, 0]
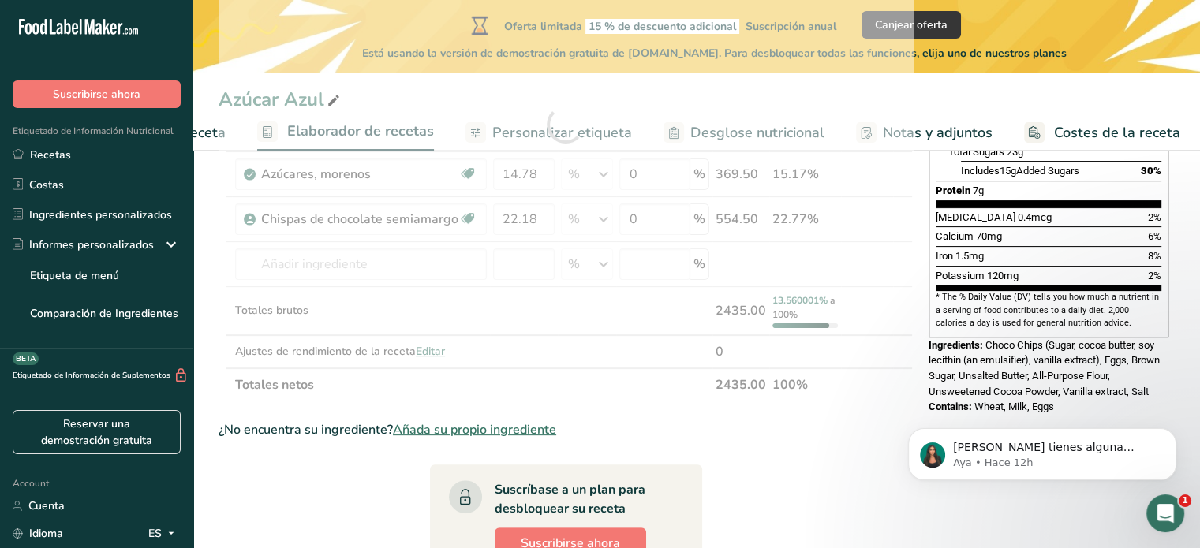
click at [732, 397] on div "Ingrediente * Cantidad * Unidad * Desperdicio * .a-a{fill:#347362;}.b-a{fill:#f…" at bounding box center [566, 124] width 694 height 553
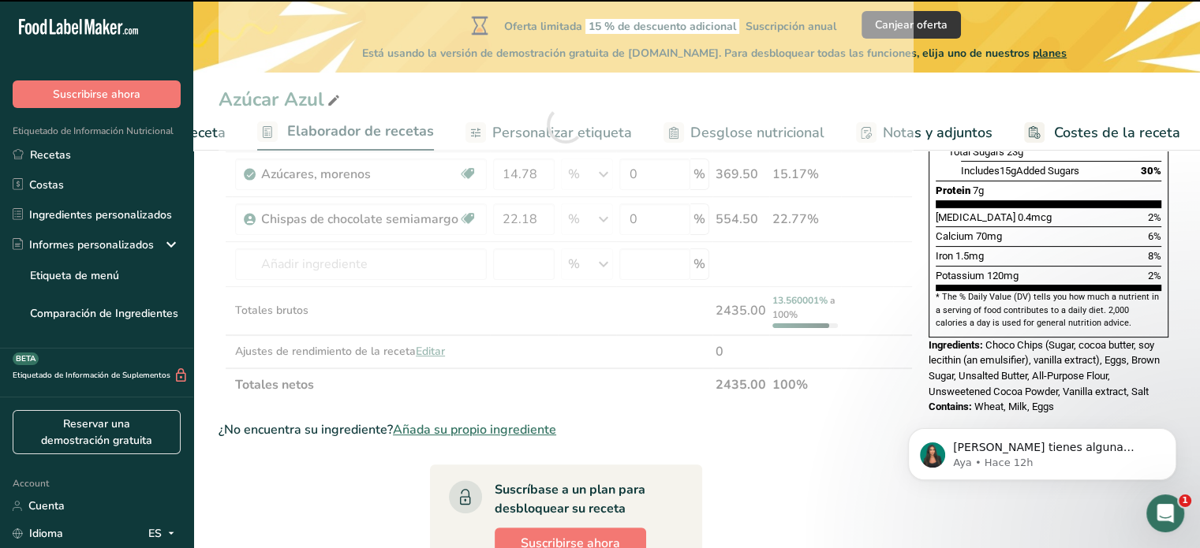
type input "3.08"
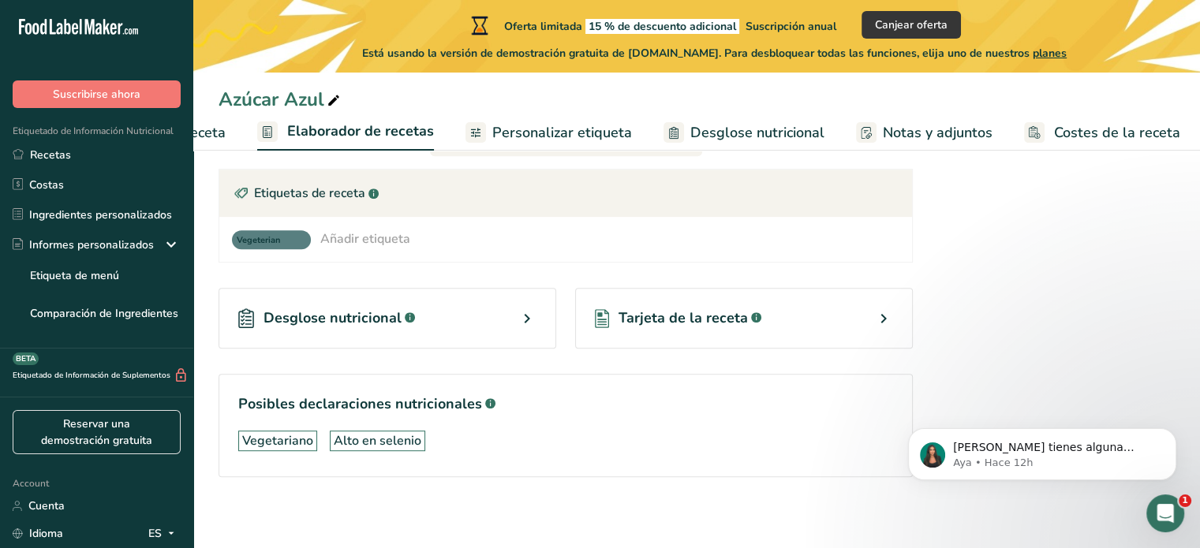
scroll to position [814, 0]
click at [448, 324] on div "Desglose nutricional .a-a{fill:#347362;}.b-a{fill:#fff;}" at bounding box center [388, 317] width 338 height 61
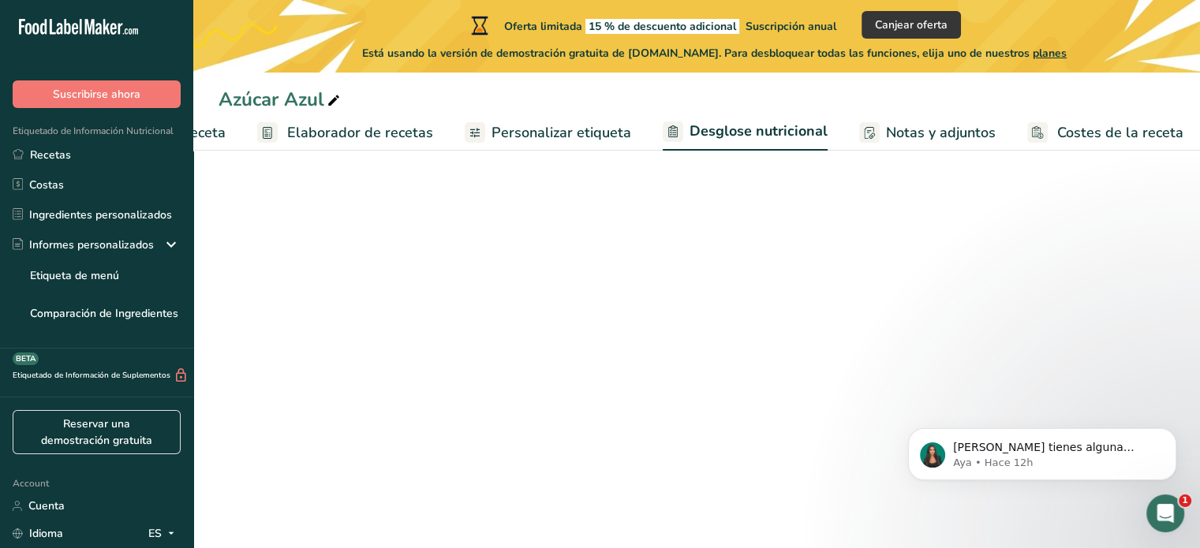
scroll to position [0, 175]
select select "Calories"
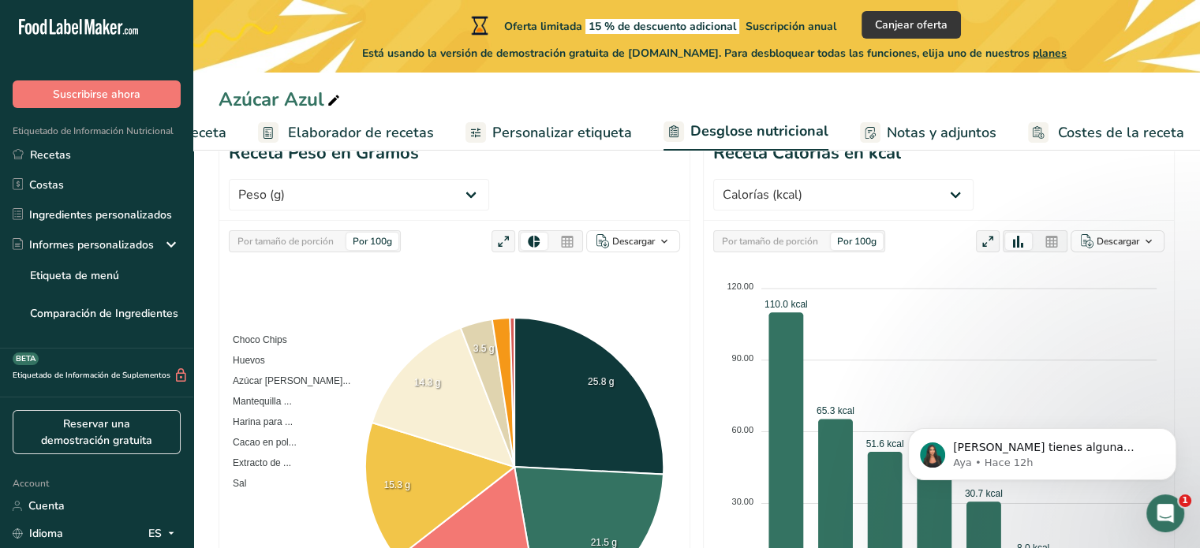
scroll to position [0, 0]
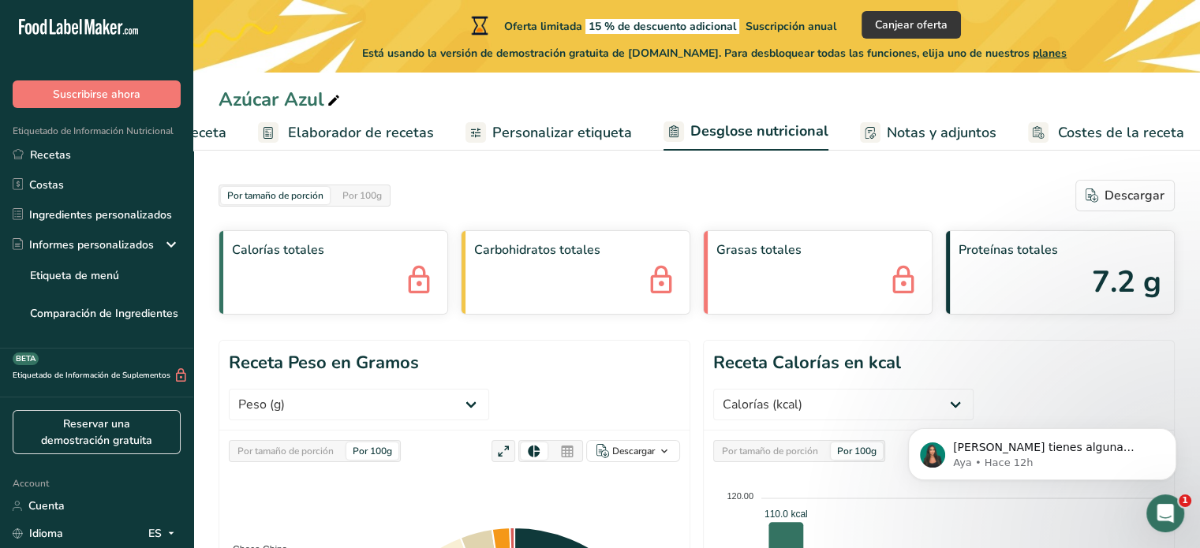
click at [500, 122] on span "Personalizar etiqueta" at bounding box center [562, 132] width 140 height 21
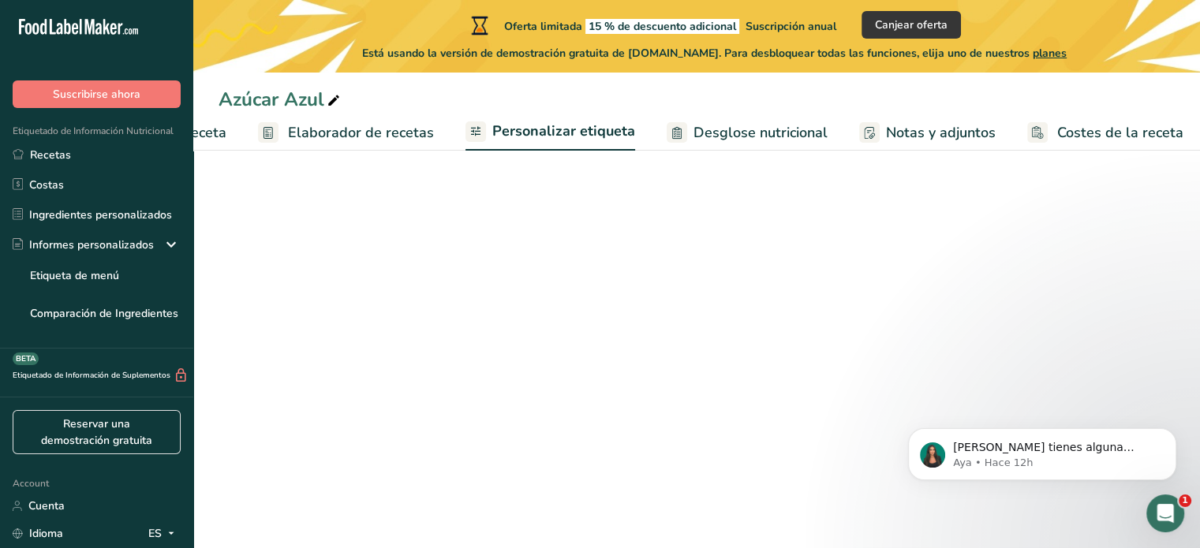
scroll to position [0, 176]
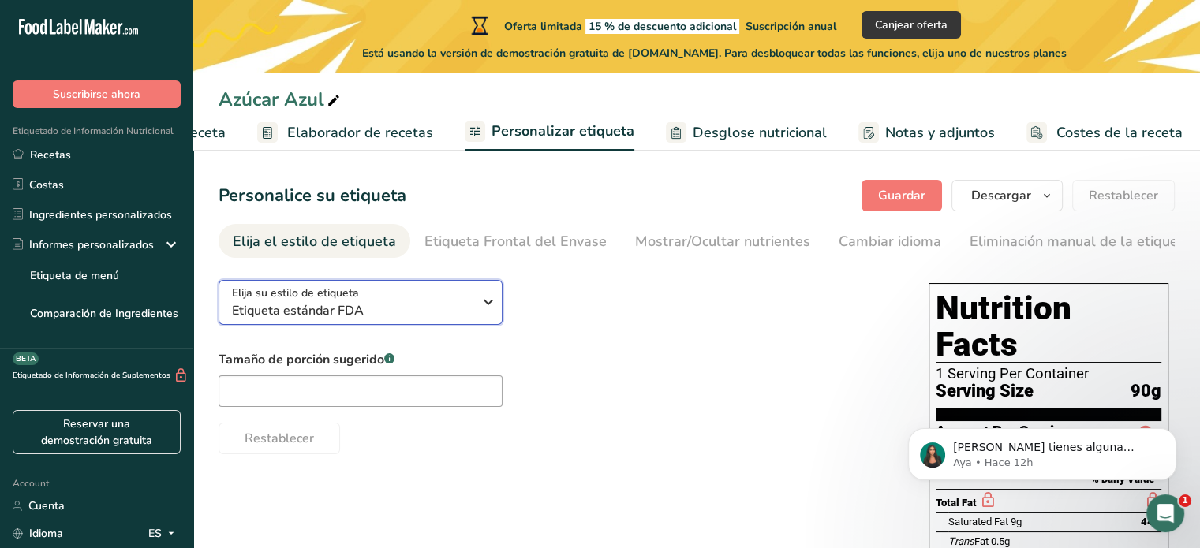
click at [363, 320] on span "Etiqueta estándar FDA" at bounding box center [352, 310] width 241 height 19
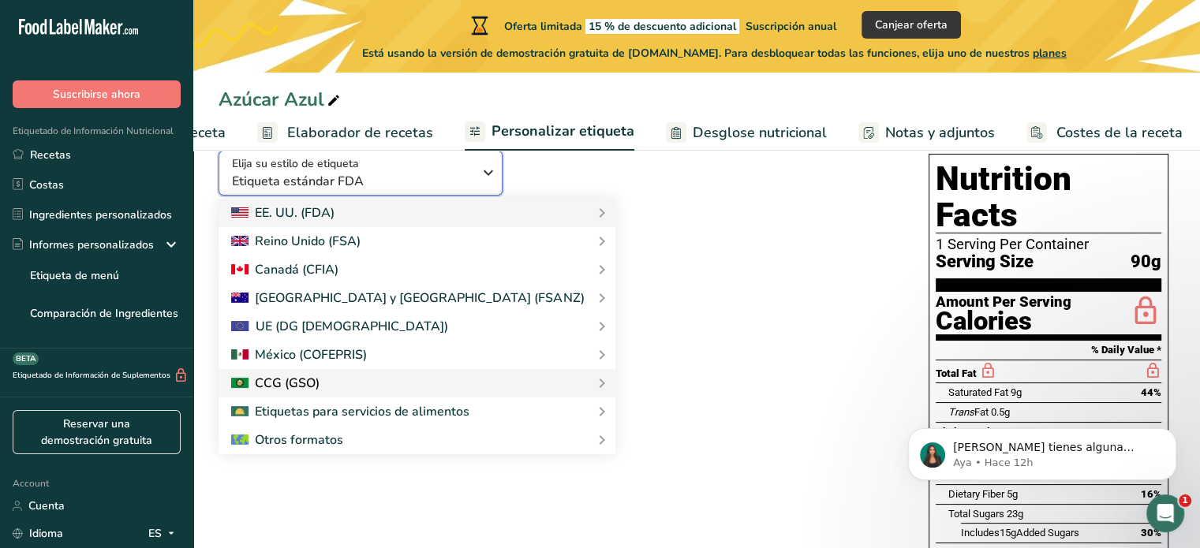
scroll to position [131, 0]
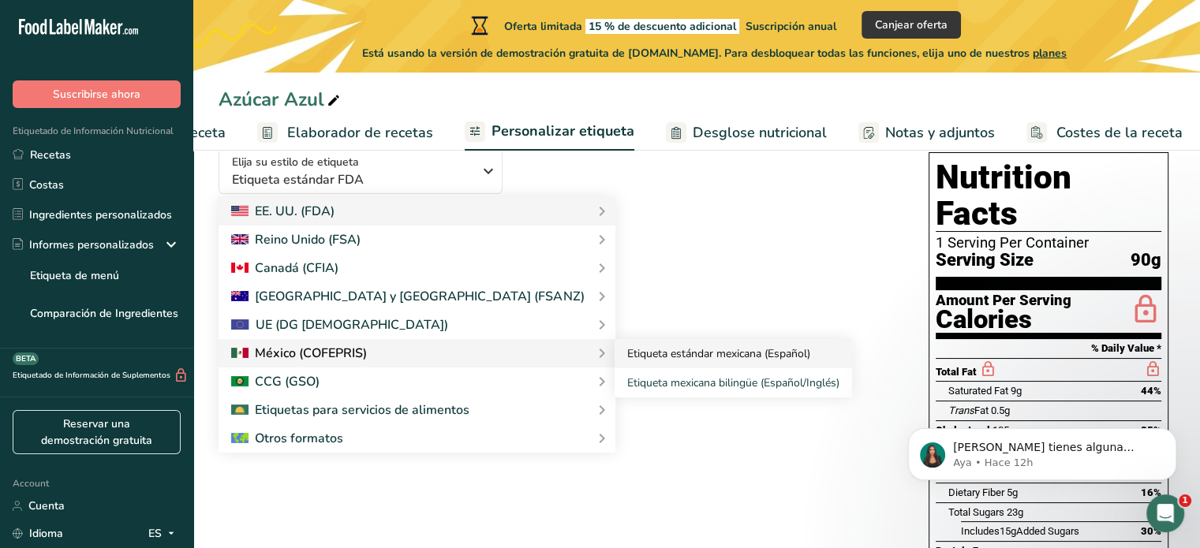
click at [615, 352] on link "Etiqueta estándar mexicana (Español)" at bounding box center [734, 353] width 238 height 29
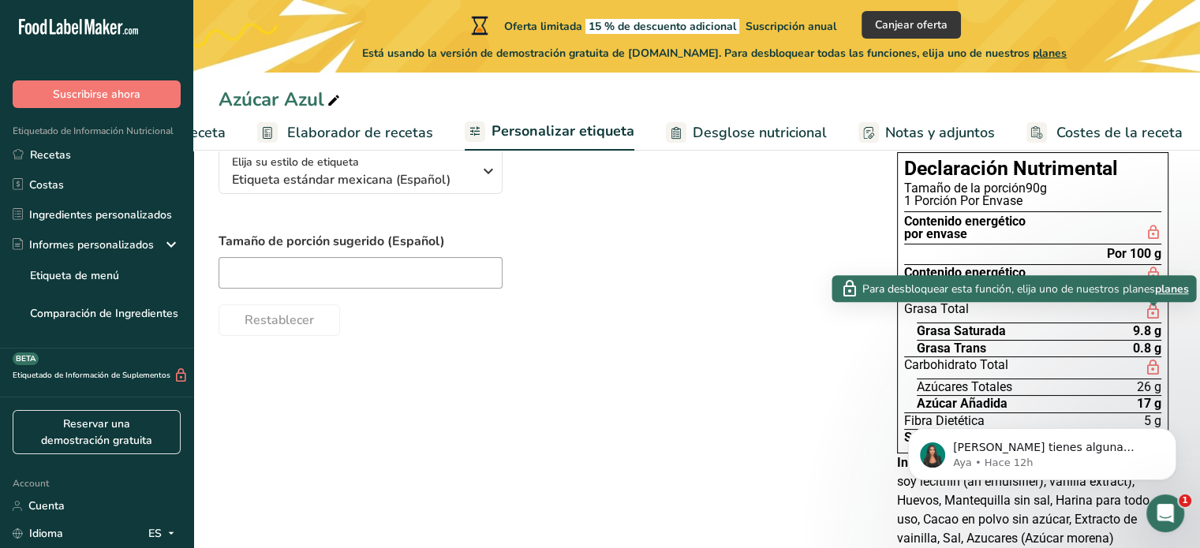
click at [1157, 315] on icon at bounding box center [1152, 312] width 17 height 20
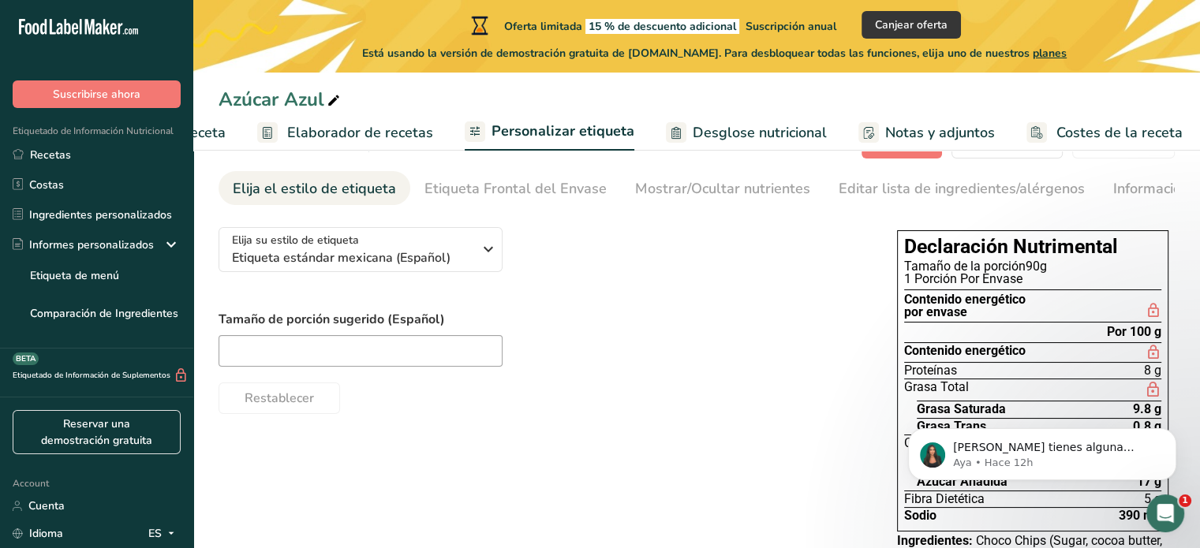
scroll to position [0, 0]
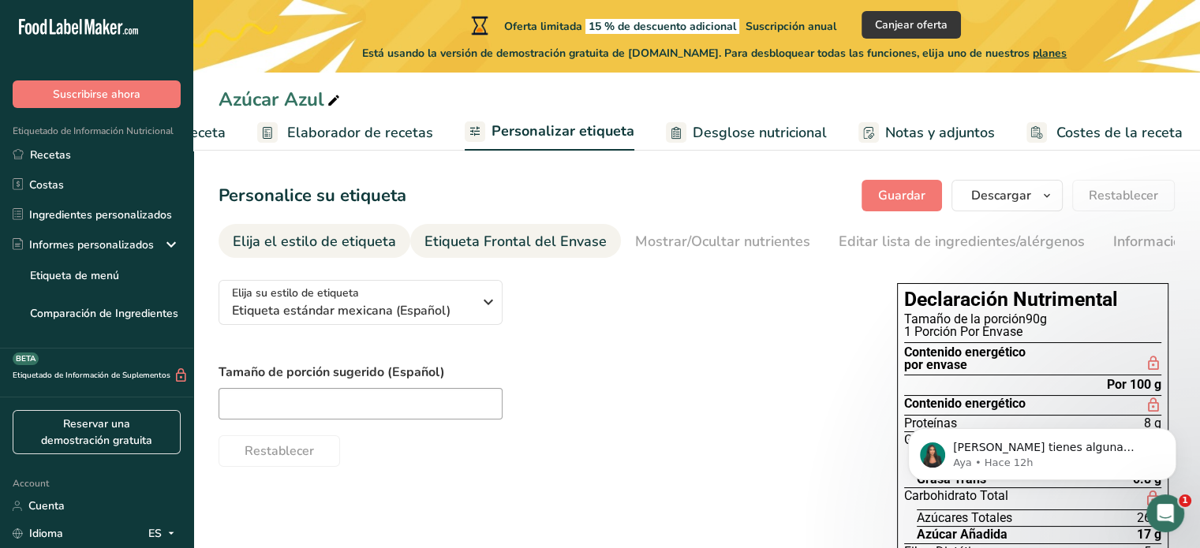
click at [469, 243] on div "Etiqueta Frontal del Envase" at bounding box center [516, 241] width 182 height 21
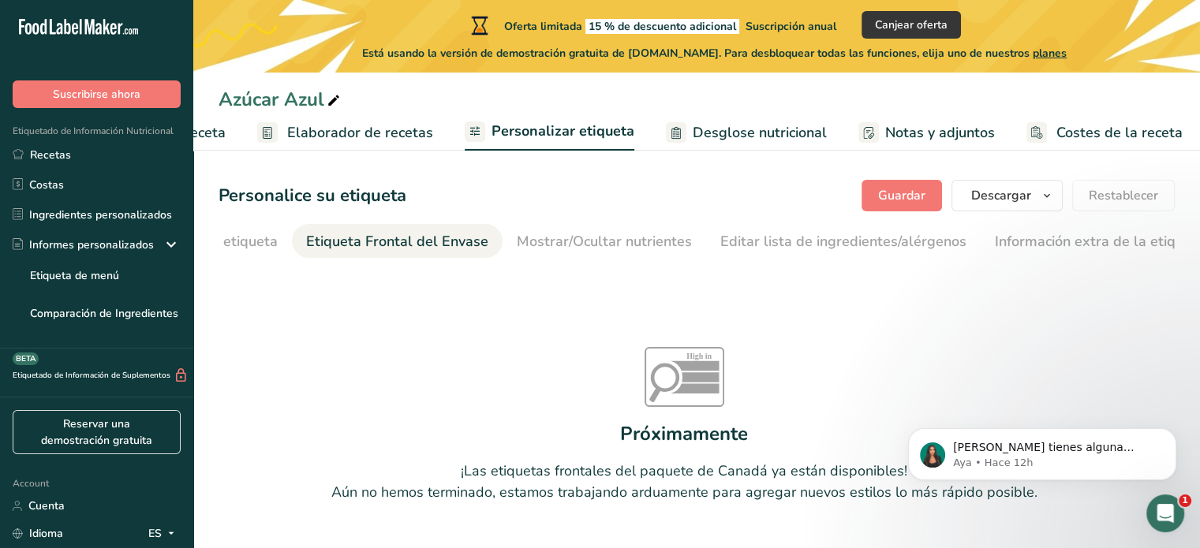
scroll to position [0, 140]
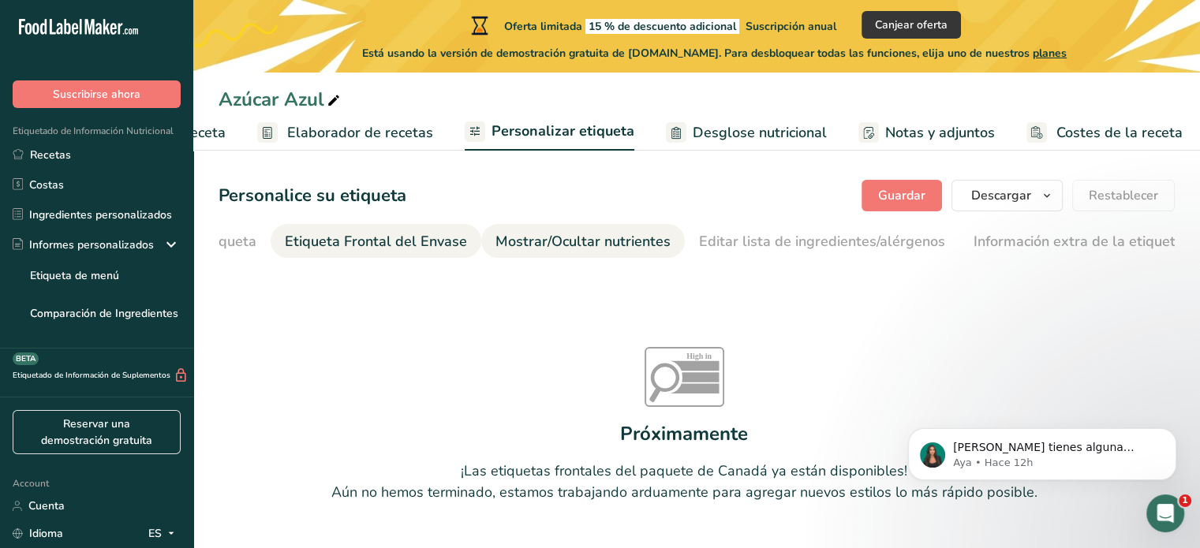
click at [533, 252] on div "Mostrar/Ocultar nutrientes" at bounding box center [583, 241] width 175 height 21
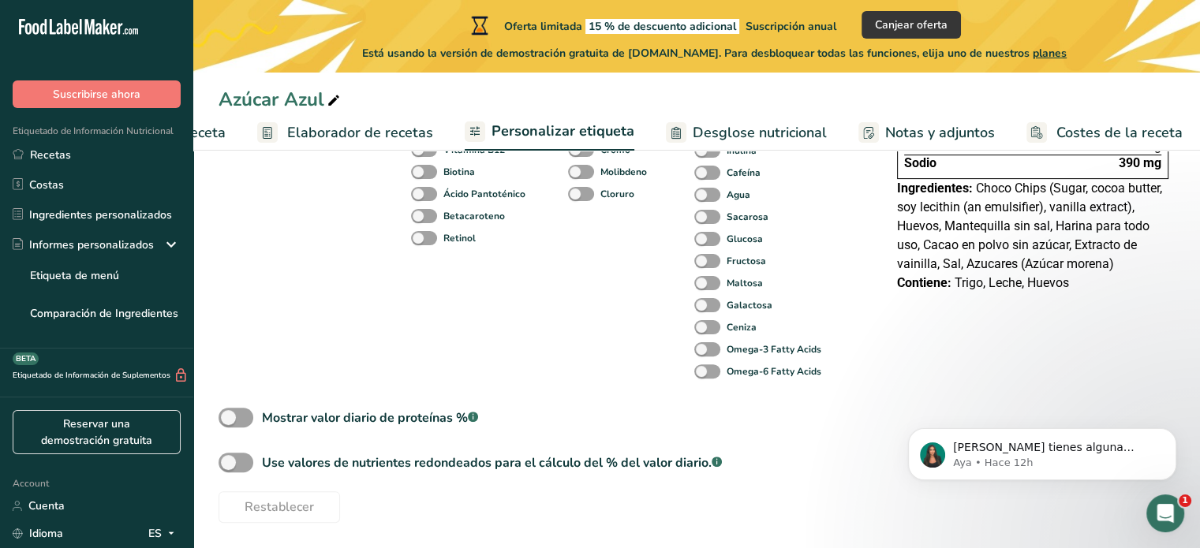
scroll to position [0, 0]
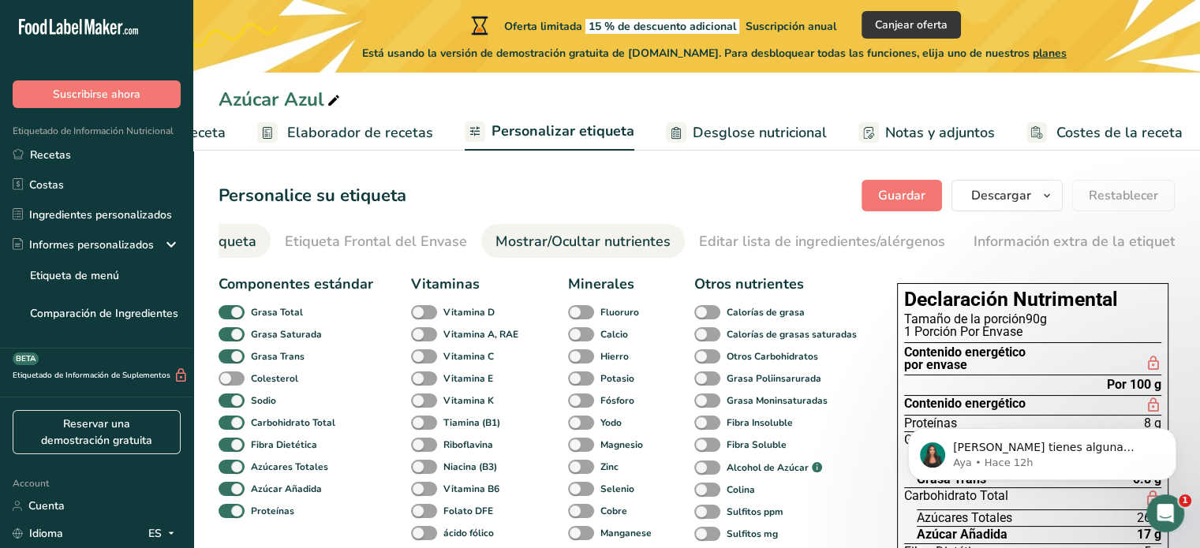
click at [239, 239] on div "Elija el estilo de etiqueta" at bounding box center [174, 241] width 163 height 21
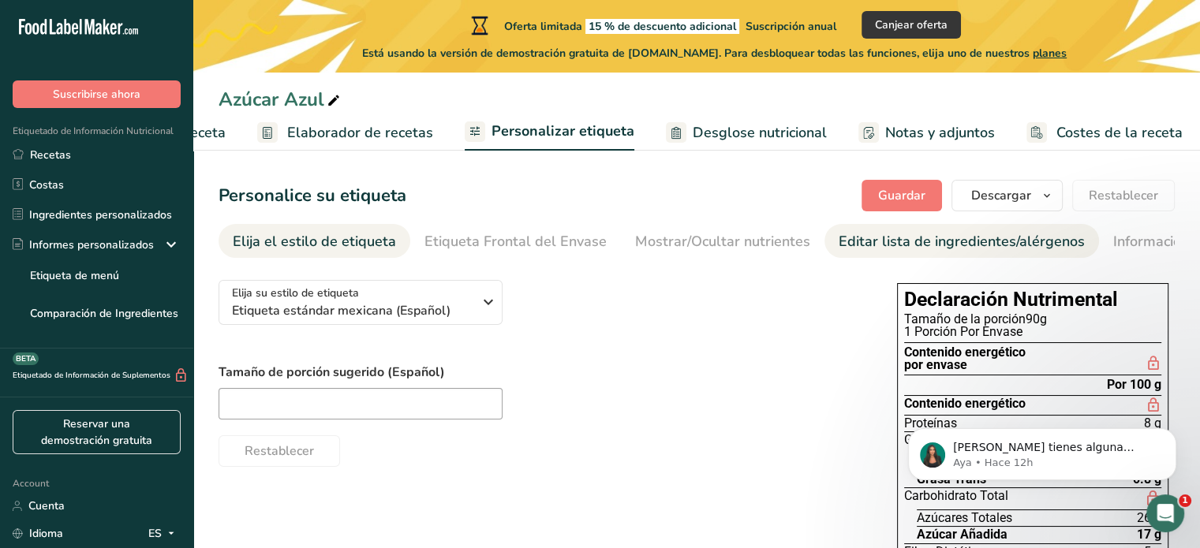
click at [869, 235] on div "Editar lista de ingredientes/alérgenos" at bounding box center [962, 241] width 246 height 21
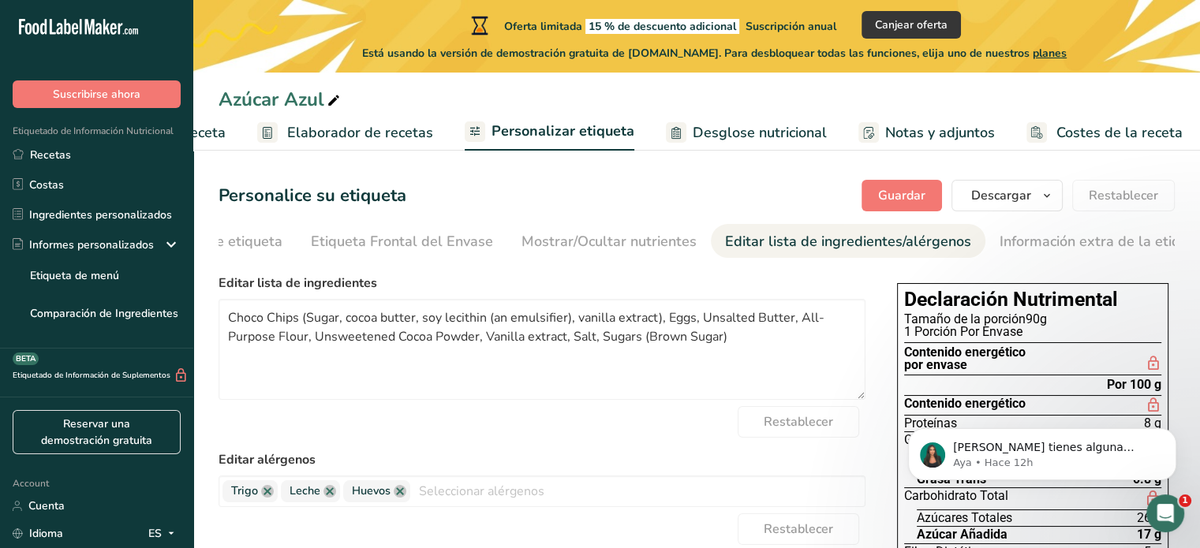
scroll to position [0, 140]
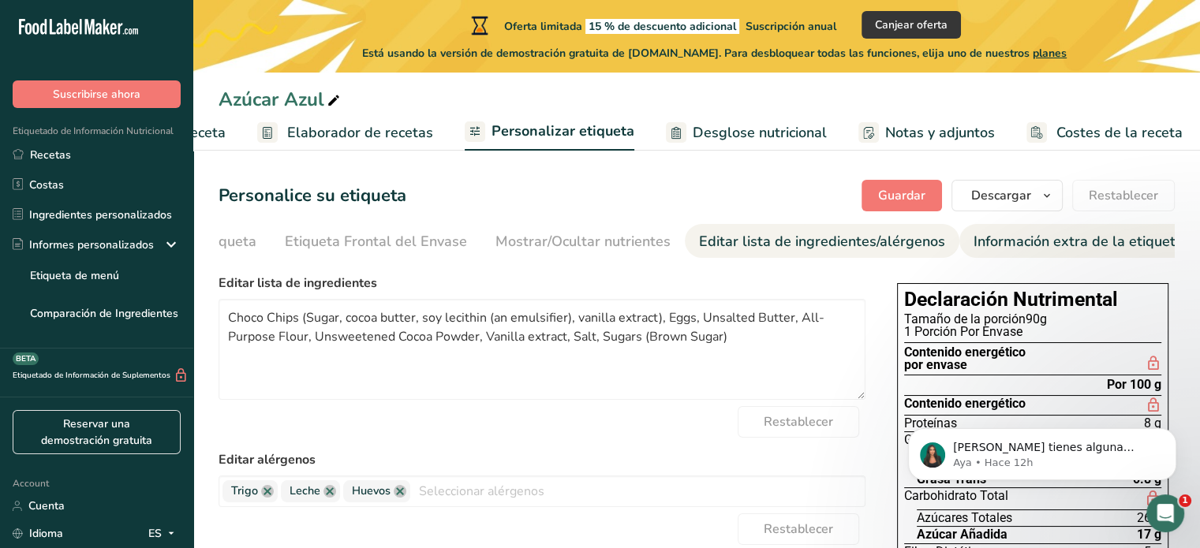
click at [1031, 242] on div "Información extra de la etiqueta" at bounding box center [1079, 241] width 210 height 21
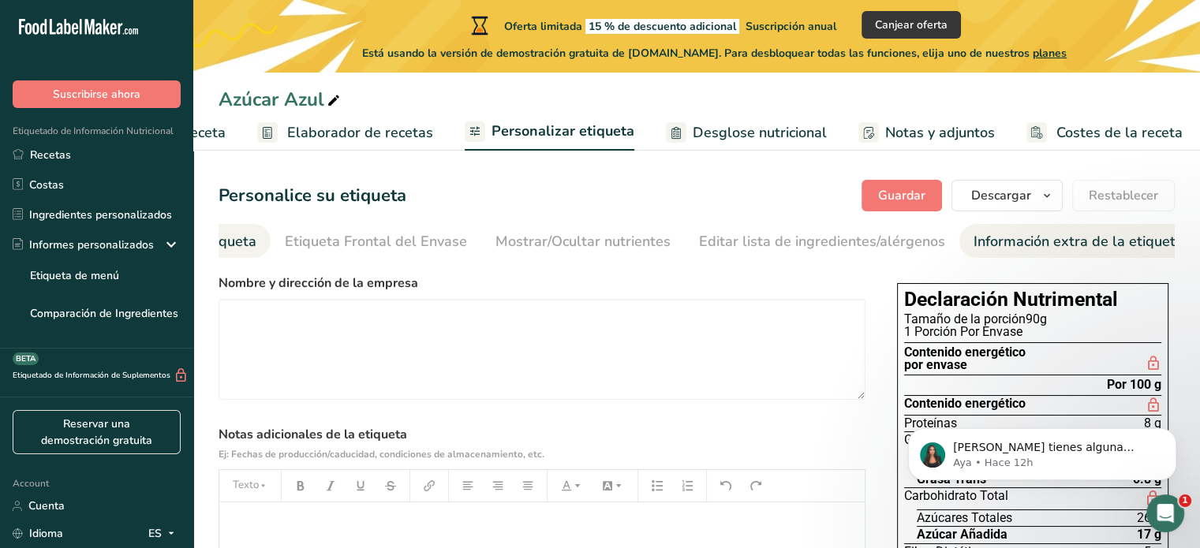
click at [223, 239] on div "Elija el estilo de etiqueta" at bounding box center [174, 241] width 163 height 21
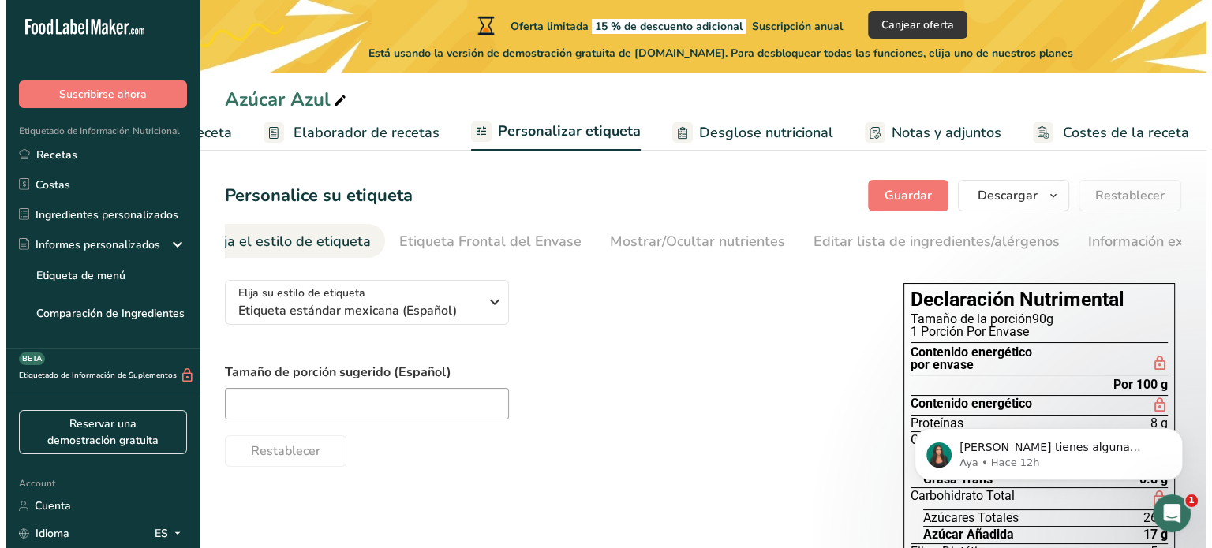
scroll to position [0, 0]
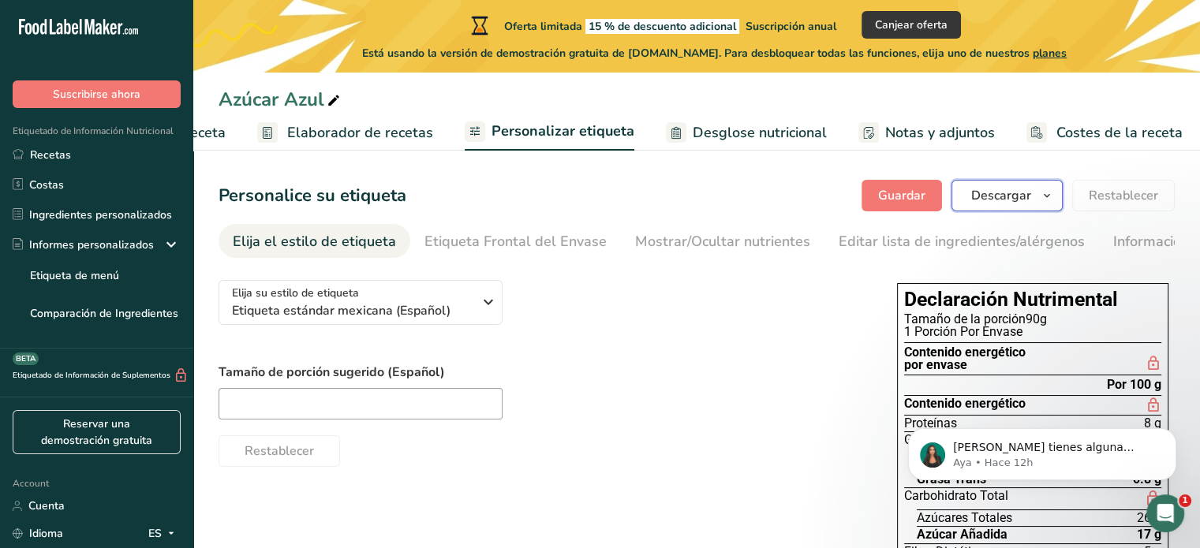
click at [1013, 195] on span "Descargar" at bounding box center [1001, 195] width 60 height 19
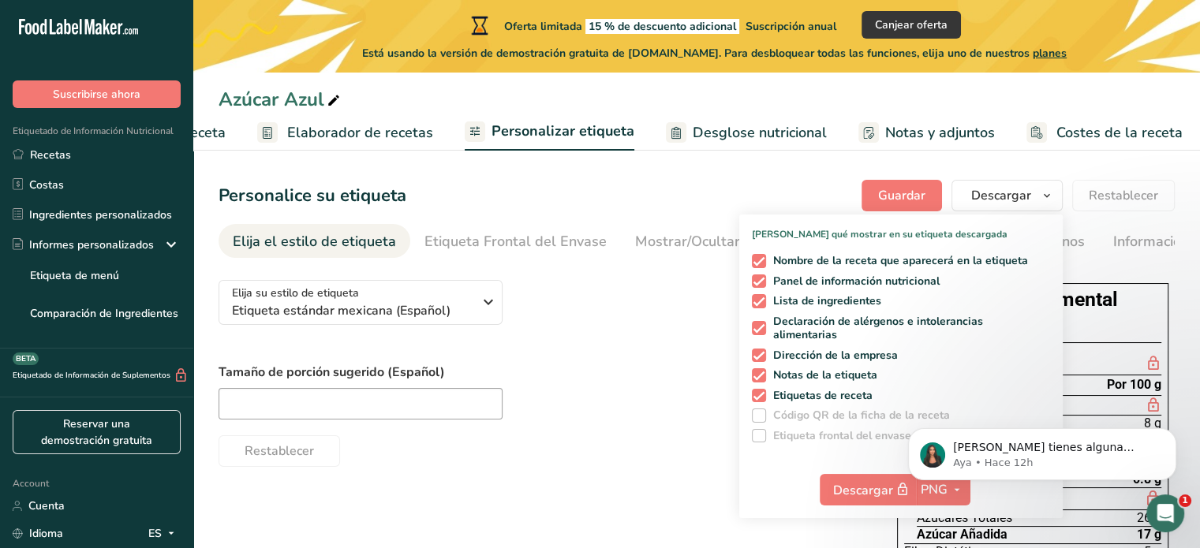
click at [954, 492] on body "Si tienes alguna pregunta no dudes en consultarnos. ¡Estamos aquí para ayudarte…" at bounding box center [1042, 451] width 303 height 98
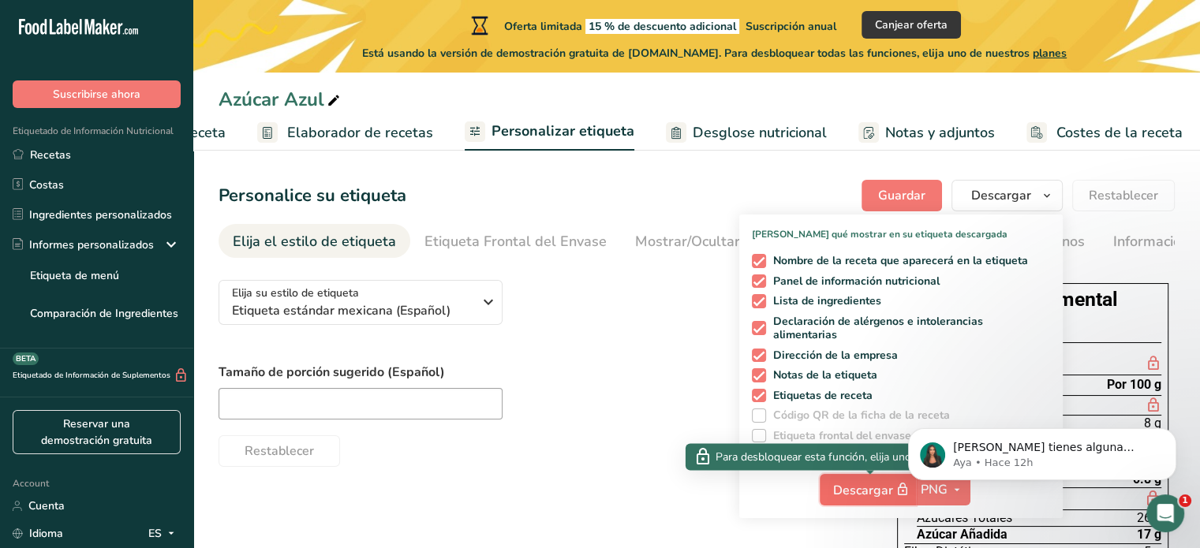
click at [881, 495] on span "Descargar" at bounding box center [872, 491] width 79 height 20
click at [836, 487] on span "Descargar" at bounding box center [872, 491] width 79 height 20
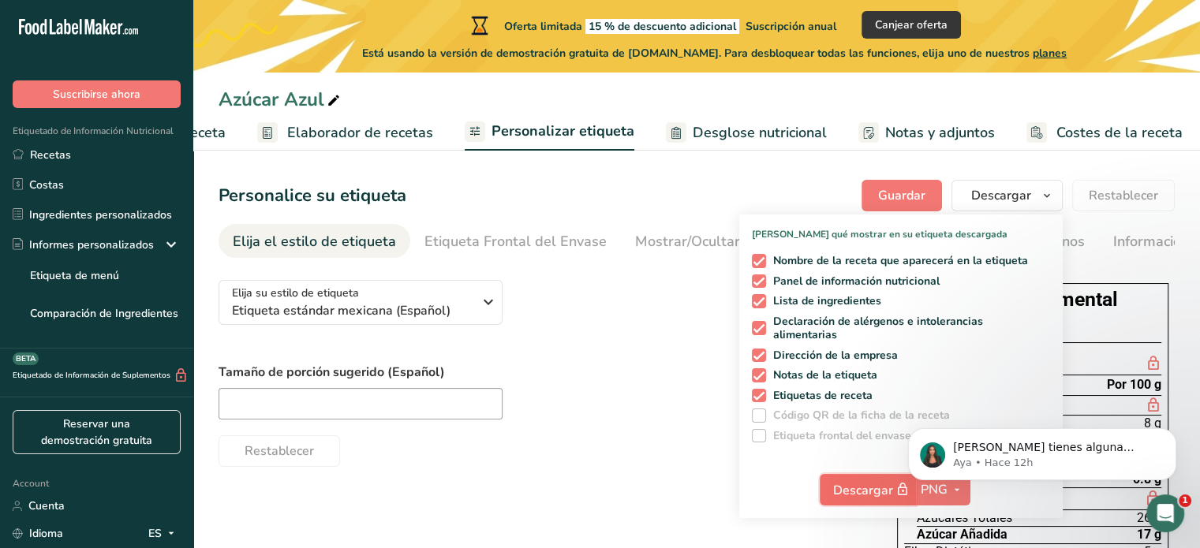
click at [836, 487] on span "Descargar" at bounding box center [872, 491] width 79 height 20
click at [910, 28] on span "Canjear oferta" at bounding box center [911, 25] width 73 height 17
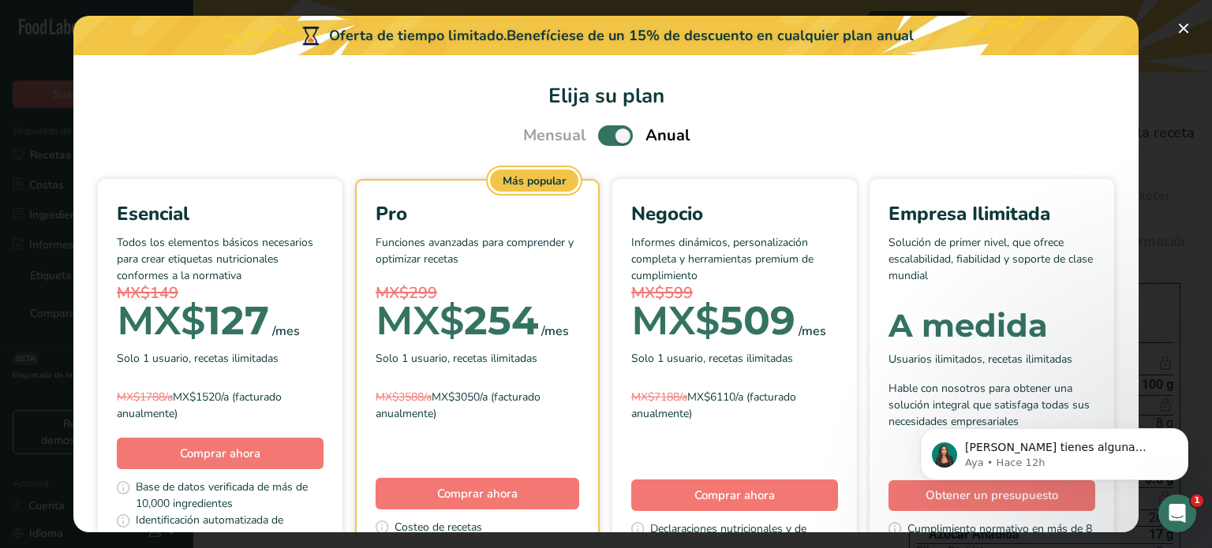
click at [603, 142] on span "Pick Your Pricing Plan Modal" at bounding box center [615, 135] width 35 height 20
click at [603, 141] on input "Pick Your Pricing Plan Modal" at bounding box center [603, 136] width 10 height 10
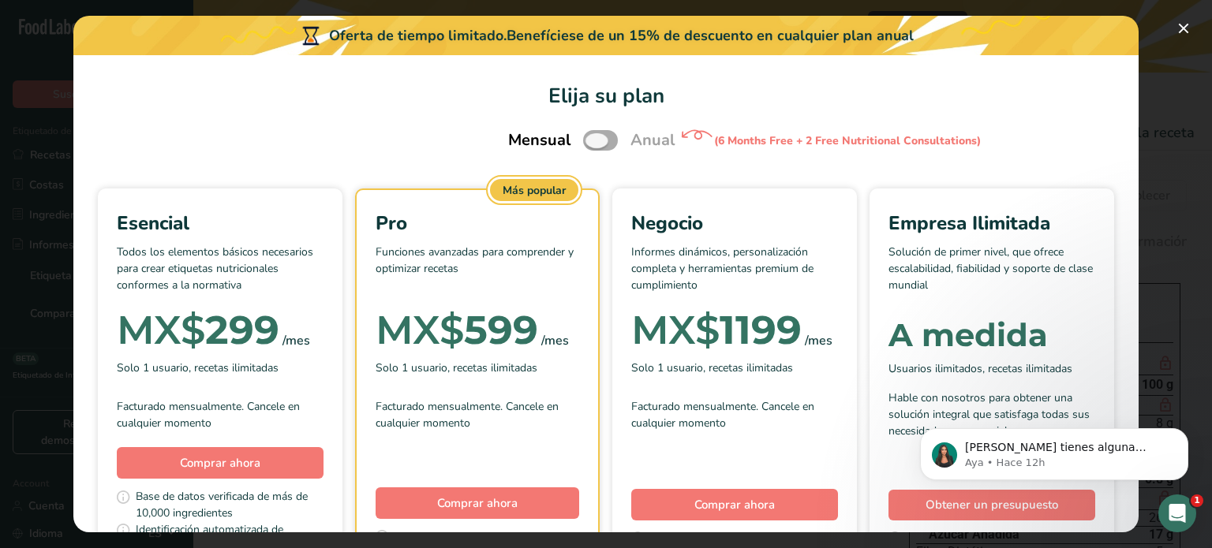
click at [603, 142] on span "Pick Your Pricing Plan Modal" at bounding box center [600, 140] width 35 height 20
click at [593, 142] on input "Pick Your Pricing Plan Modal" at bounding box center [588, 141] width 10 height 10
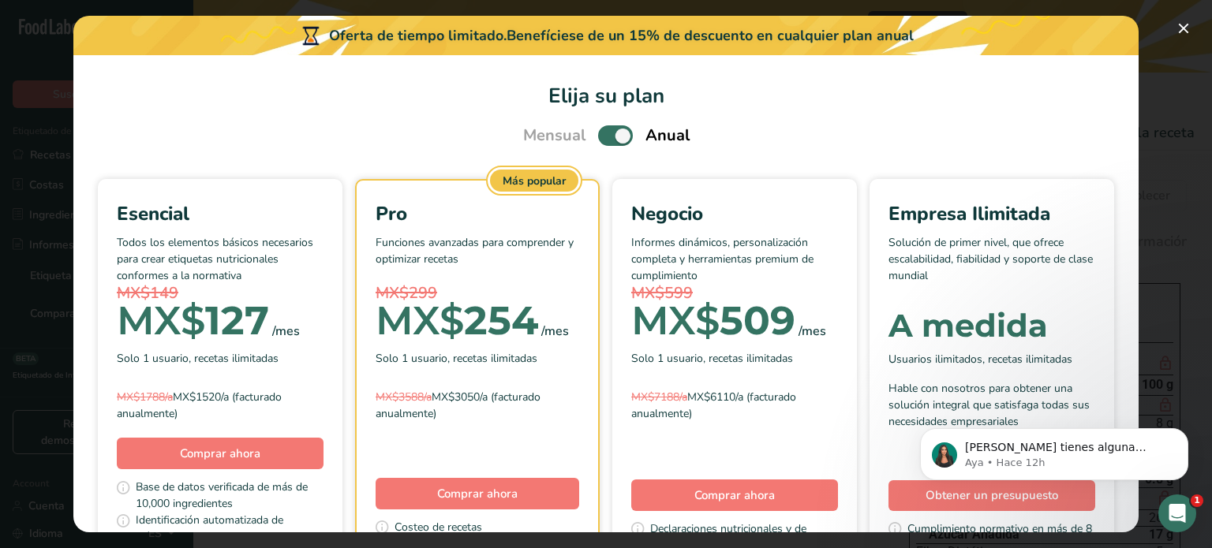
click at [603, 142] on span "Pick Your Pricing Plan Modal" at bounding box center [615, 135] width 35 height 20
click at [603, 141] on input "Pick Your Pricing Plan Modal" at bounding box center [603, 136] width 10 height 10
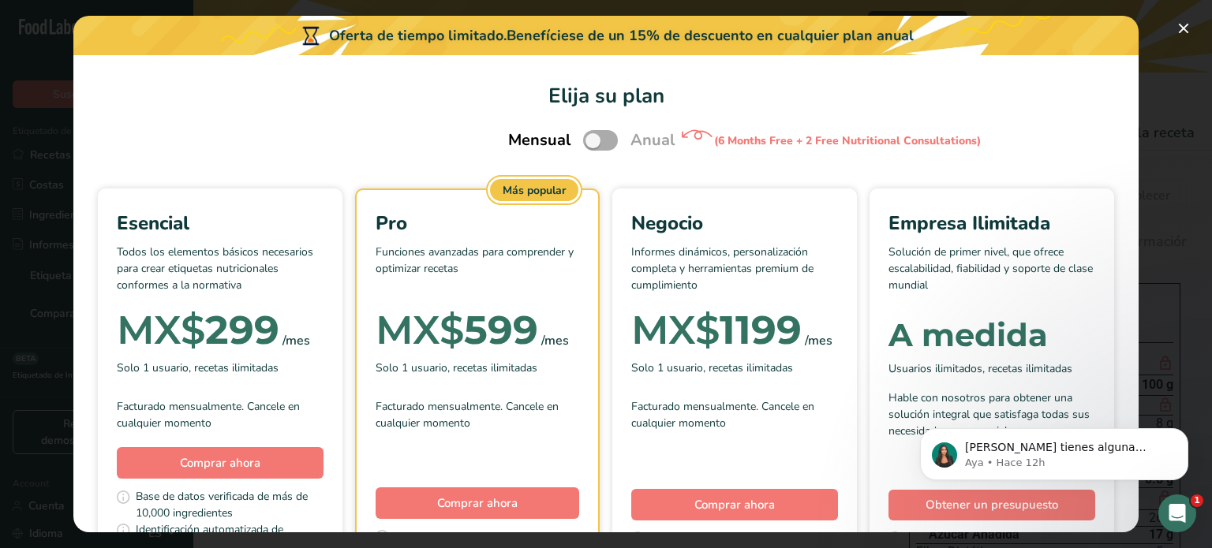
click at [603, 142] on span "Pick Your Pricing Plan Modal" at bounding box center [600, 140] width 35 height 20
click at [593, 142] on input "Pick Your Pricing Plan Modal" at bounding box center [588, 141] width 10 height 10
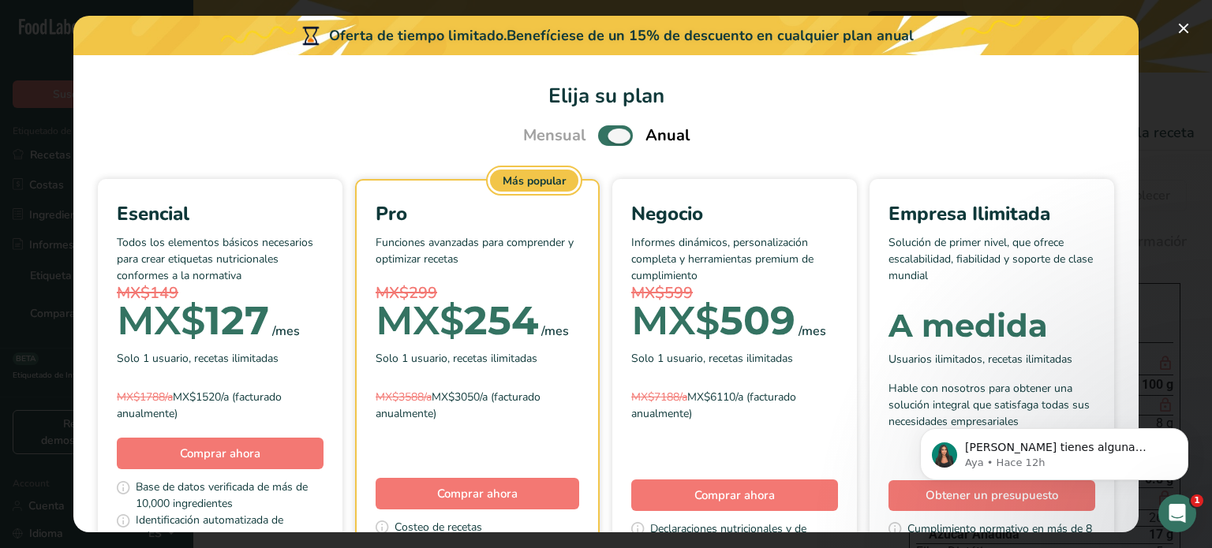
click at [601, 138] on span "Pick Your Pricing Plan Modal" at bounding box center [615, 135] width 35 height 20
click at [601, 138] on input "Pick Your Pricing Plan Modal" at bounding box center [603, 136] width 10 height 10
checkbox input "false"
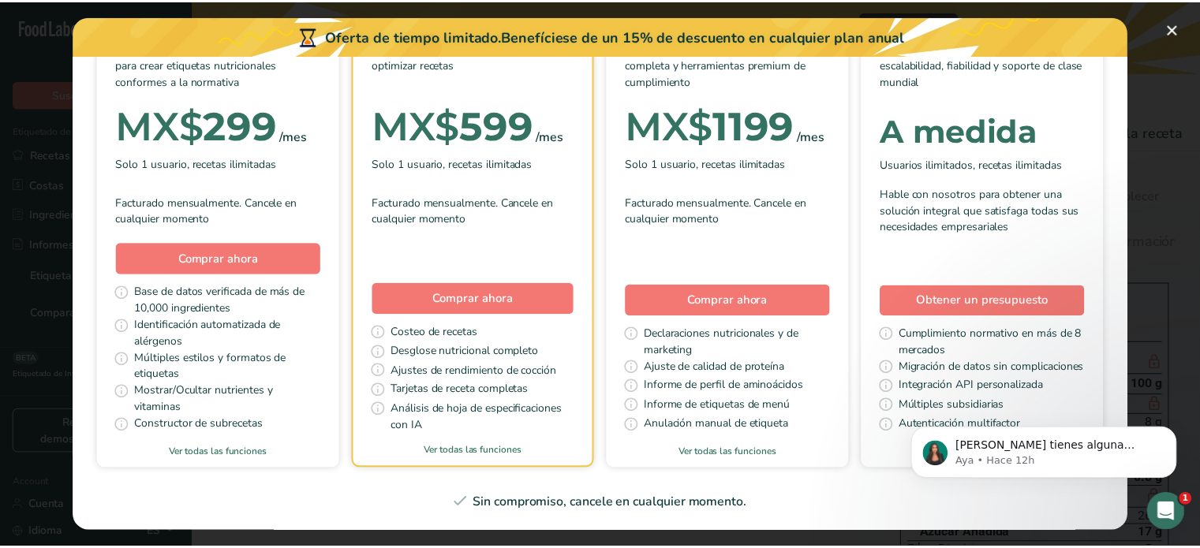
scroll to position [263, 0]
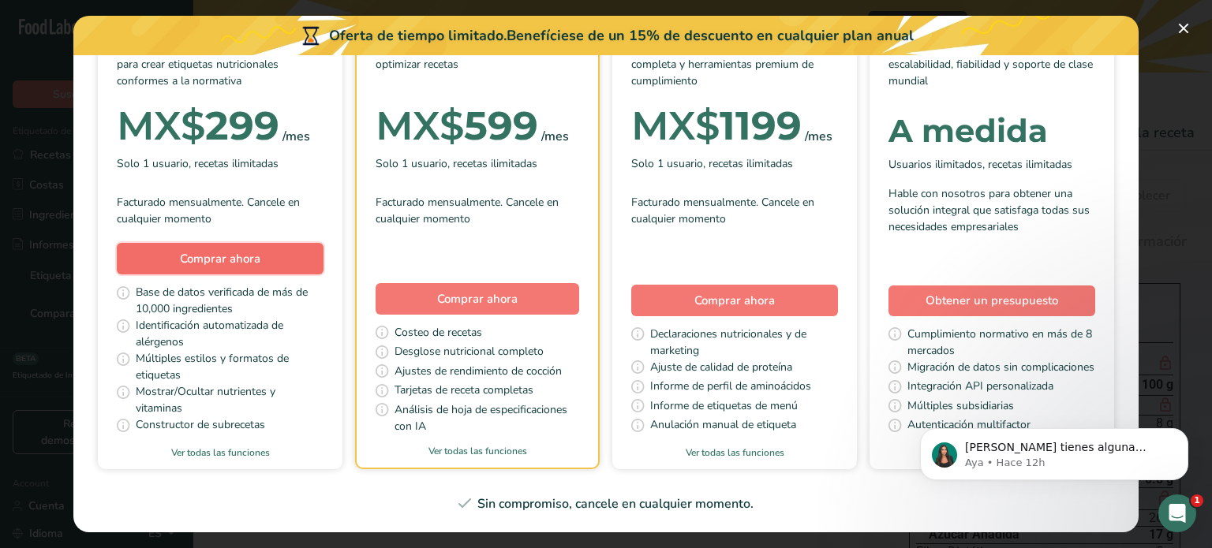
click at [324, 243] on button "Comprar ahora" at bounding box center [220, 259] width 207 height 32
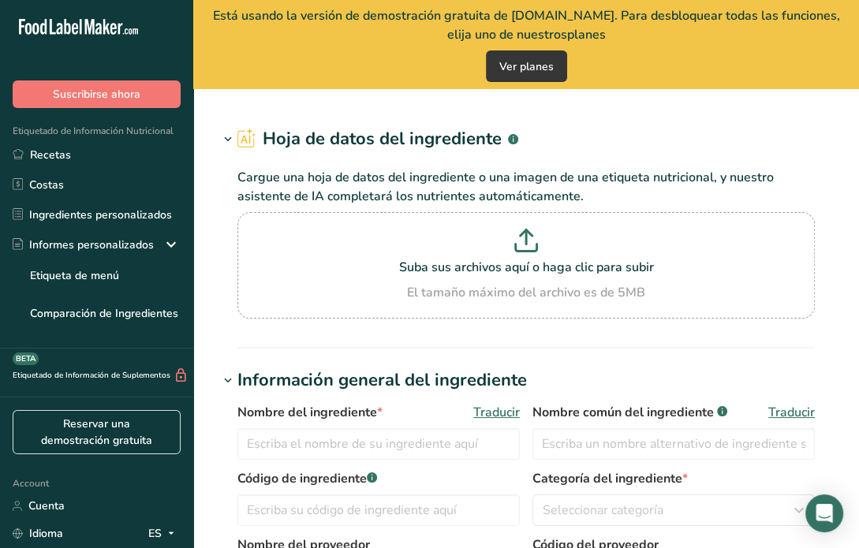
type input "Semi Sweet Chocolate Chips"
type input "Choco Chips"
type input "A11223344"
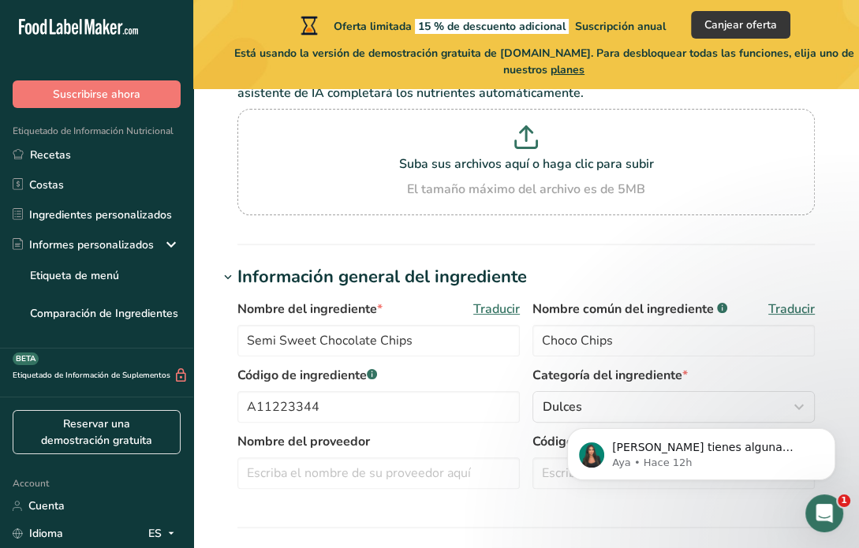
scroll to position [131, 0]
